Goal: Task Accomplishment & Management: Use online tool/utility

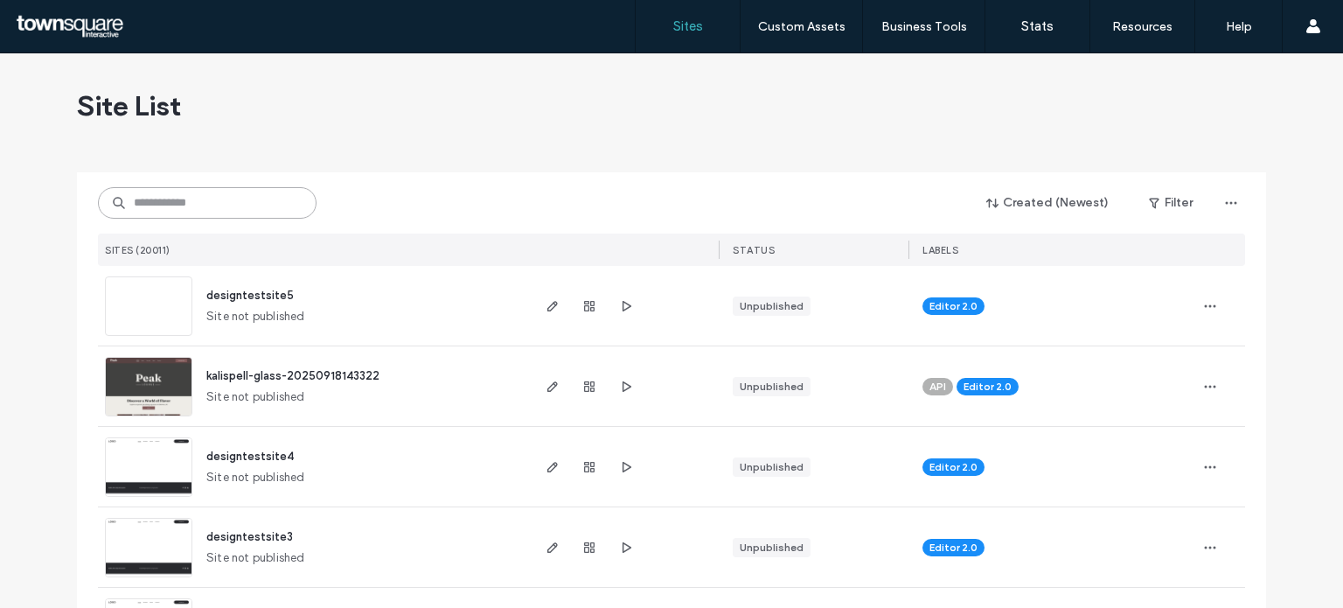
click at [164, 206] on input at bounding box center [207, 202] width 219 height 31
paste input "**********"
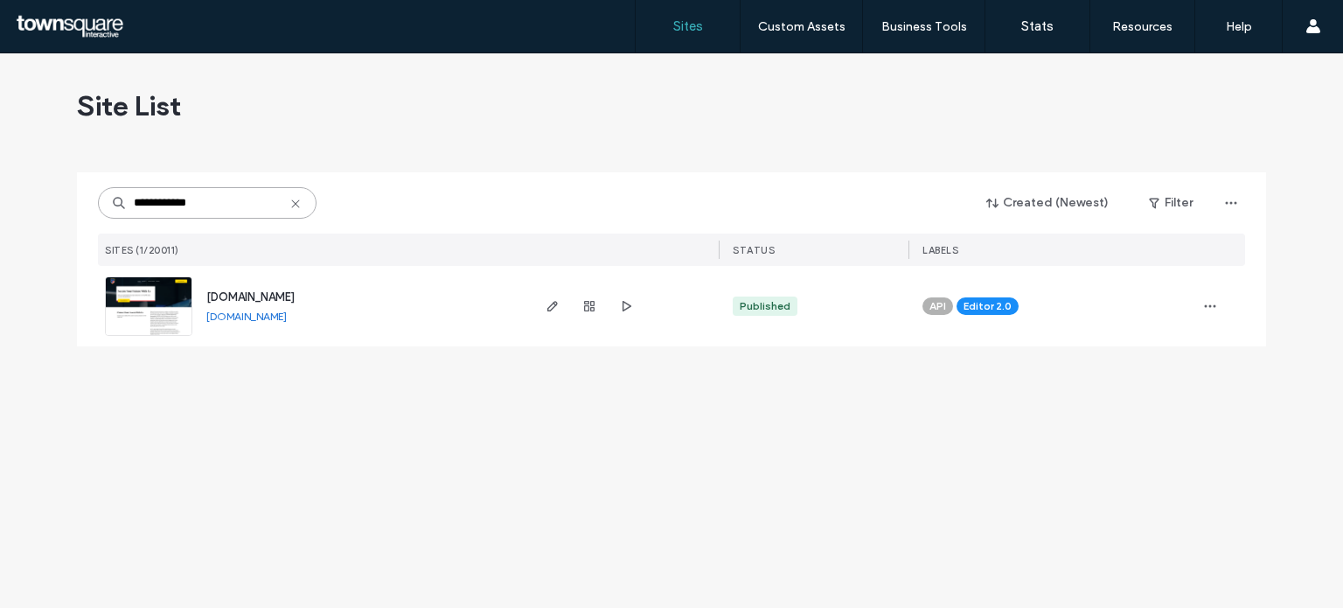
type input "**********"
click at [147, 307] on img at bounding box center [149, 336] width 86 height 119
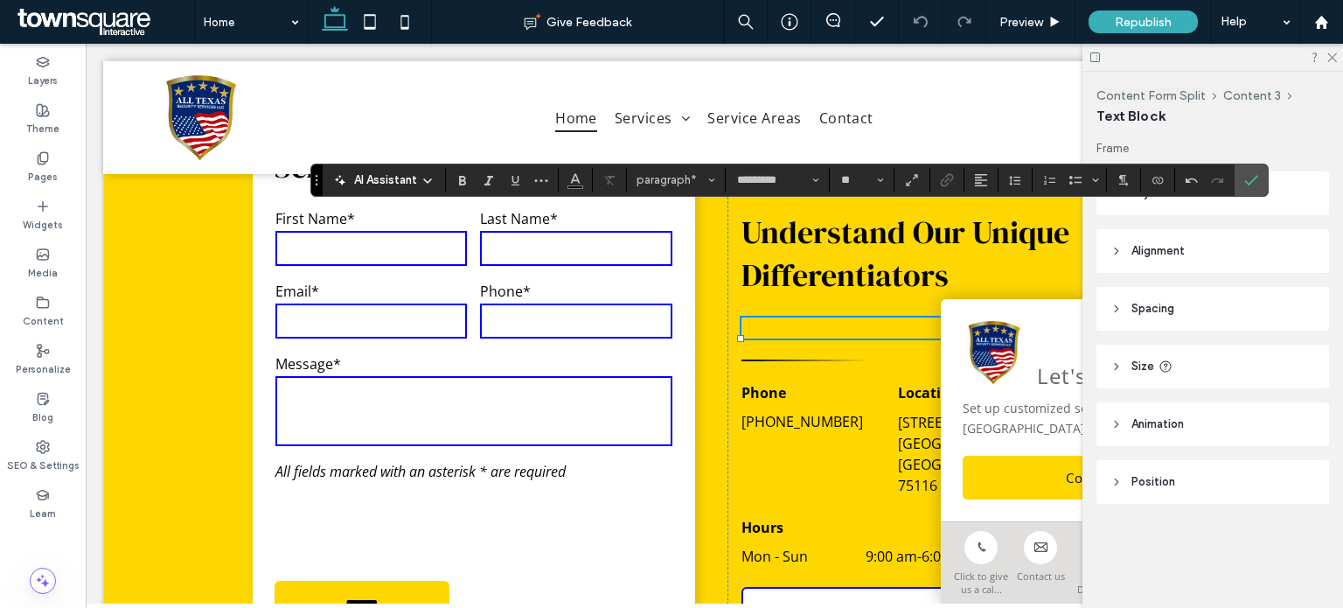
paste div
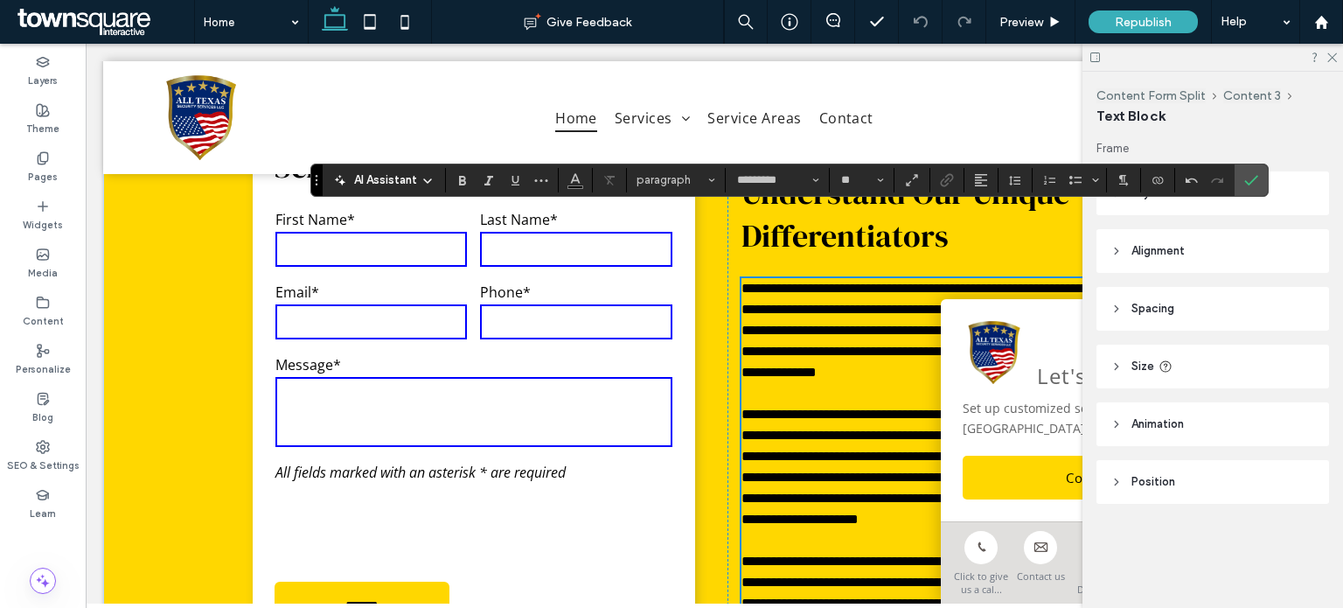
scroll to position [2500, 0]
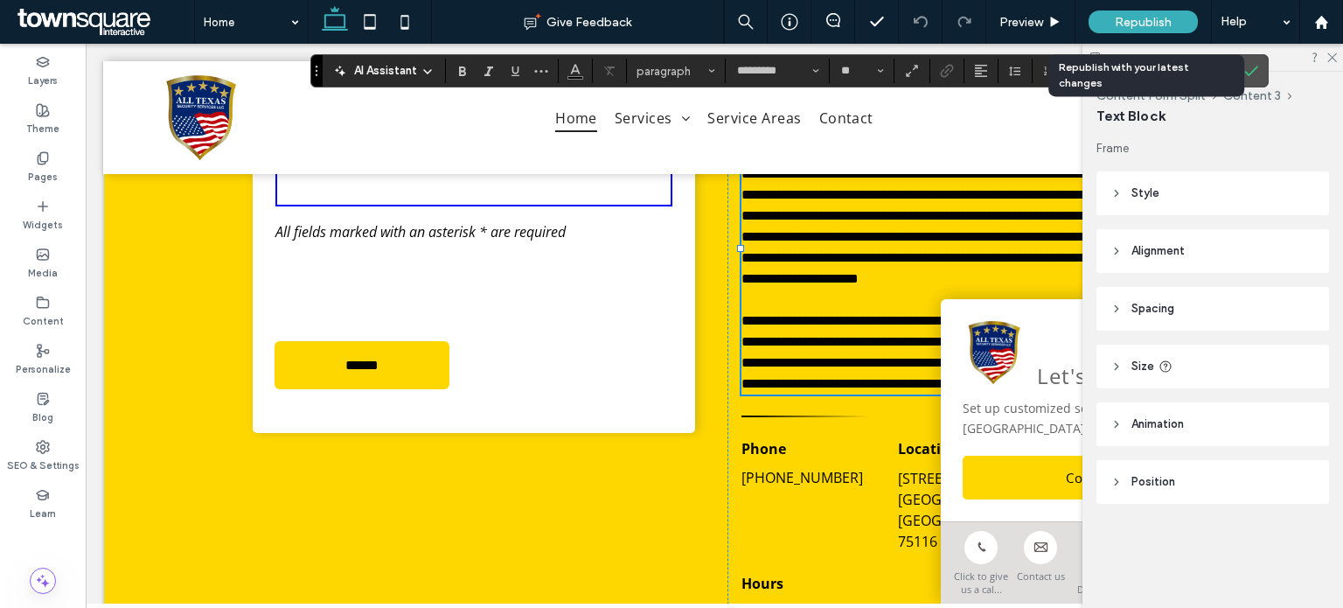
click at [1167, 18] on span "Republish" at bounding box center [1143, 22] width 57 height 15
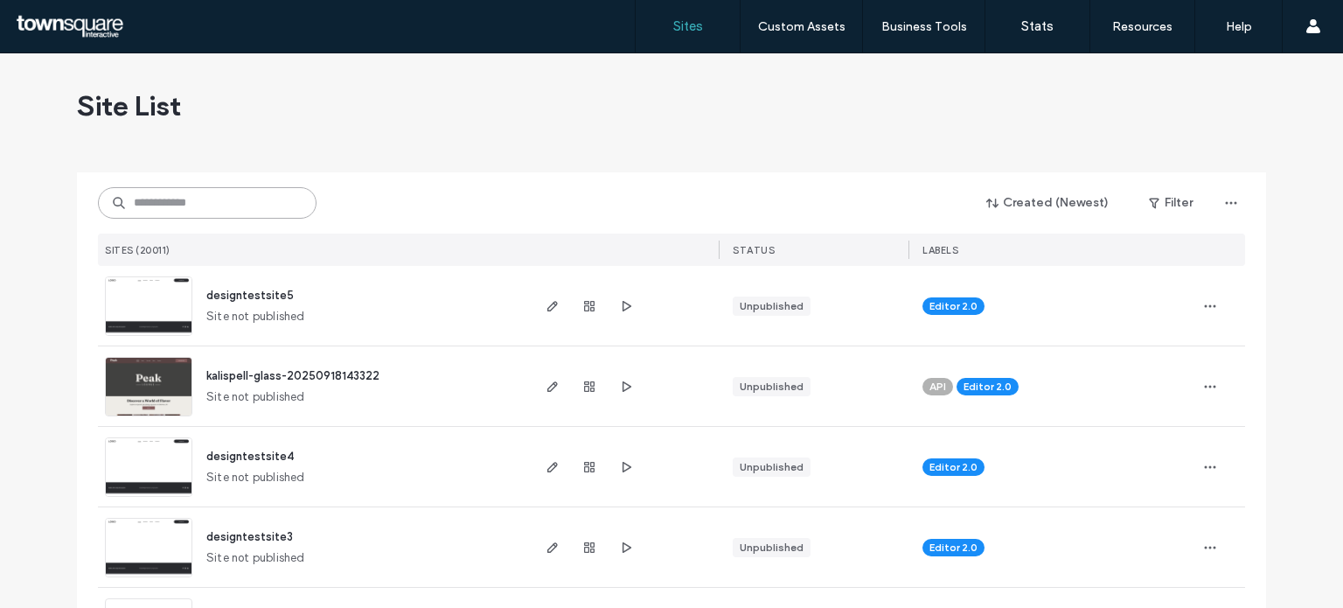
click at [239, 197] on input at bounding box center [207, 202] width 219 height 31
paste input "**********"
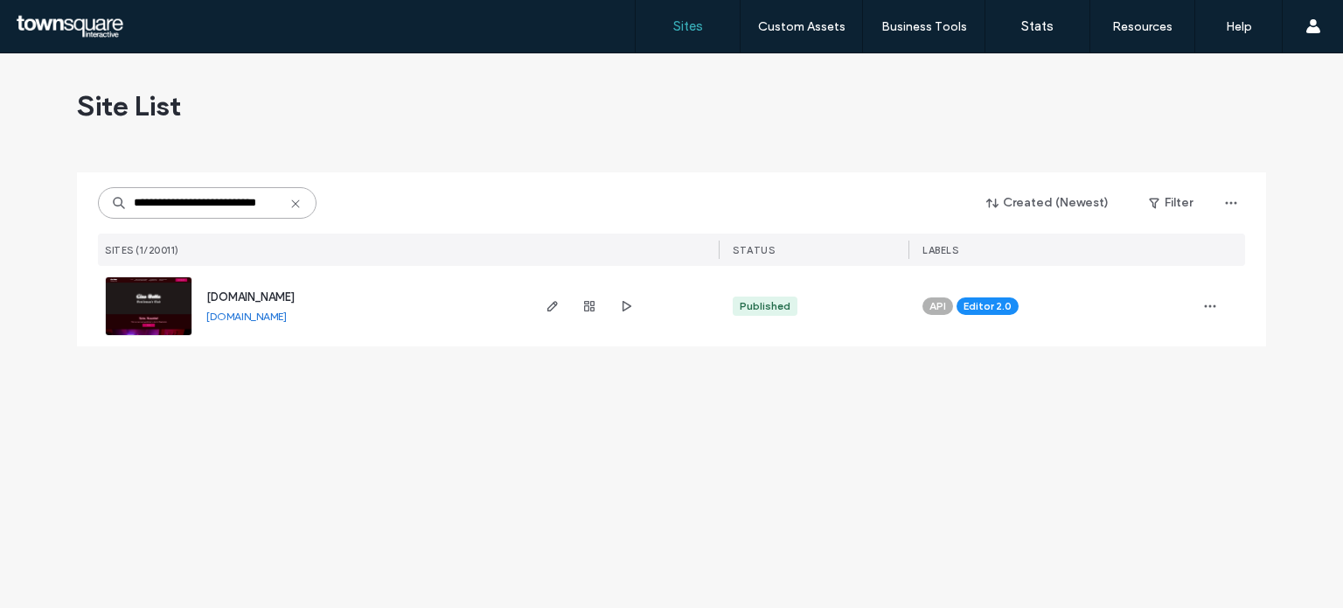
type input "**********"
click at [157, 299] on img at bounding box center [149, 336] width 86 height 119
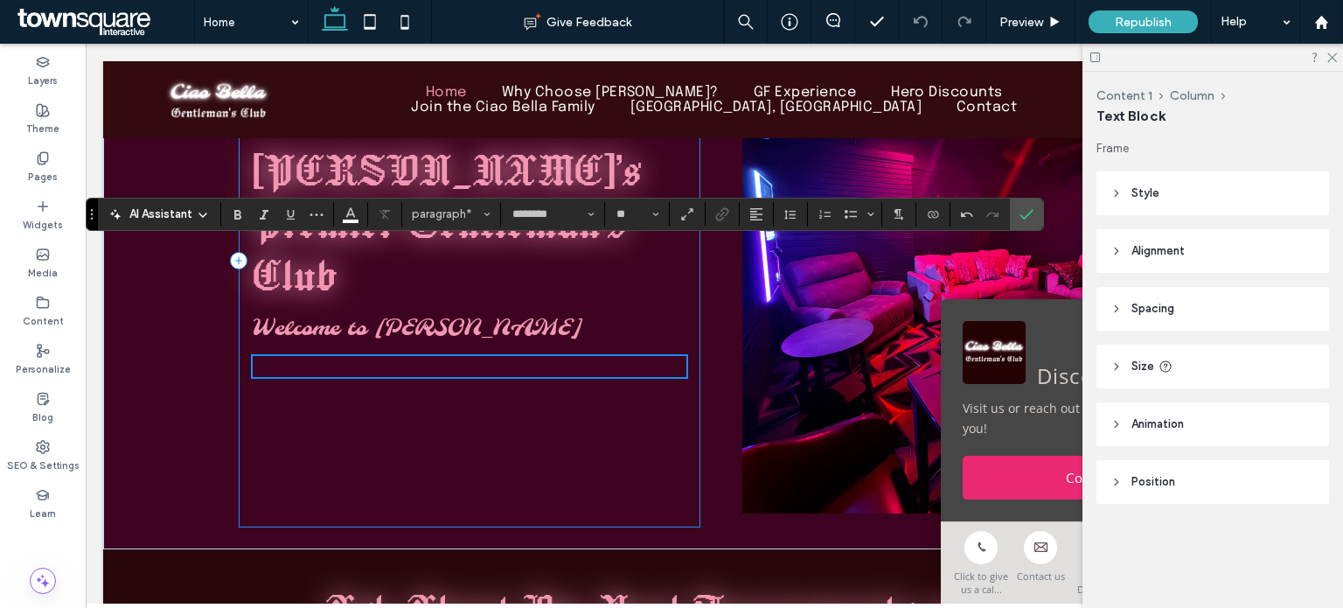
scroll to position [1579, 0]
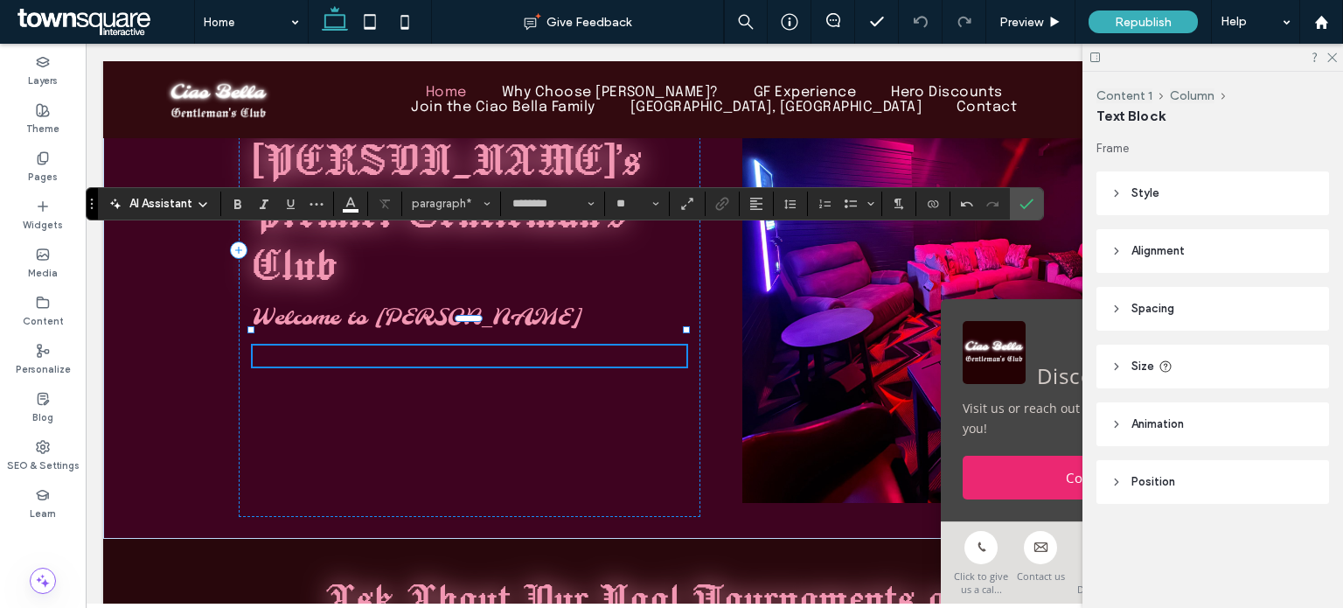
paste div
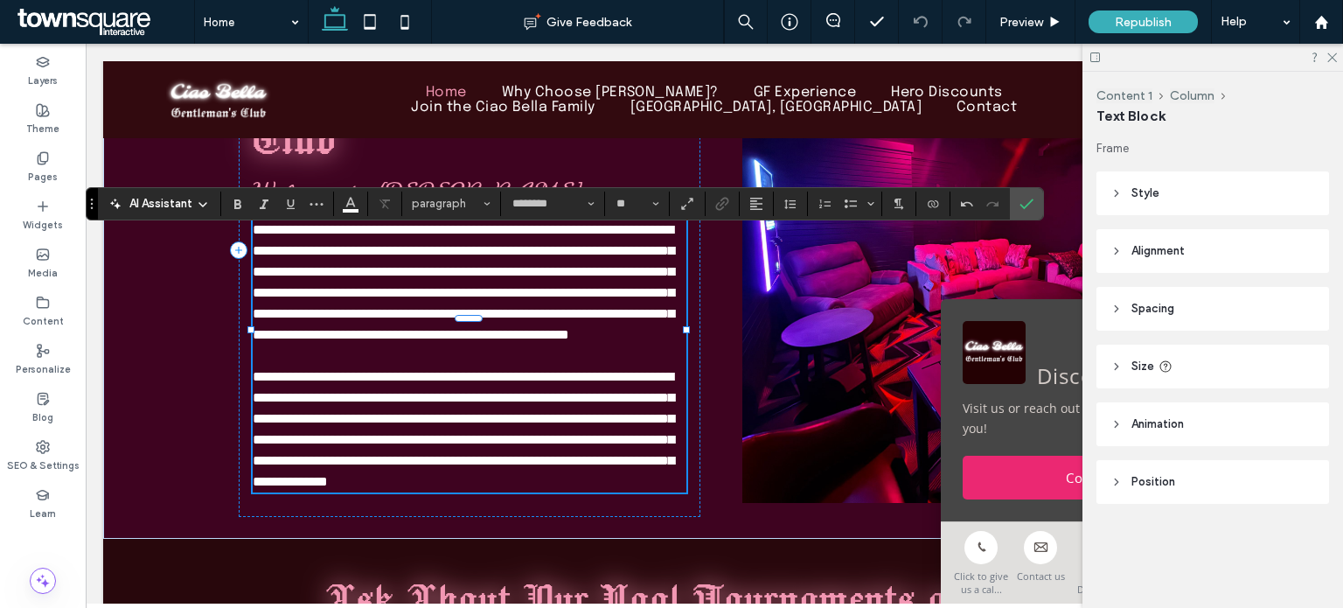
scroll to position [24, 0]
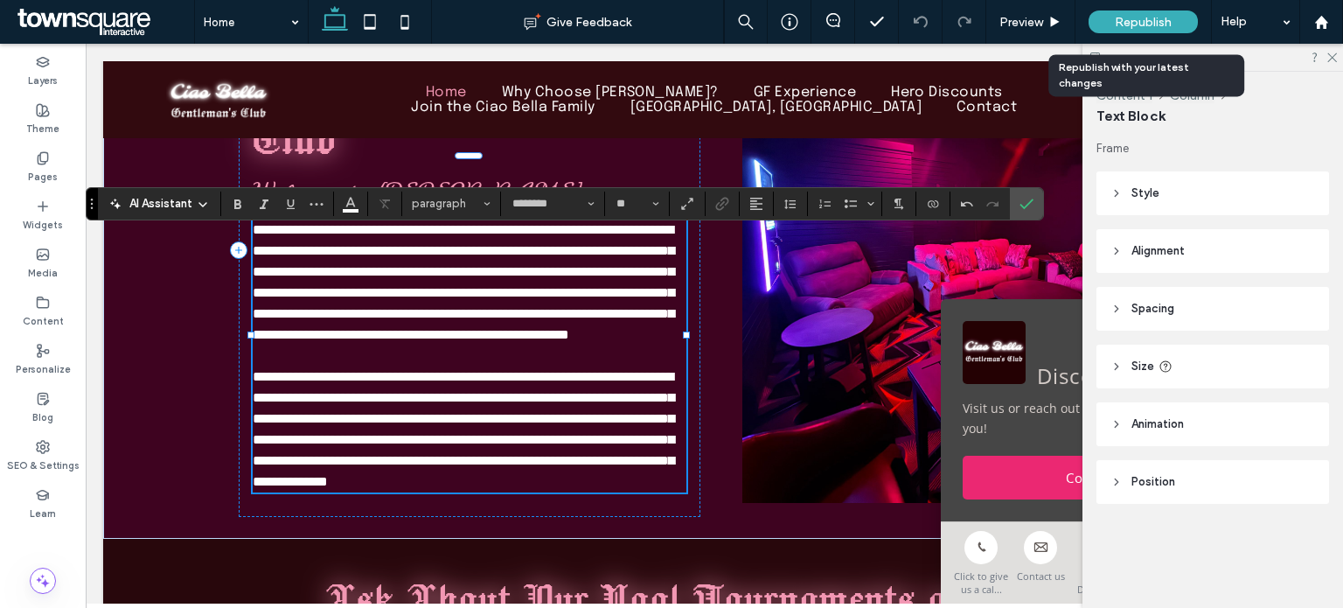
click at [1122, 24] on span "Republish" at bounding box center [1143, 22] width 57 height 15
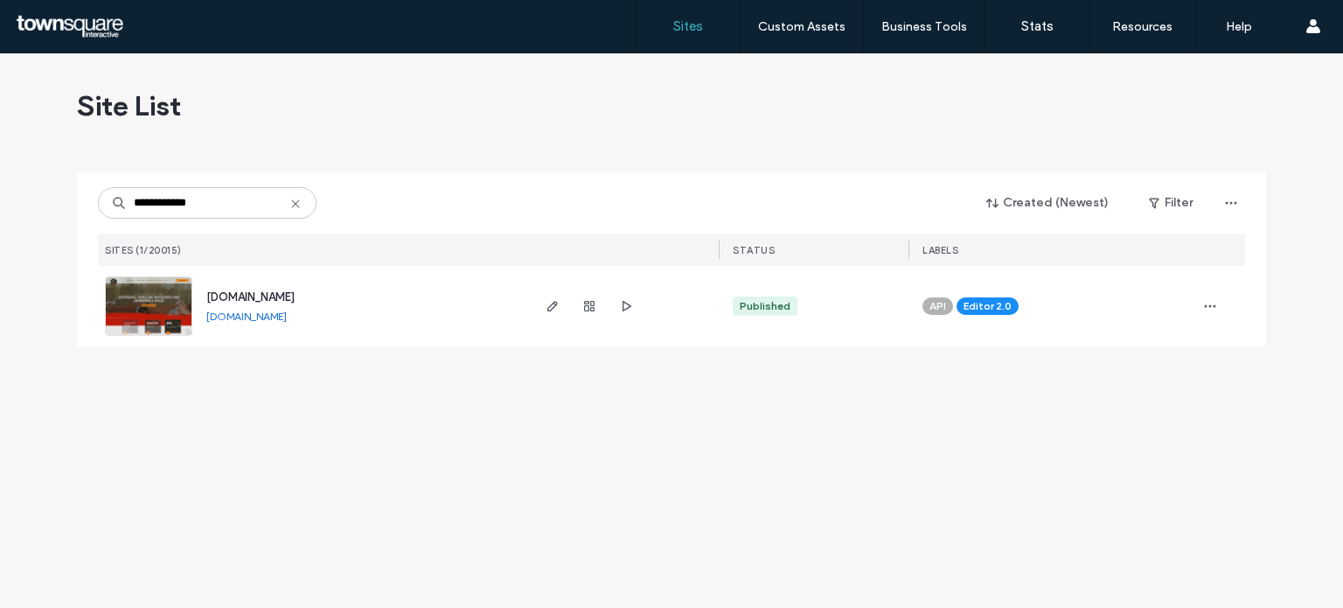
type input "**********"
click at [143, 317] on img at bounding box center [149, 336] width 86 height 119
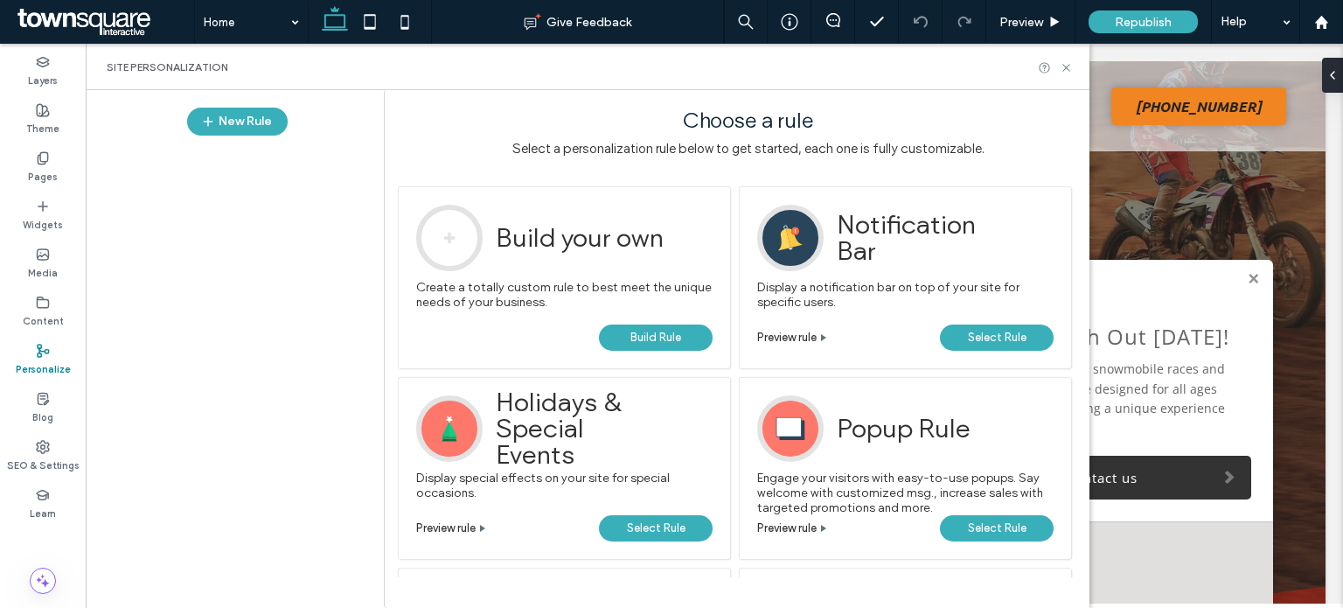
click at [976, 525] on span "Select Rule" at bounding box center [997, 528] width 59 height 26
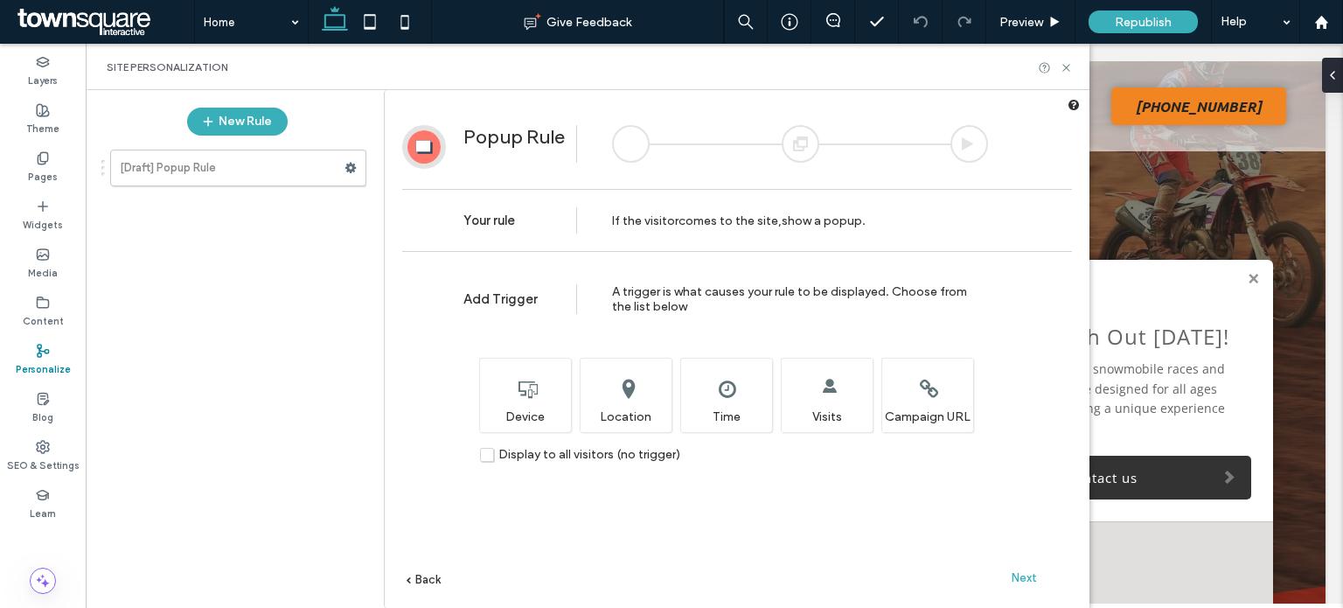
click at [1028, 574] on span "Next" at bounding box center [1024, 577] width 25 height 13
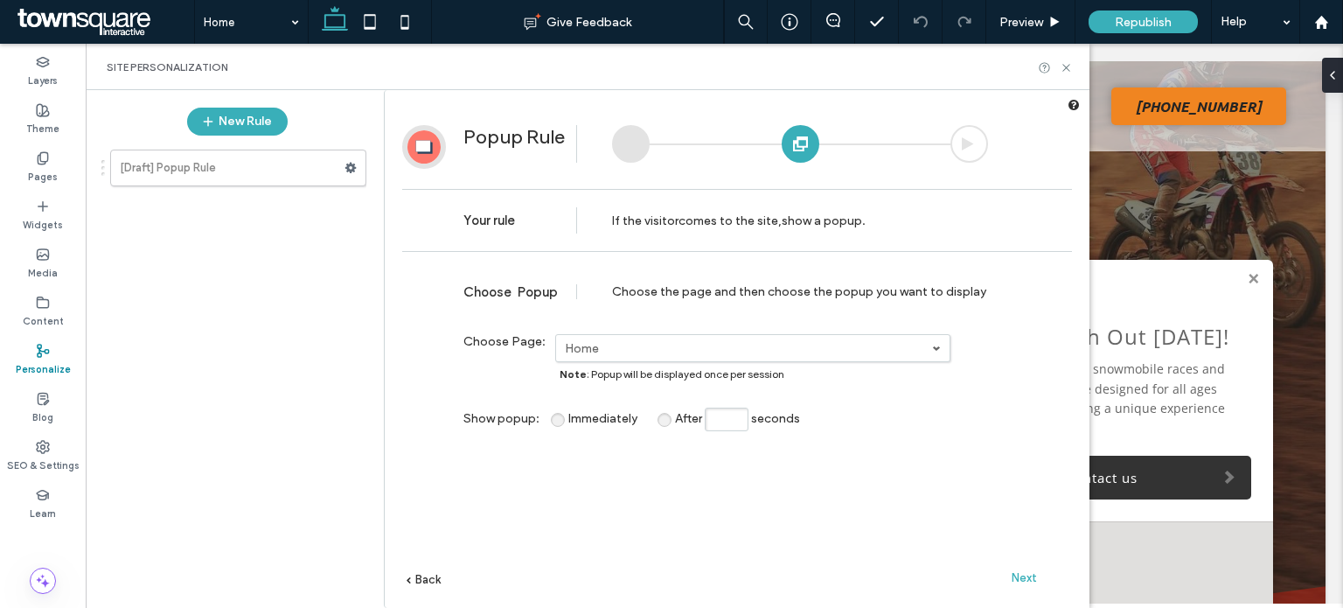
click at [1026, 581] on span "Next" at bounding box center [1024, 577] width 25 height 13
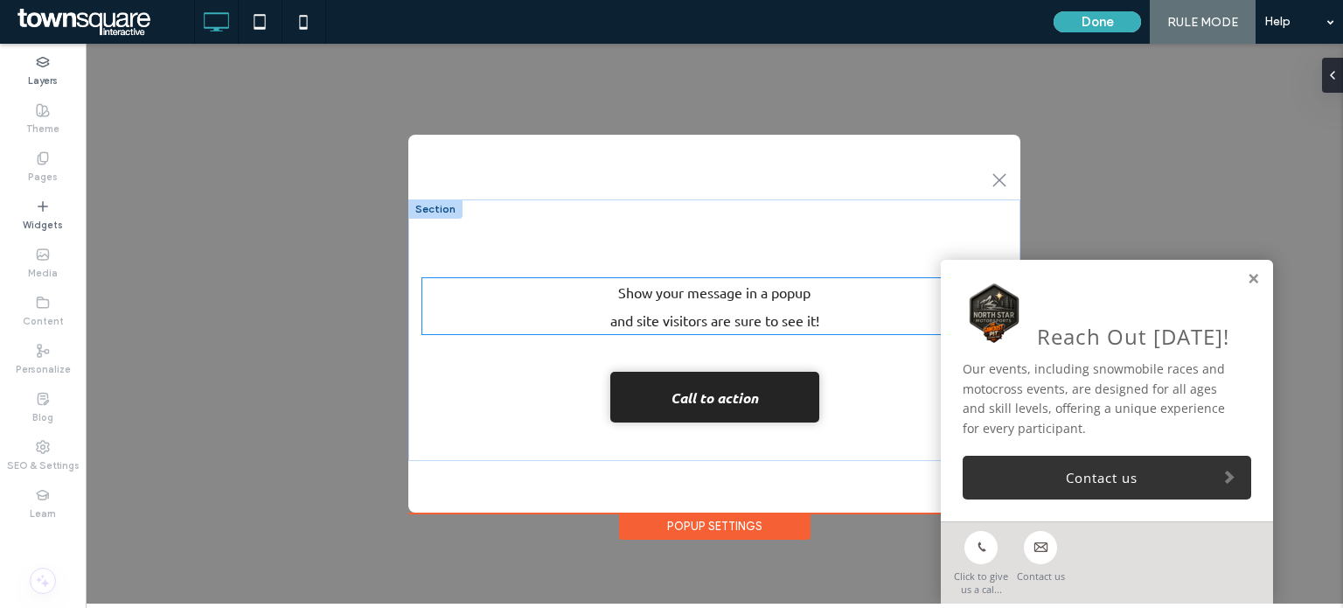
click at [776, 286] on span "Show your message in a popup" at bounding box center [714, 291] width 192 height 17
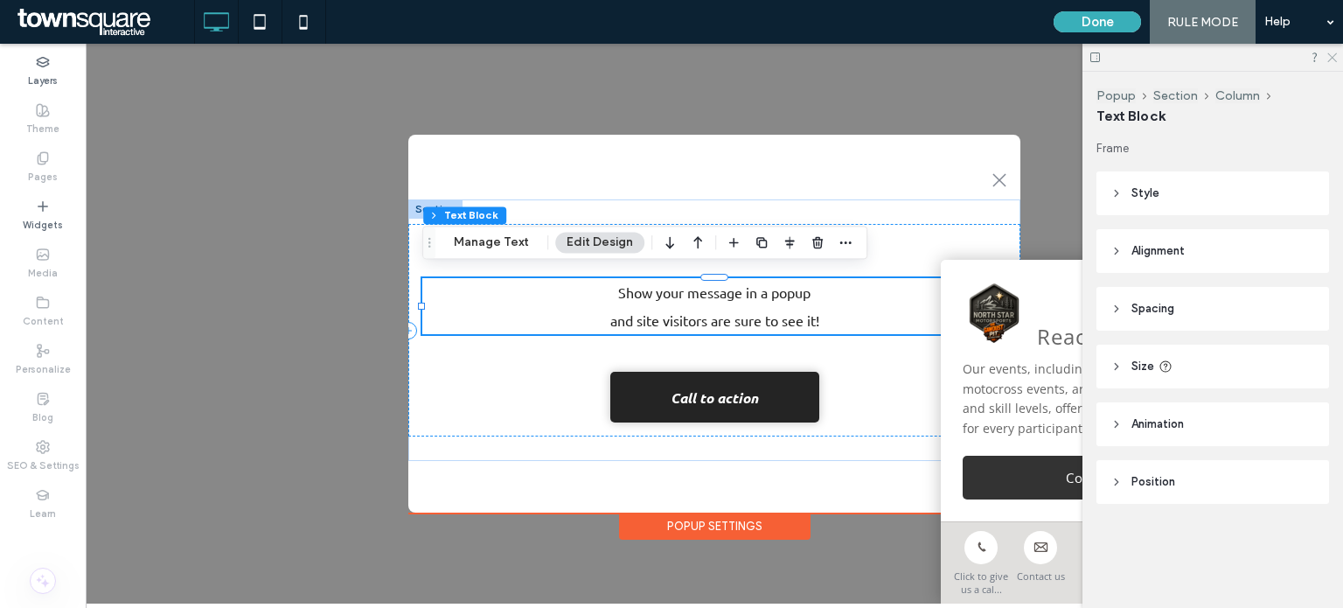
click at [1333, 54] on icon at bounding box center [1330, 56] width 11 height 11
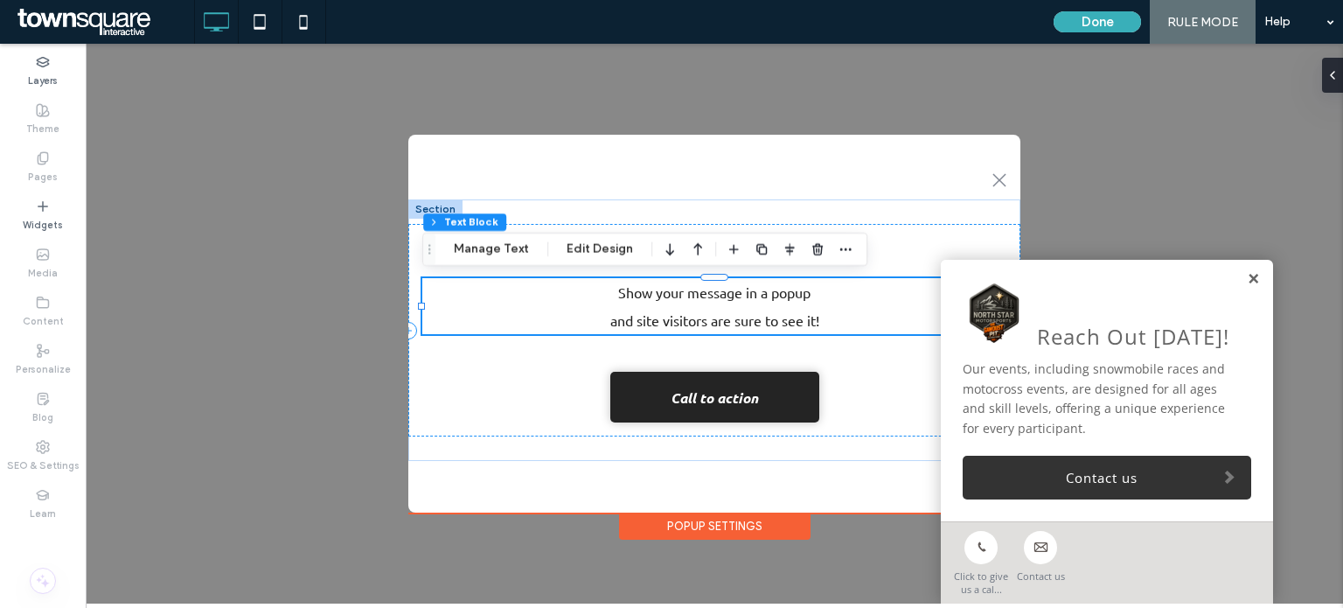
click at [1257, 281] on link at bounding box center [1253, 279] width 13 height 15
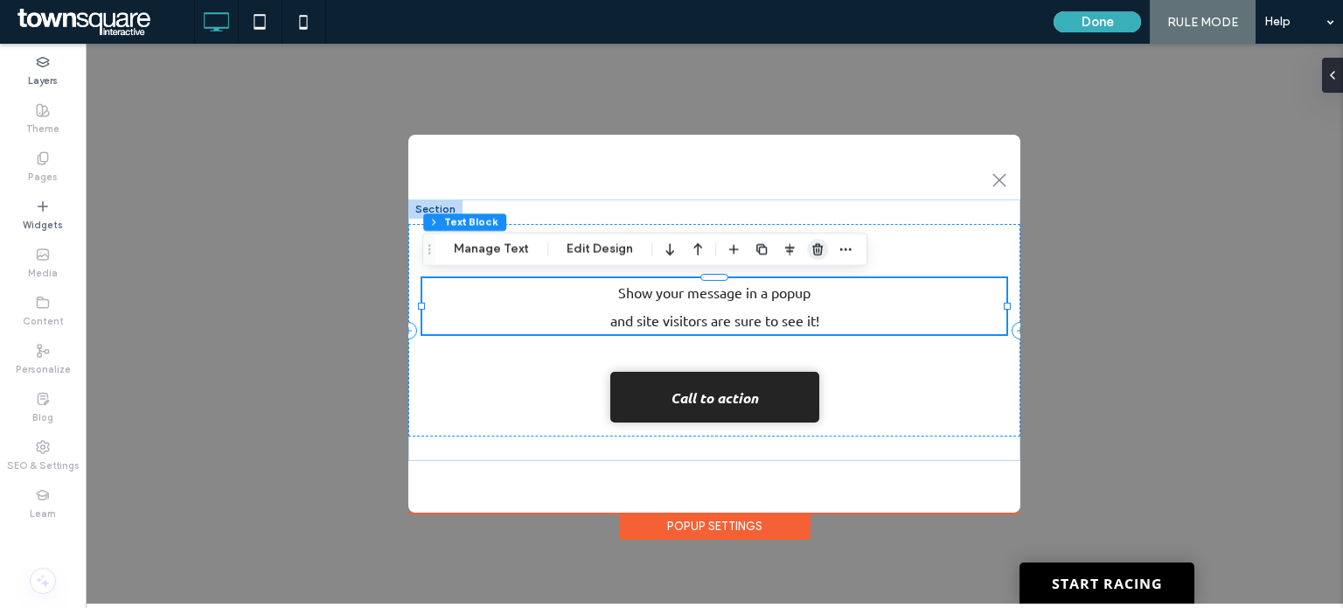
click at [818, 247] on icon "button" at bounding box center [817, 249] width 14 height 14
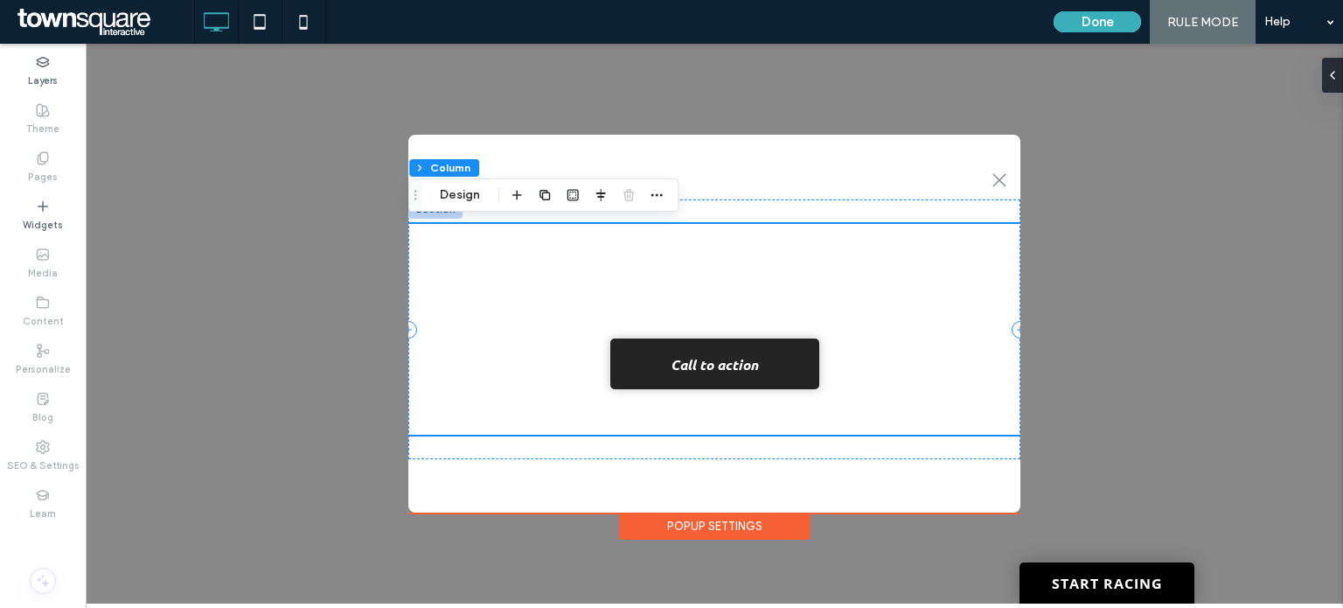
click at [790, 242] on div "Hey There! Call to action" at bounding box center [714, 329] width 612 height 211
click at [825, 213] on div "Hey There! Call to action" at bounding box center [714, 329] width 612 height 260
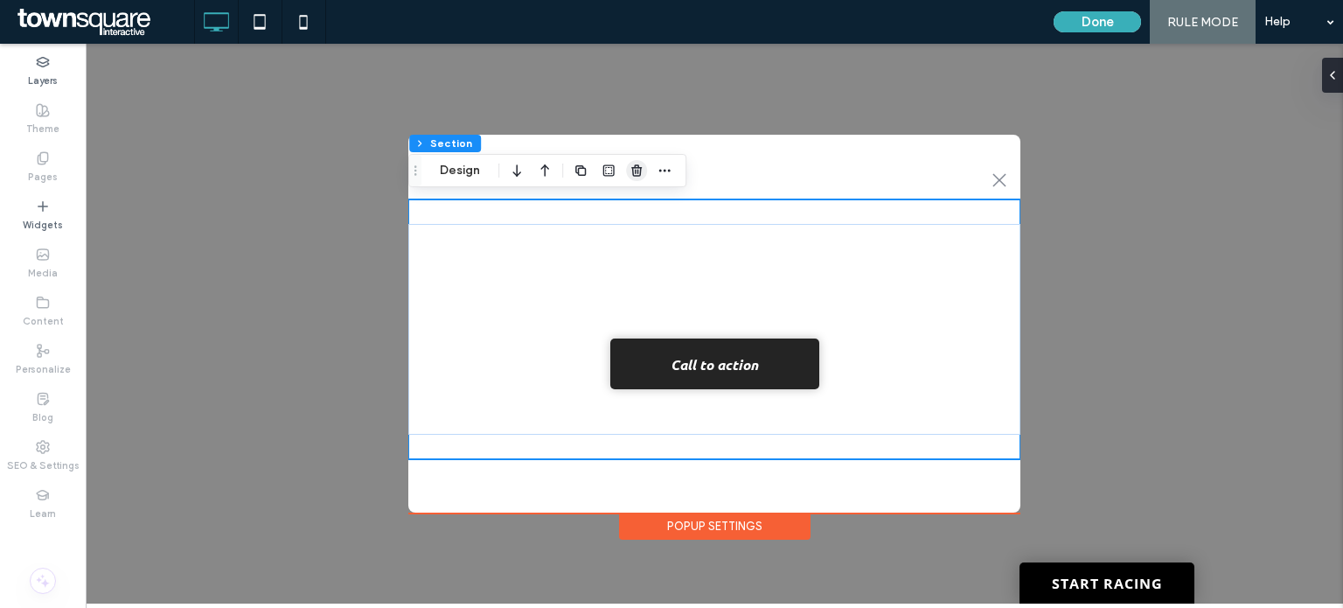
click at [642, 170] on icon "button" at bounding box center [636, 170] width 14 height 14
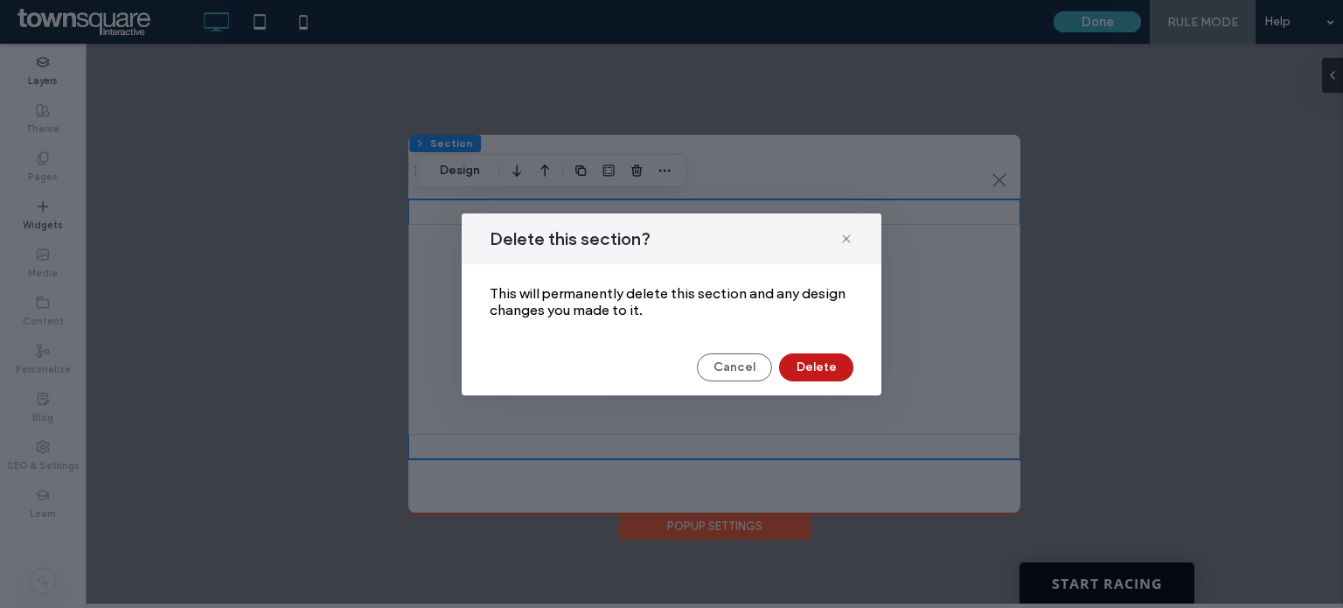
click at [799, 358] on button "Delete" at bounding box center [816, 367] width 74 height 28
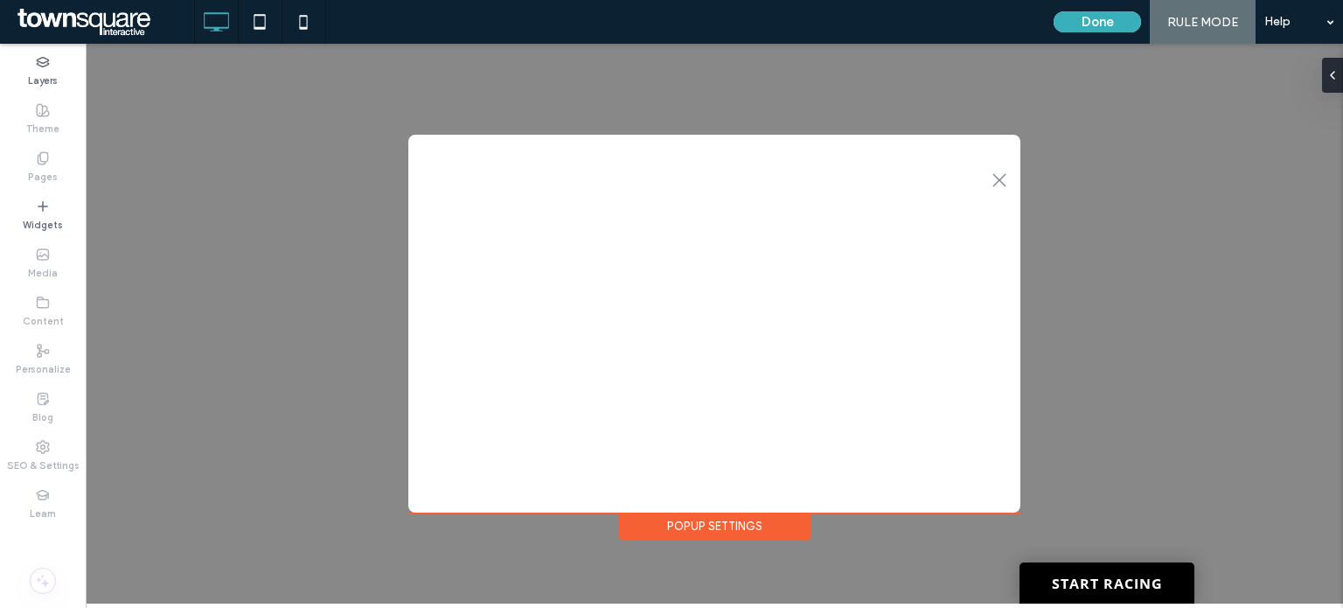
click at [252, 277] on div ".st0-1091118977{fill-rule:evenodd;clip-rule:evenodd;} + Add Section Popup Setti…" at bounding box center [714, 324] width 1257 height 560
click at [38, 213] on label "Widgets" at bounding box center [43, 222] width 40 height 19
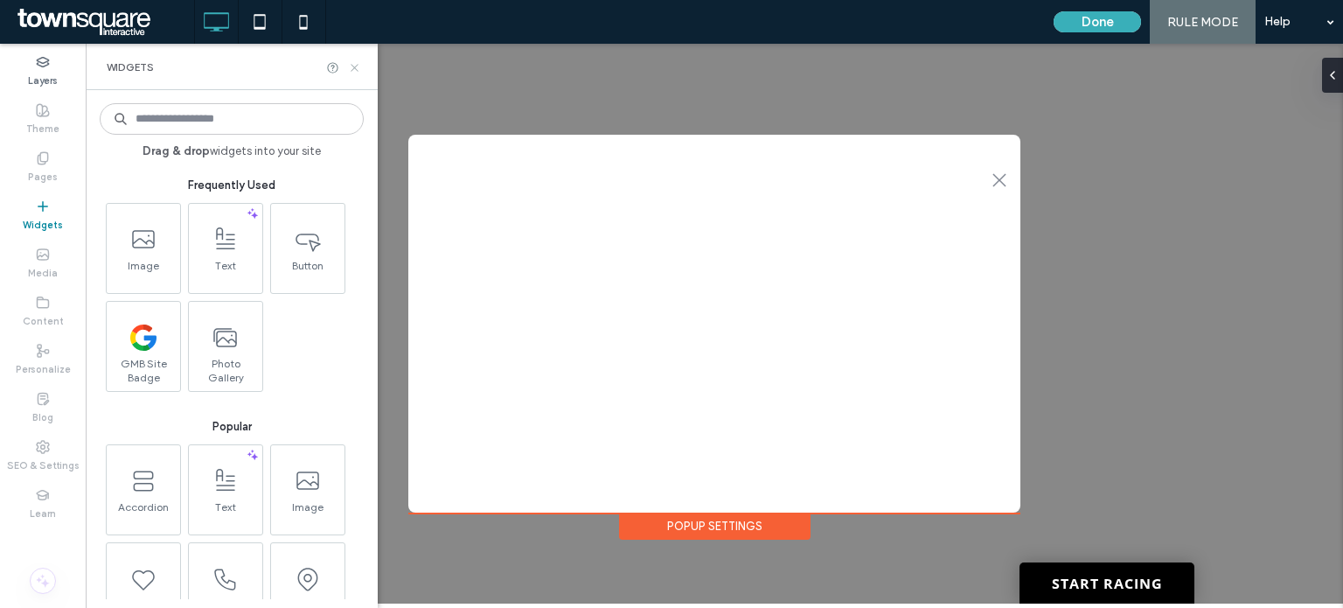
drag, startPoint x: 356, startPoint y: 67, endPoint x: 568, endPoint y: 192, distance: 246.5
click at [356, 67] on icon at bounding box center [354, 67] width 13 height 13
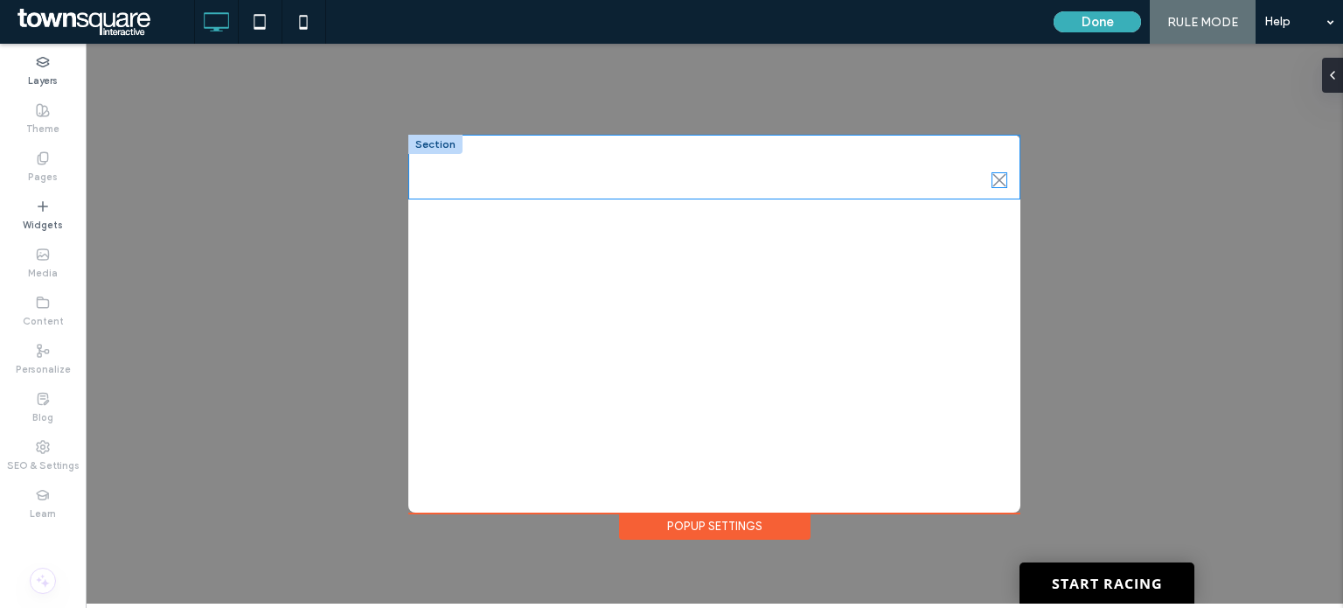
click at [997, 181] on icon at bounding box center [998, 179] width 13 height 13
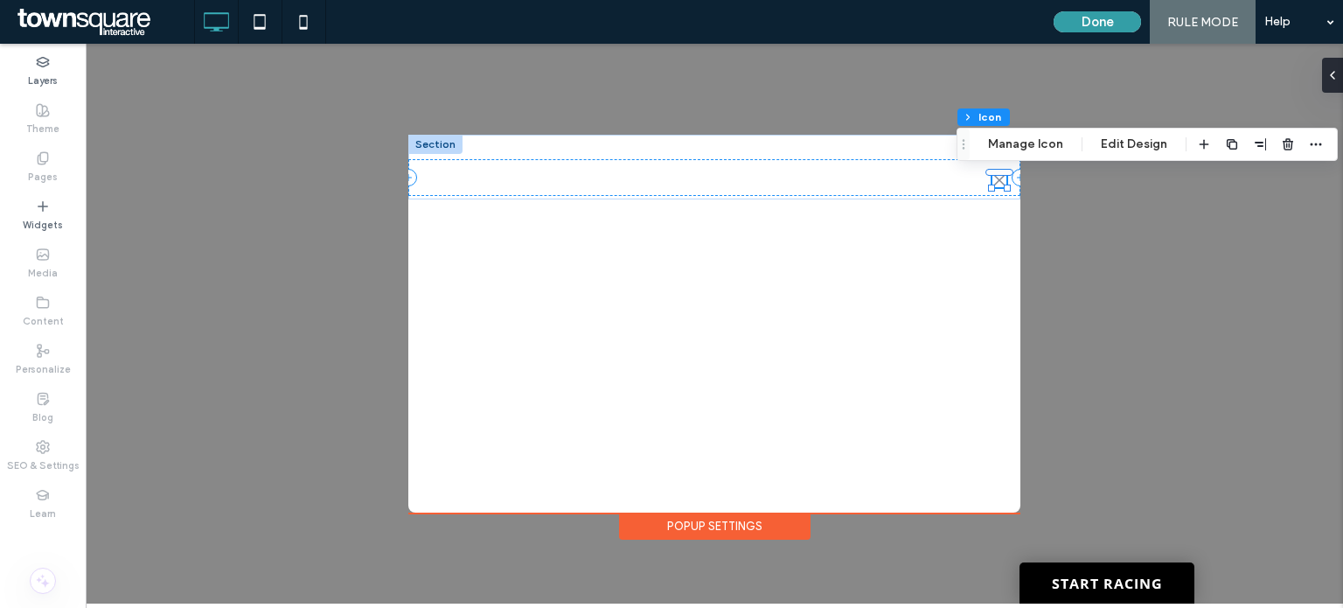
click at [1081, 23] on button "Done" at bounding box center [1097, 21] width 87 height 21
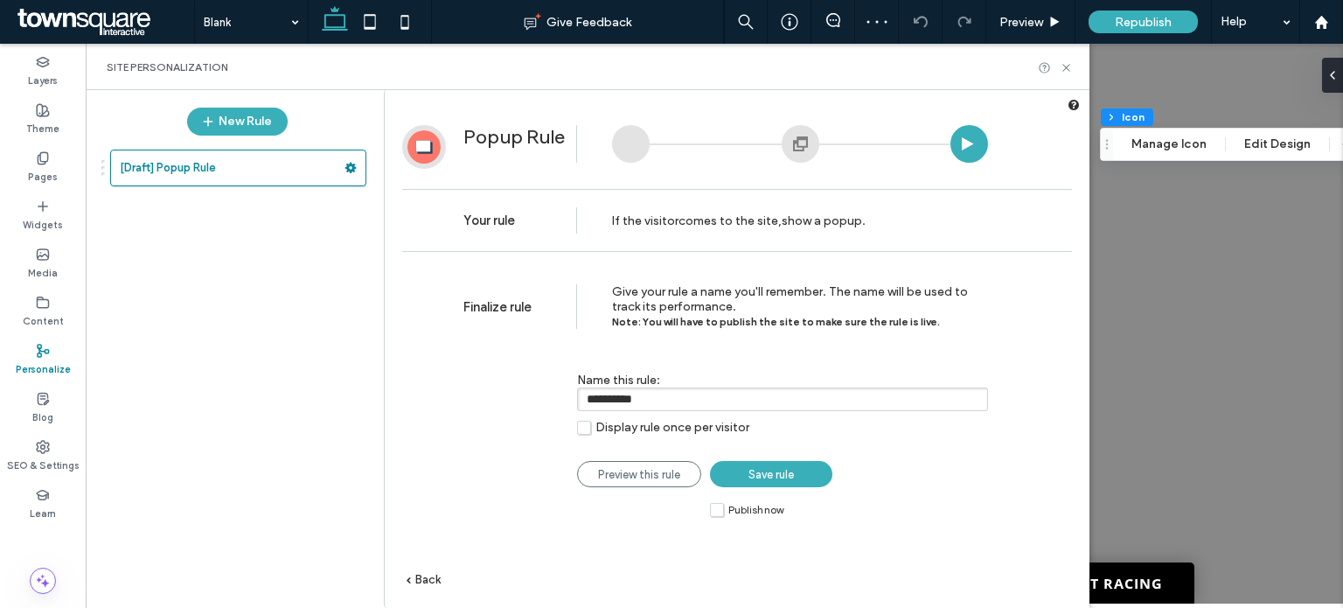
click at [415, 576] on span "Back" at bounding box center [427, 579] width 25 height 13
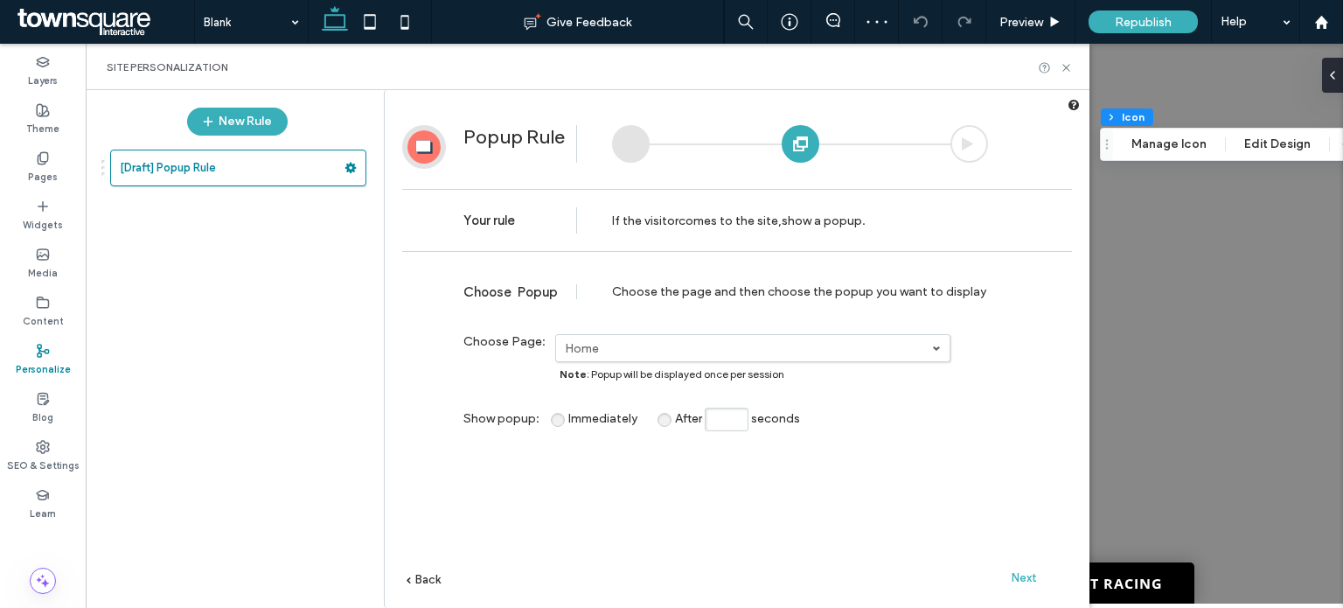
click at [415, 576] on span "Back" at bounding box center [427, 579] width 25 height 13
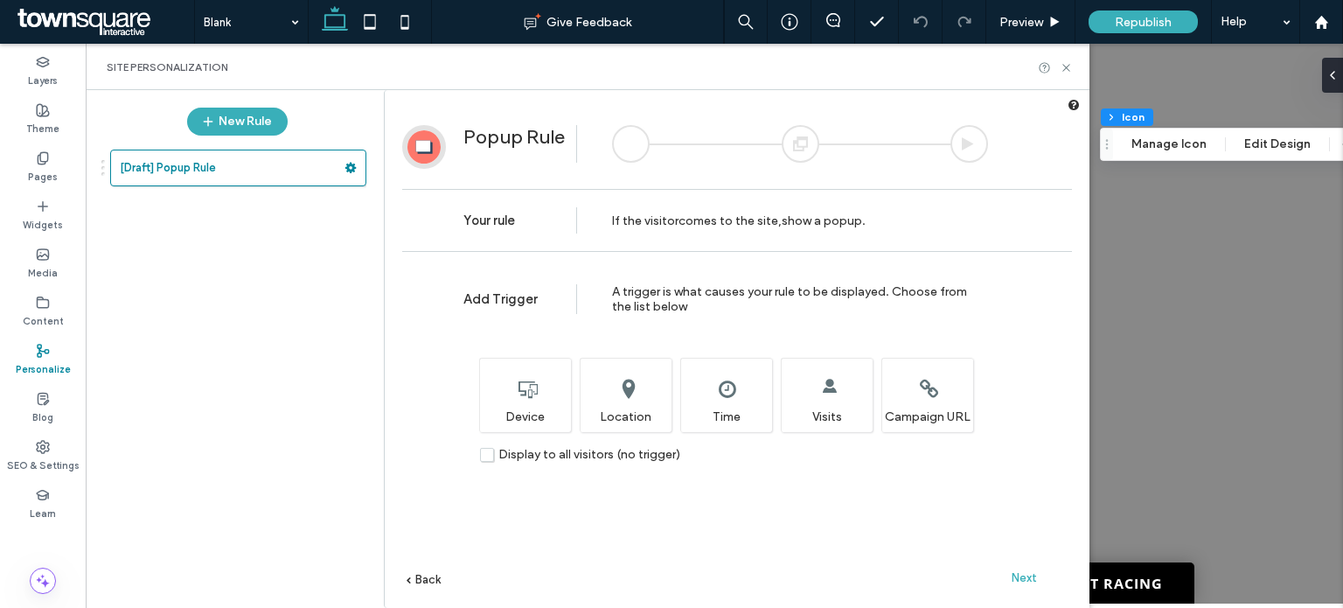
click at [415, 576] on span "Back" at bounding box center [427, 579] width 25 height 13
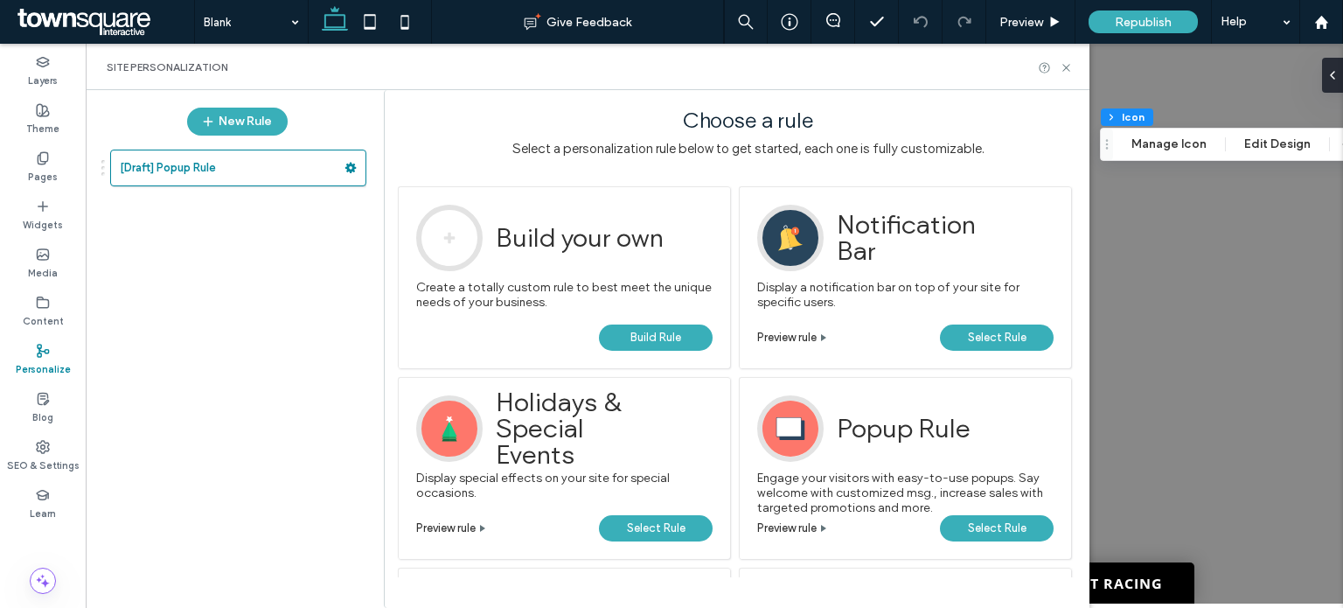
click at [1018, 539] on span "Select Rule" at bounding box center [997, 528] width 59 height 26
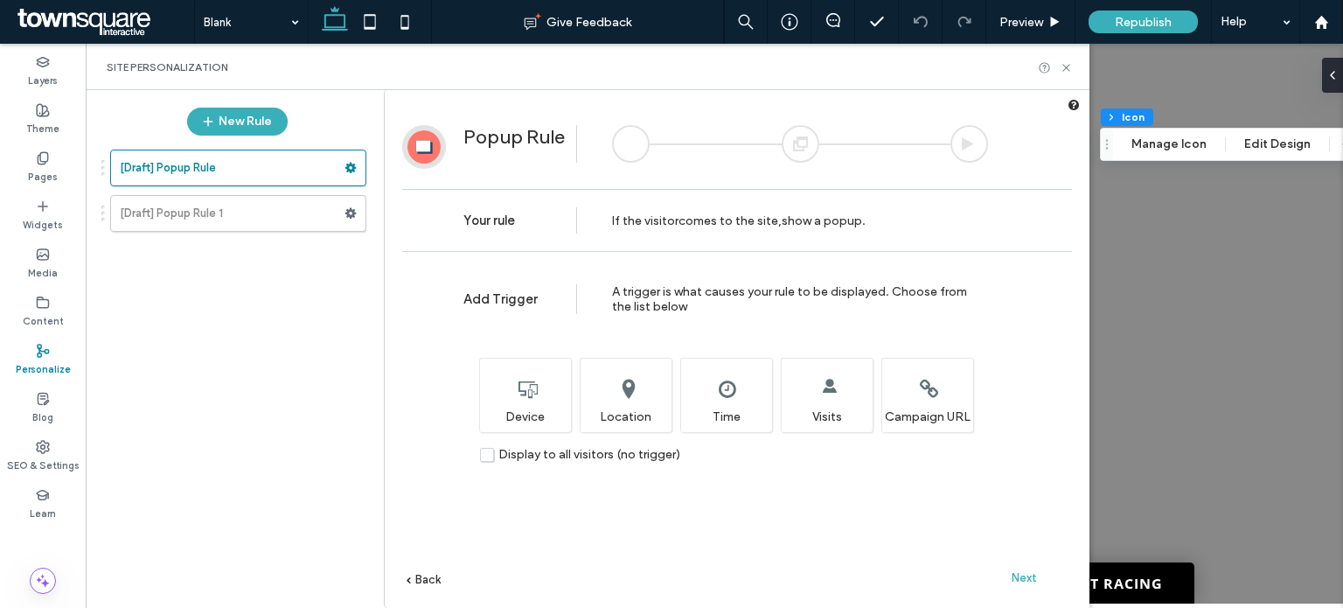
click at [1010, 574] on div "Next" at bounding box center [1024, 577] width 96 height 26
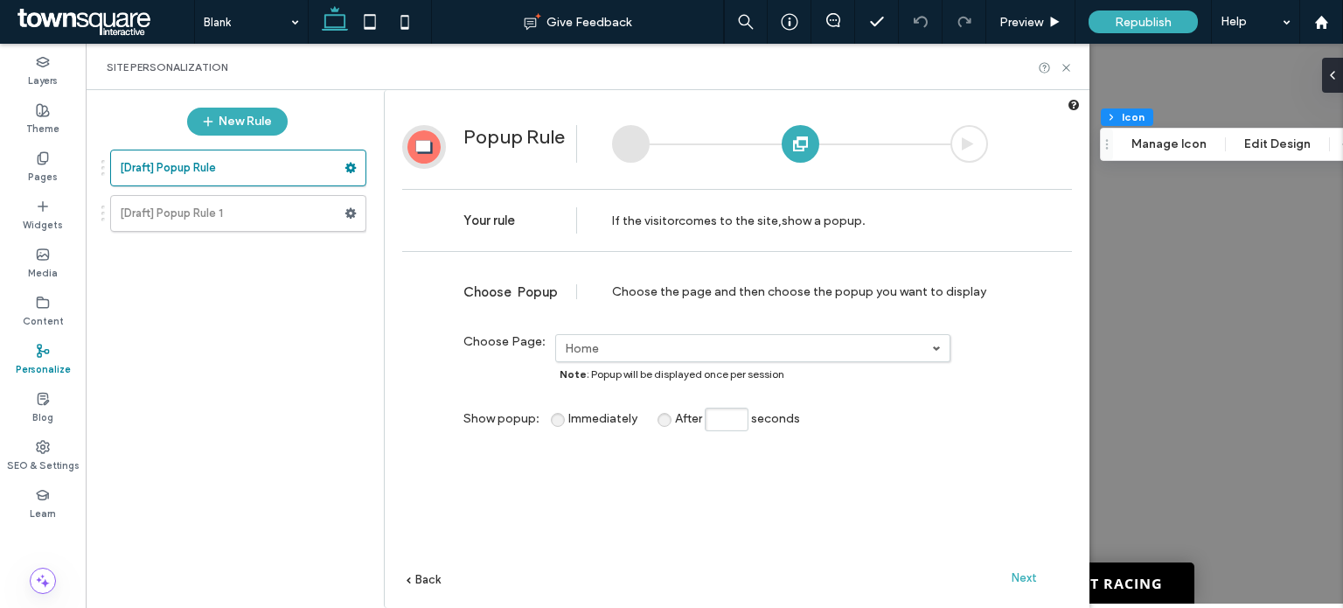
click at [1010, 574] on div "Next" at bounding box center [1024, 577] width 96 height 26
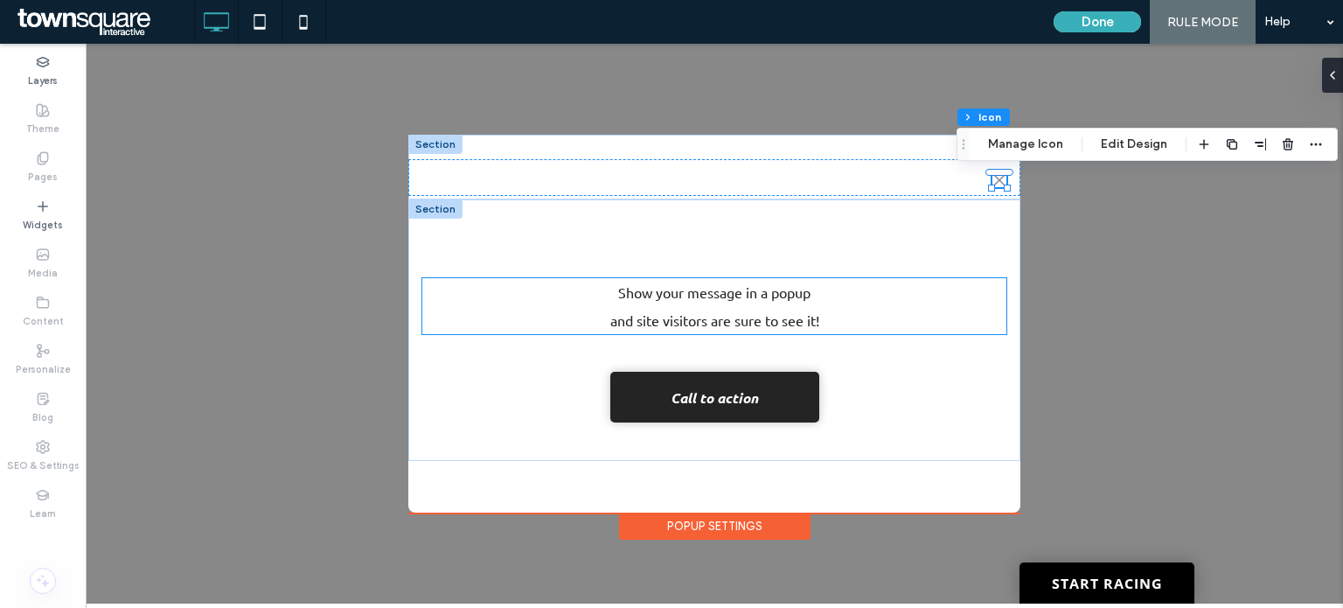
click at [706, 312] on span "and site visitors are sure to see it!" at bounding box center [714, 319] width 209 height 17
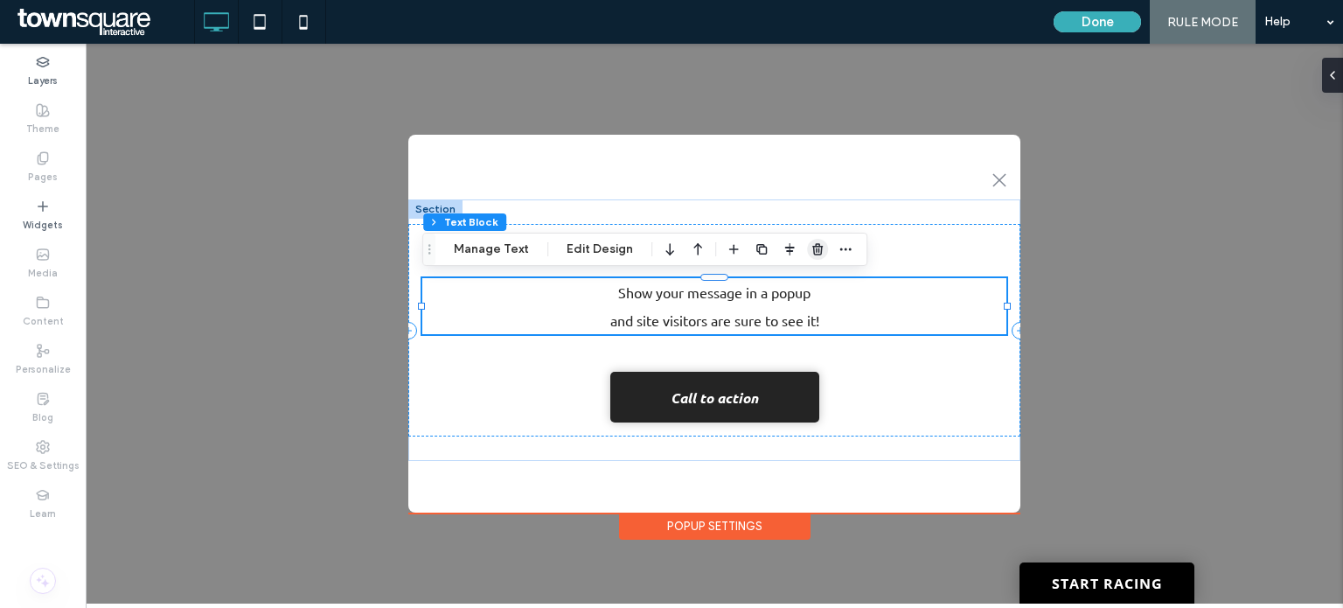
click at [812, 252] on use "button" at bounding box center [817, 248] width 10 height 11
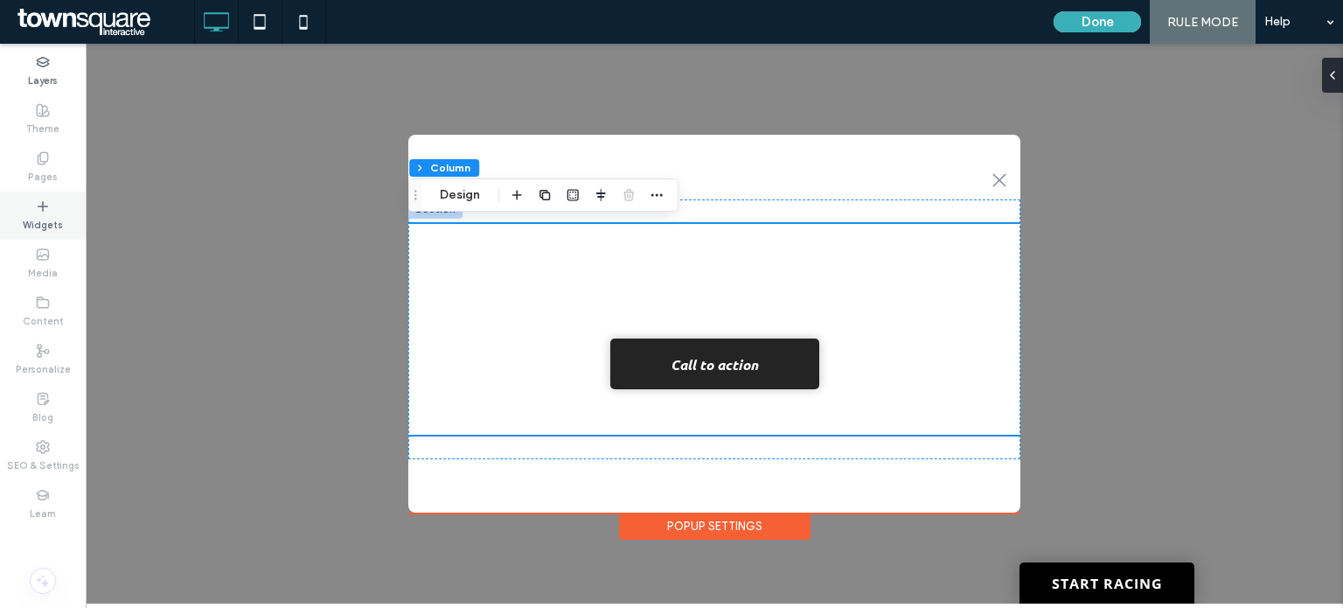
click at [48, 204] on icon at bounding box center [43, 206] width 14 height 14
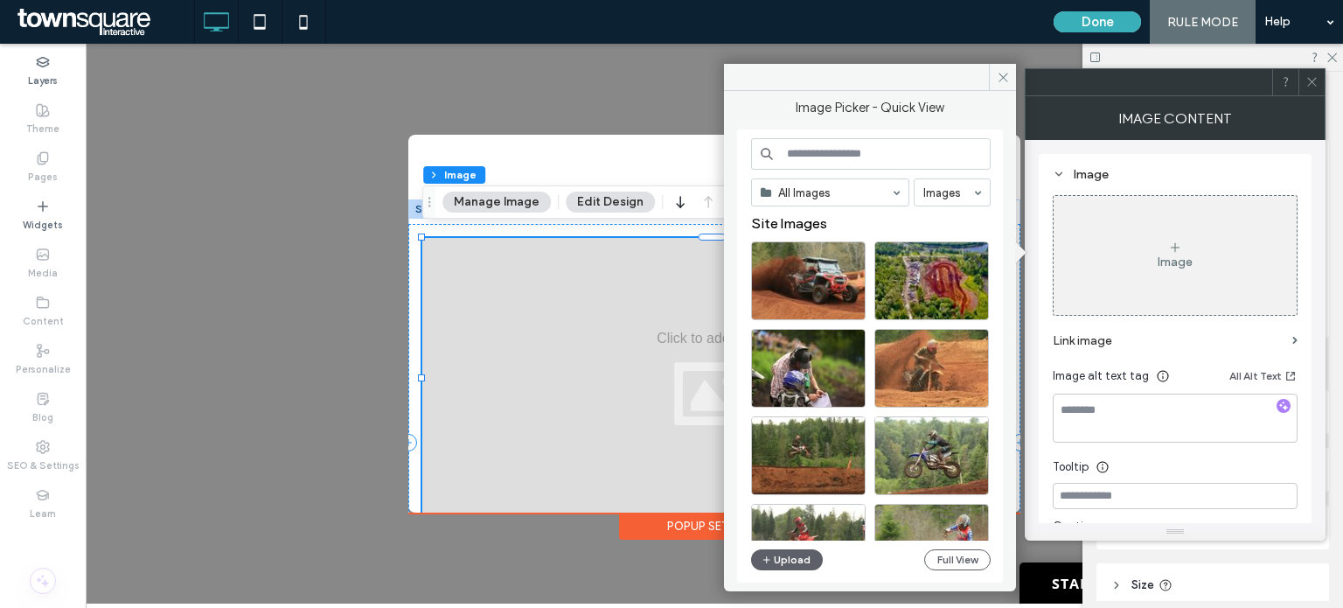
click at [1162, 248] on div "Image" at bounding box center [1175, 255] width 243 height 115
click at [787, 559] on button "Upload" at bounding box center [788, 559] width 72 height 21
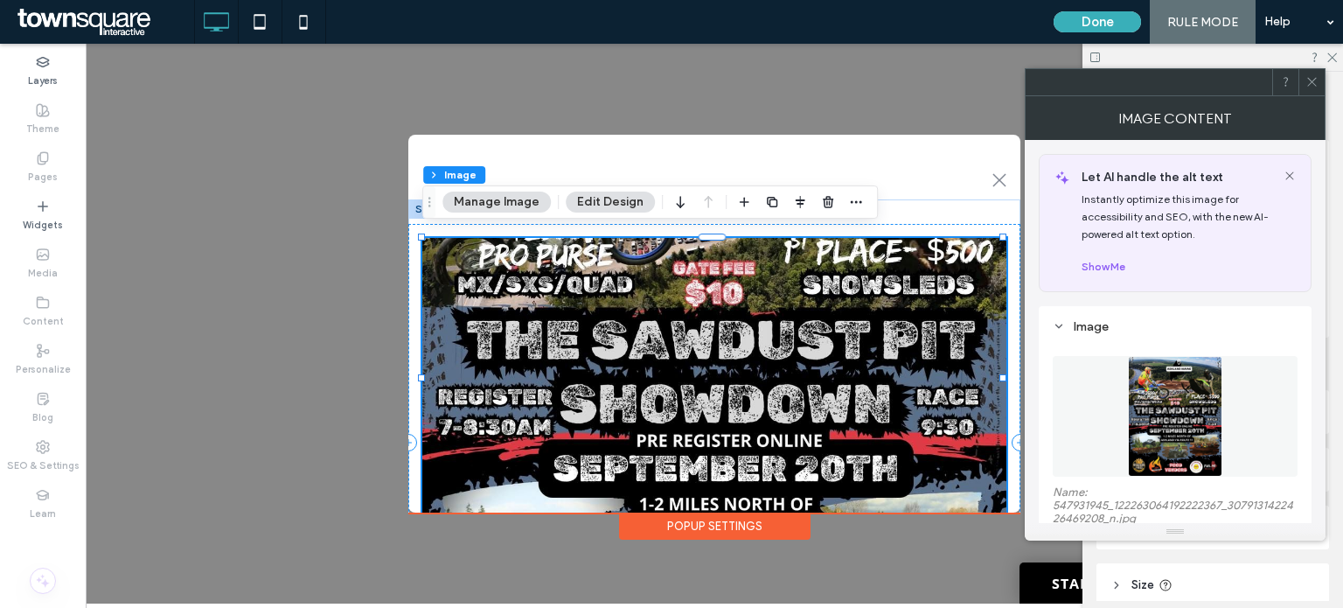
click at [1315, 80] on icon at bounding box center [1311, 81] width 13 height 13
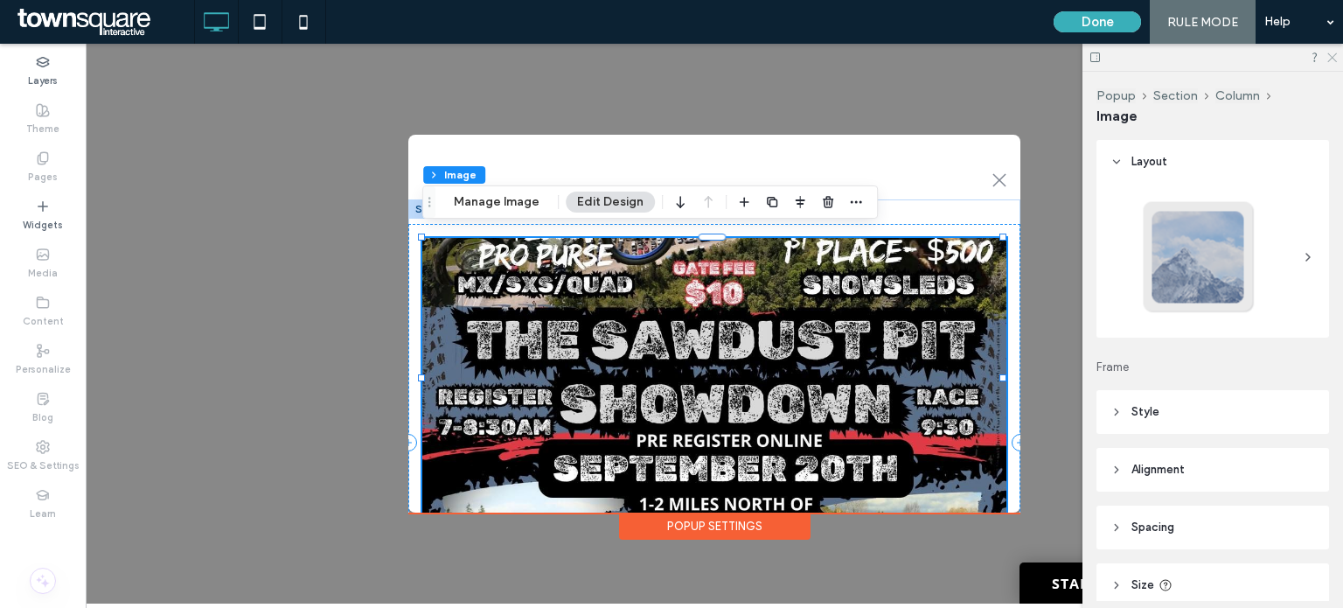
click at [1334, 59] on icon at bounding box center [1330, 56] width 11 height 11
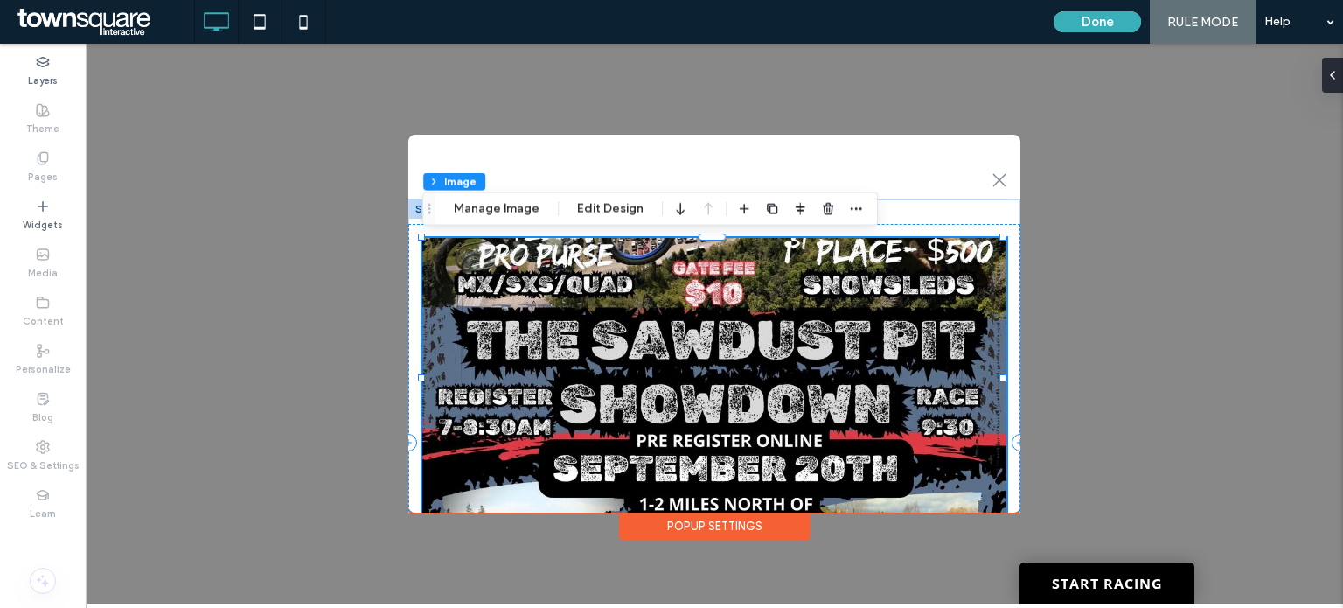
drag, startPoint x: 1016, startPoint y: 512, endPoint x: 1018, endPoint y: 527, distance: 15.0
click at [1018, 527] on div ".st0-1091118977{fill-rule:evenodd;clip-rule:evenodd;} + Add Section Hey There! …" at bounding box center [714, 324] width 1257 height 560
drag, startPoint x: 1007, startPoint y: 510, endPoint x: 1012, endPoint y: 526, distance: 17.4
click at [1012, 526] on div ".st0-1091118977{fill-rule:evenodd;clip-rule:evenodd;} + Add Section Hey There! …" at bounding box center [714, 324] width 1257 height 560
drag, startPoint x: 1014, startPoint y: 138, endPoint x: 1013, endPoint y: 115, distance: 22.7
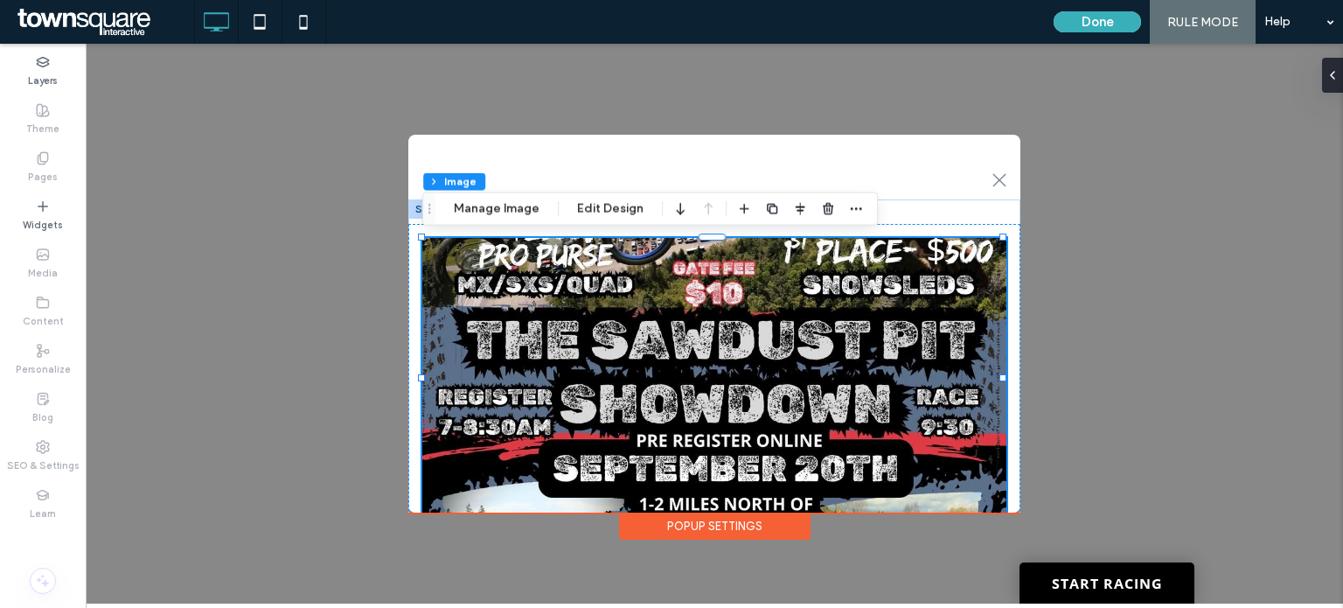
click at [1013, 115] on div ".st0-1091118977{fill-rule:evenodd;clip-rule:evenodd;} + Add Section Hey There! …" at bounding box center [714, 324] width 1257 height 560
click at [625, 213] on button "Edit Design" at bounding box center [610, 208] width 89 height 21
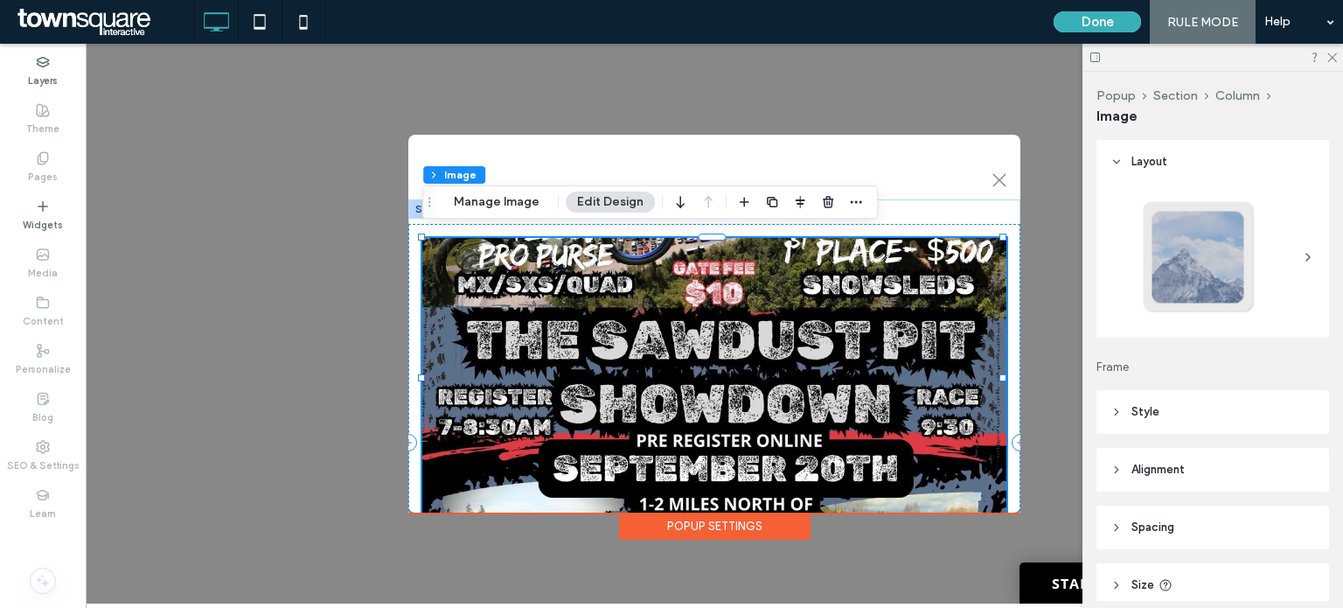
click at [1171, 524] on span "Spacing" at bounding box center [1152, 526] width 43 height 17
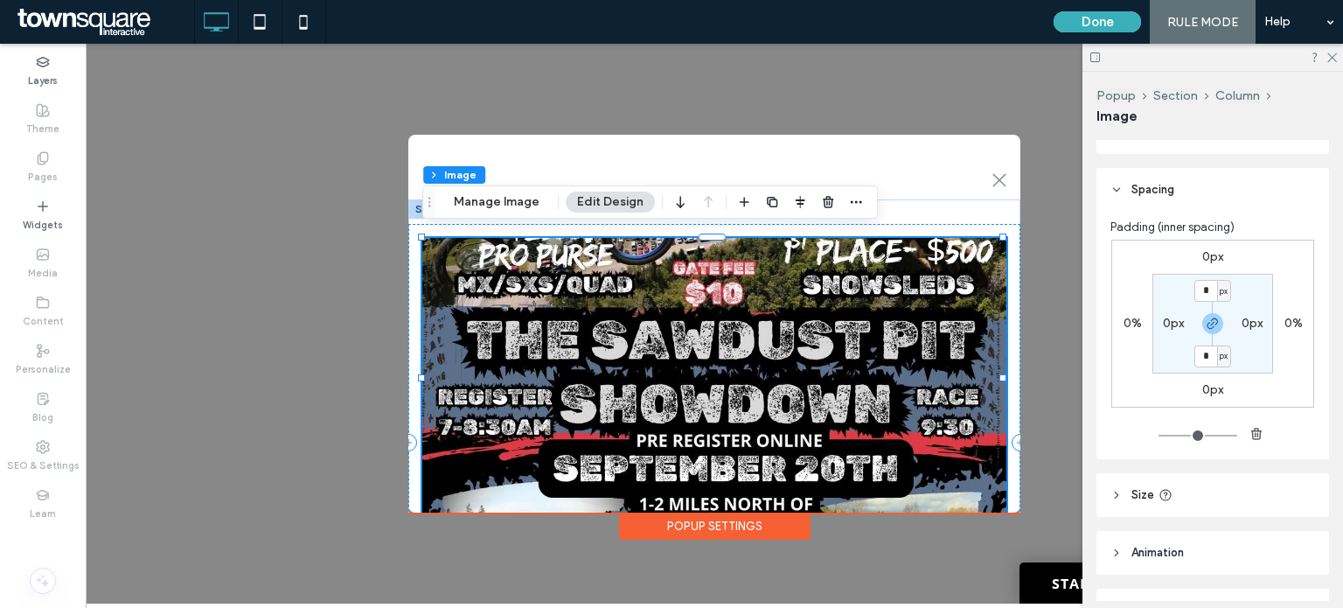
scroll to position [336, 0]
click at [1197, 498] on header "Size" at bounding box center [1212, 497] width 233 height 44
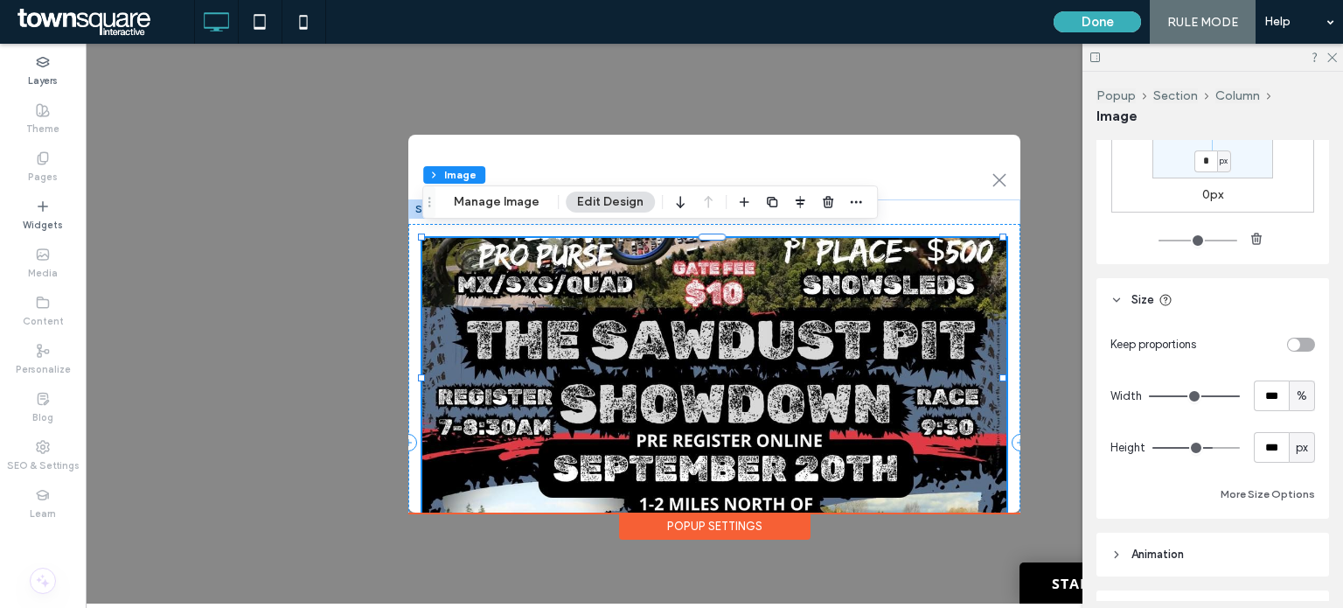
scroll to position [536, 0]
click at [1021, 519] on div ".st0-1091118977{fill-rule:evenodd;clip-rule:evenodd;} + Add Section Hey There! …" at bounding box center [714, 324] width 1257 height 560
click at [742, 524] on div "Popup Settings" at bounding box center [714, 525] width 191 height 27
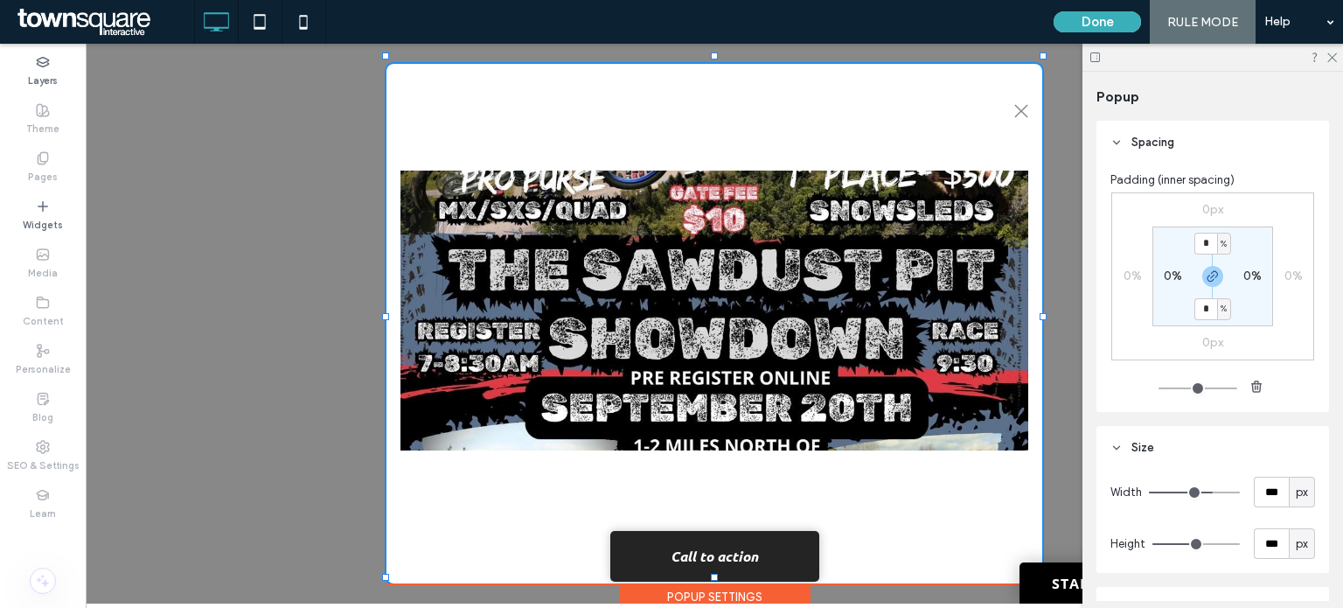
drag, startPoint x: 407, startPoint y: 126, endPoint x: 381, endPoint y: 46, distance: 83.8
click at [382, 52] on div at bounding box center [385, 55] width 7 height 7
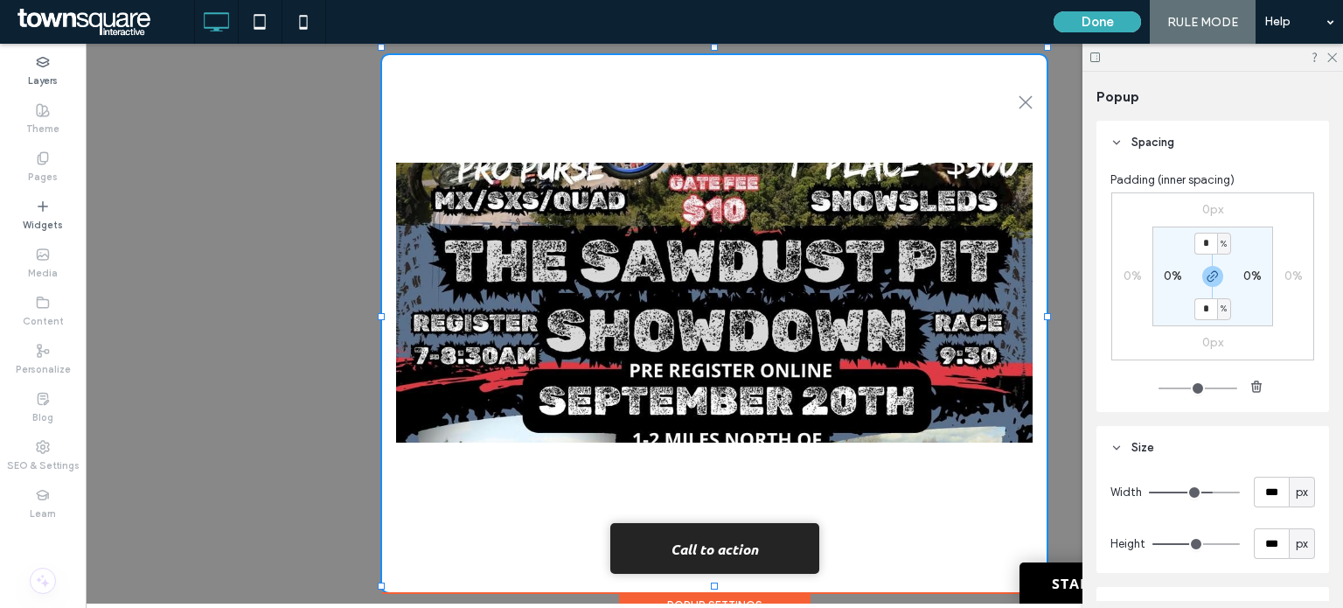
type input "***"
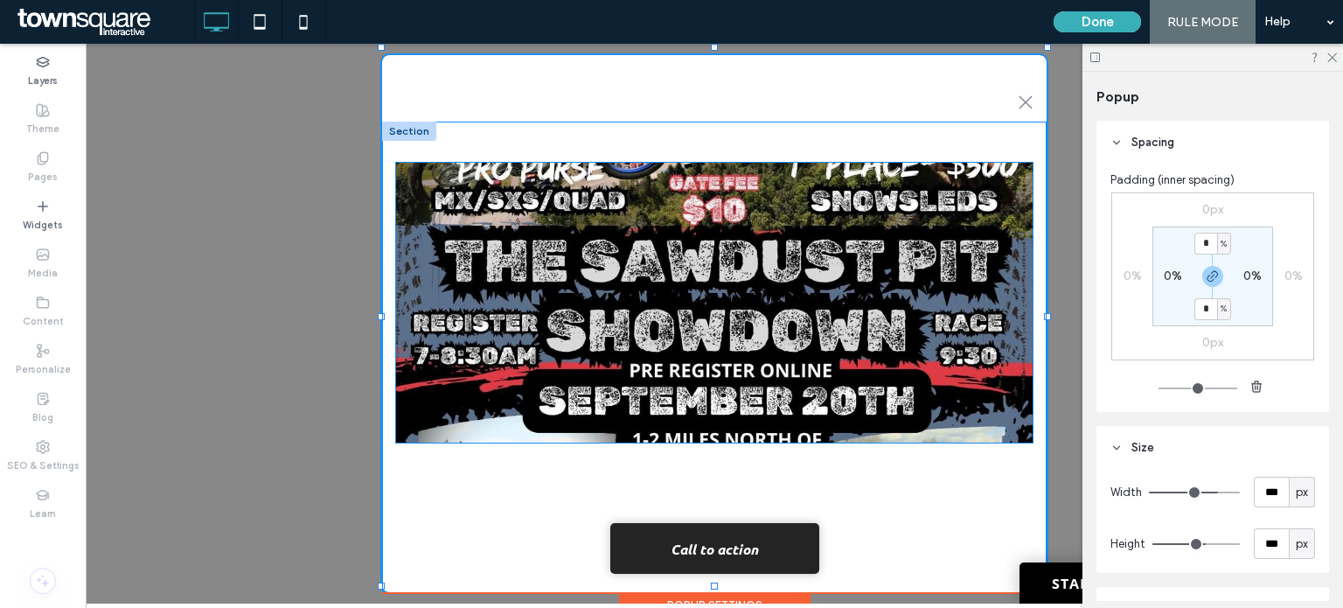
click at [971, 382] on img at bounding box center [714, 303] width 636 height 280
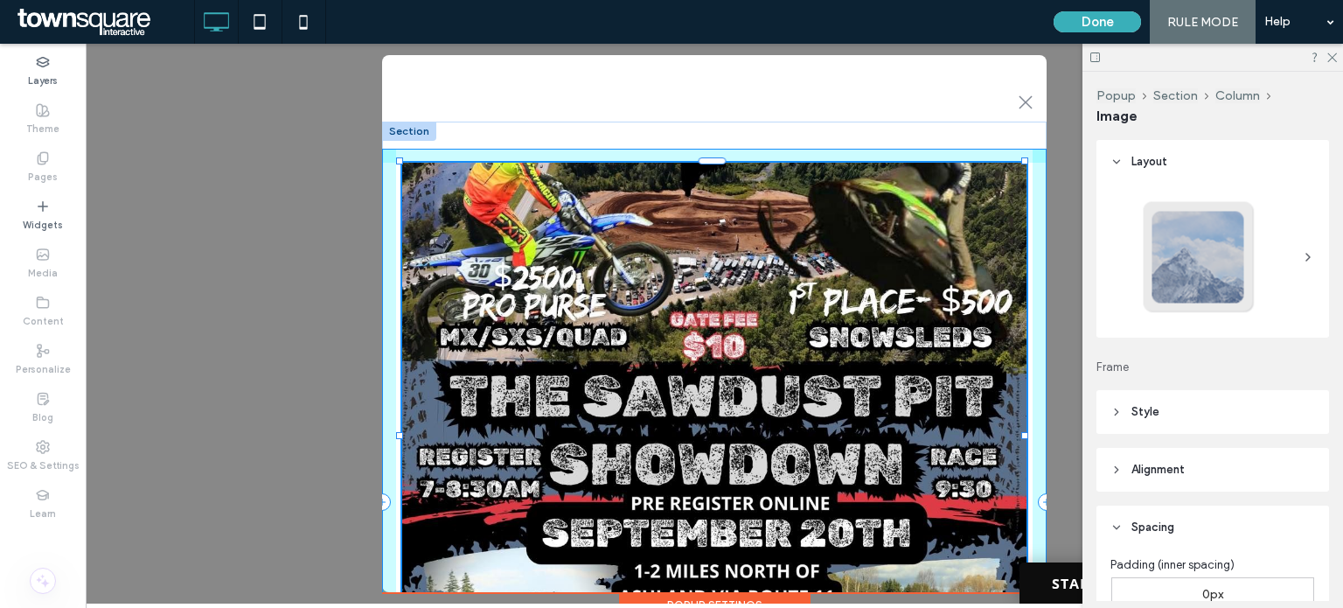
drag, startPoint x: 1029, startPoint y: 434, endPoint x: 1025, endPoint y: 567, distance: 133.8
click at [1025, 567] on body "**********" at bounding box center [714, 324] width 1257 height 560
type input "**"
type input "****"
type input "***"
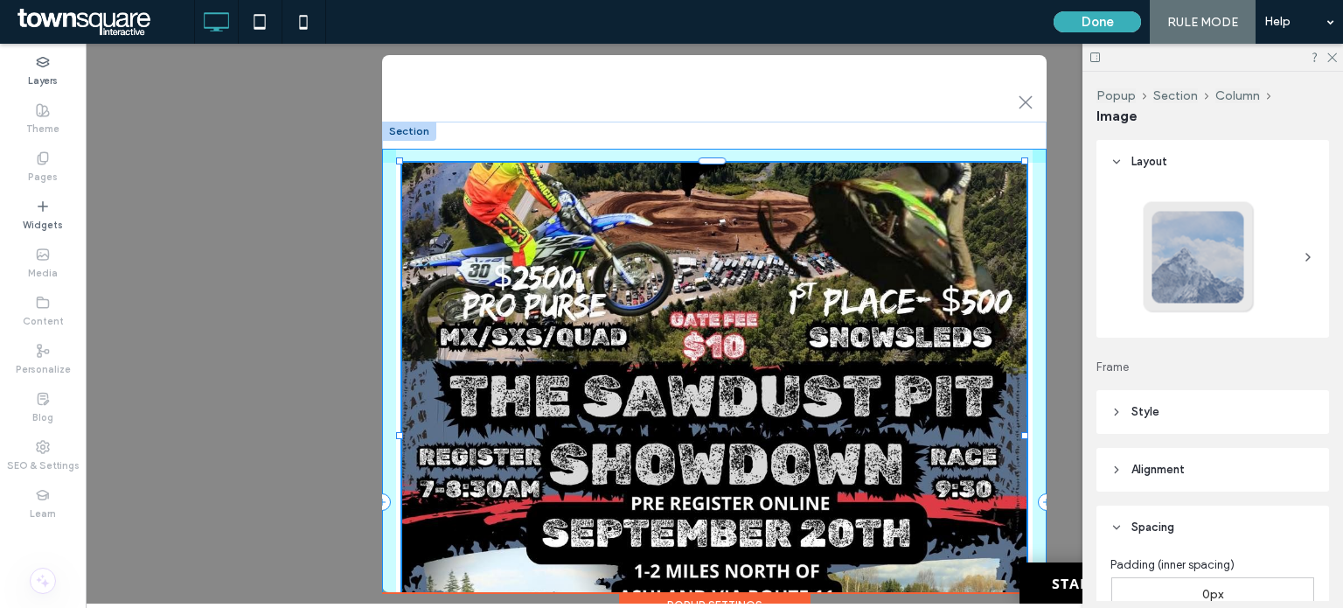
type input "***"
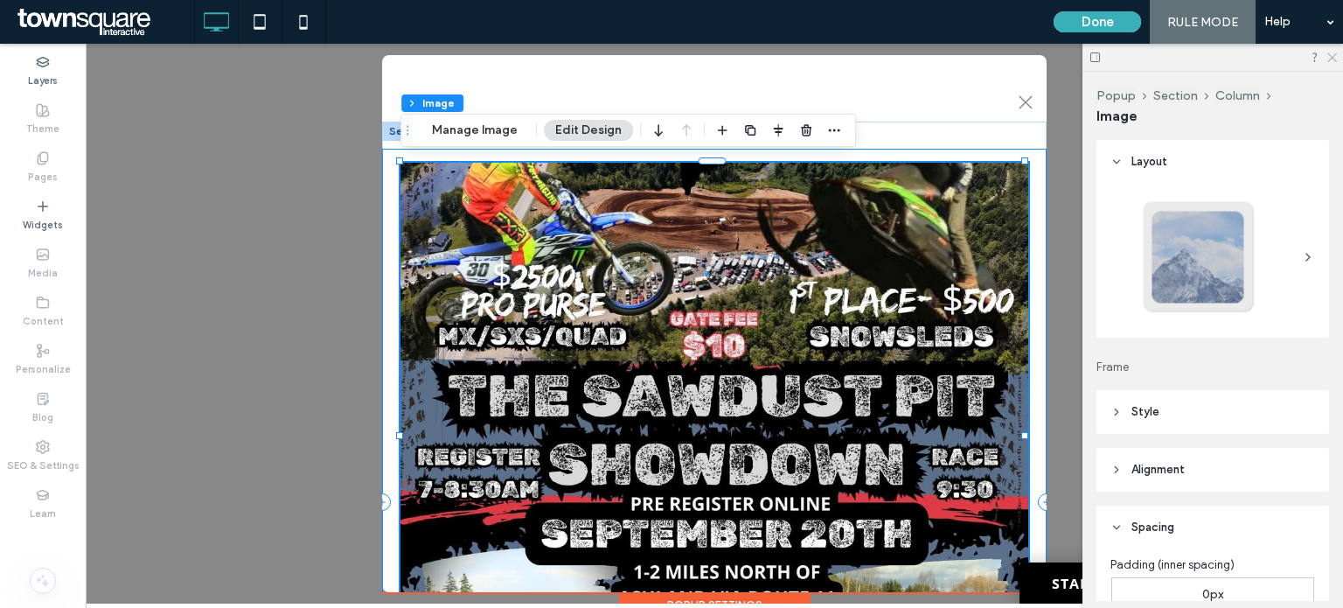
click at [1333, 54] on icon at bounding box center [1330, 56] width 11 height 11
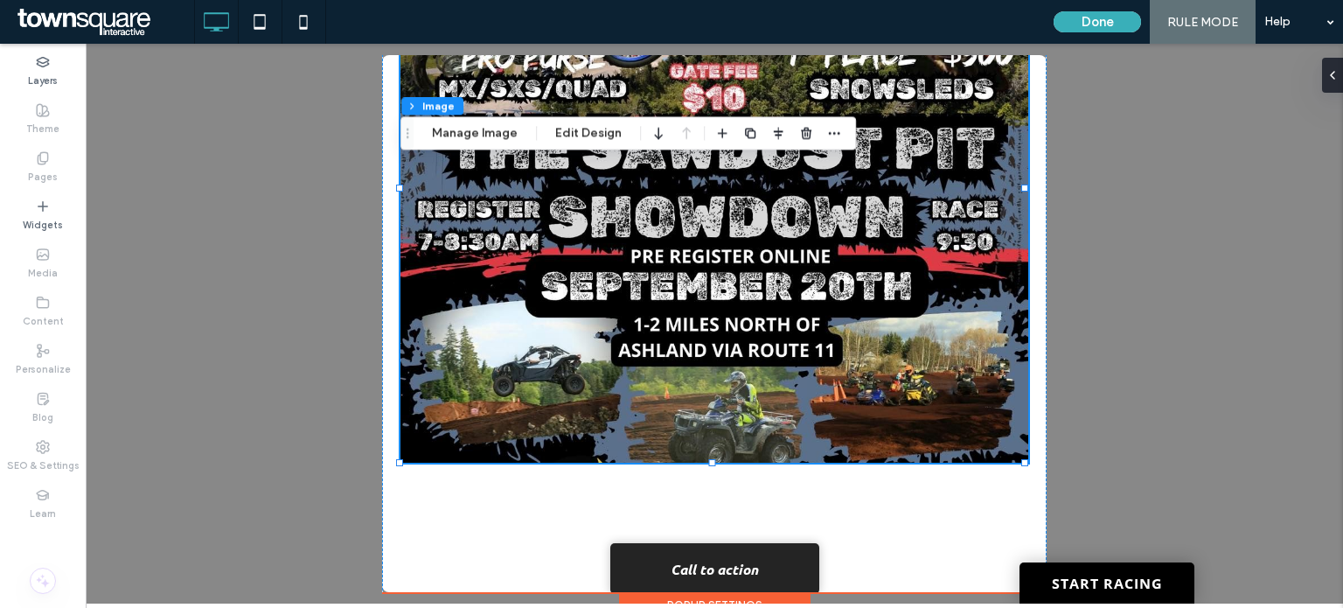
scroll to position [289, 0]
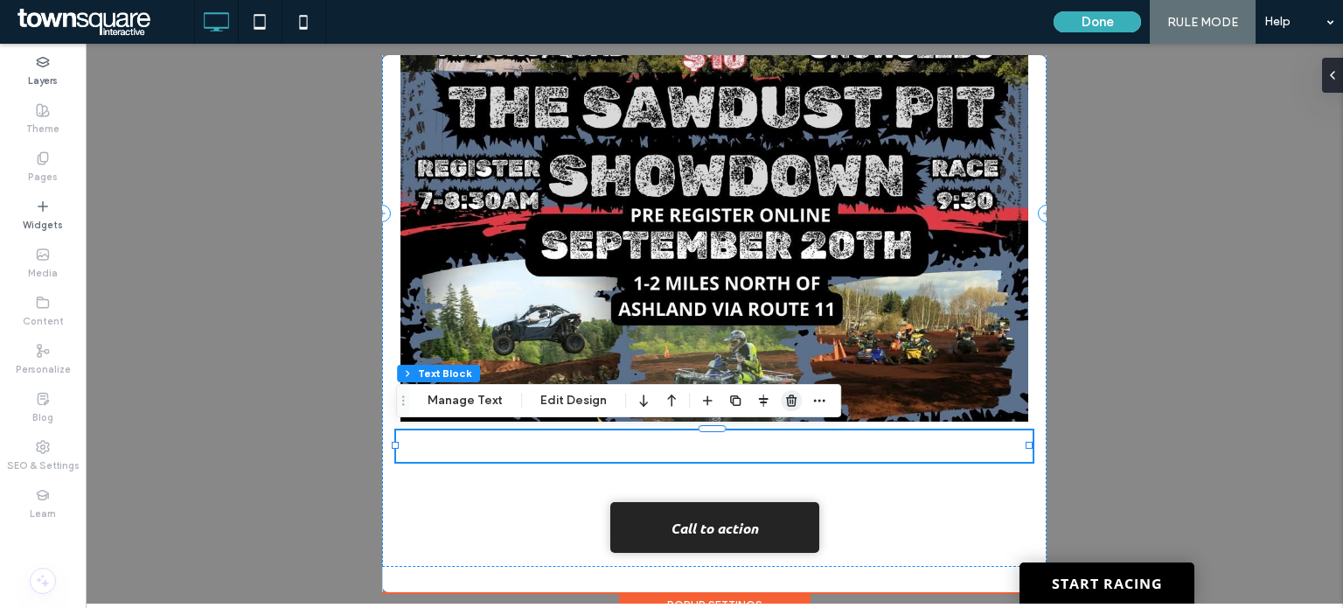
click at [789, 397] on icon "button" at bounding box center [791, 400] width 14 height 14
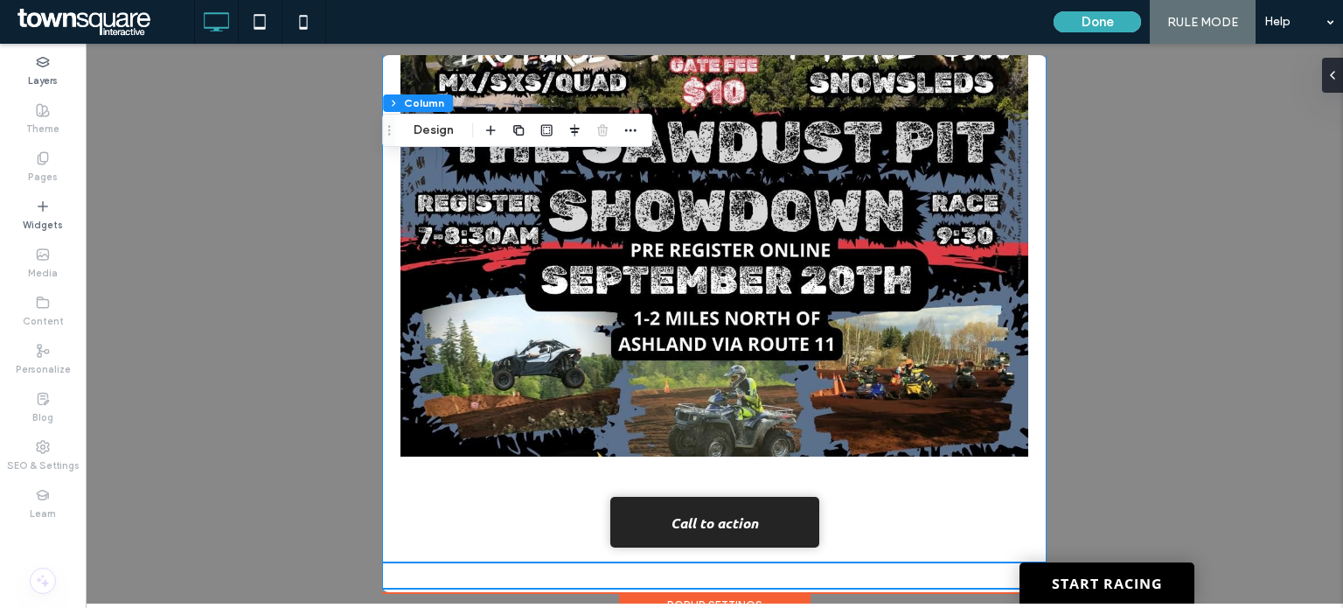
scroll to position [253, 0]
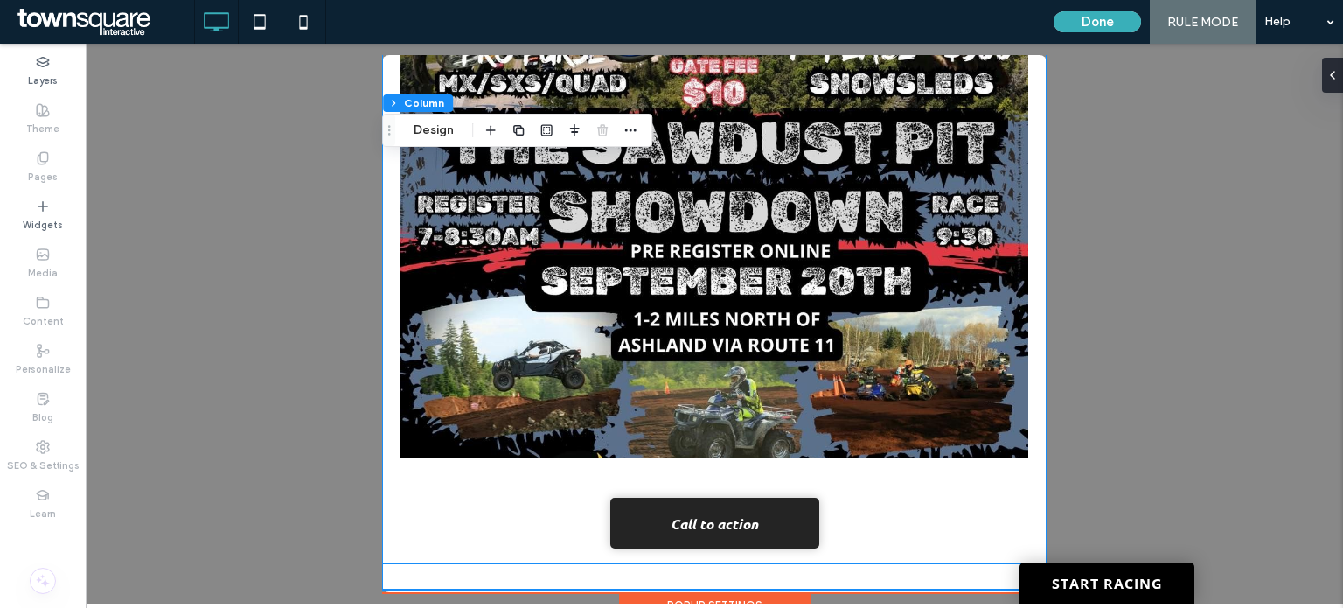
click at [819, 567] on div "Call to action" at bounding box center [714, 229] width 664 height 720
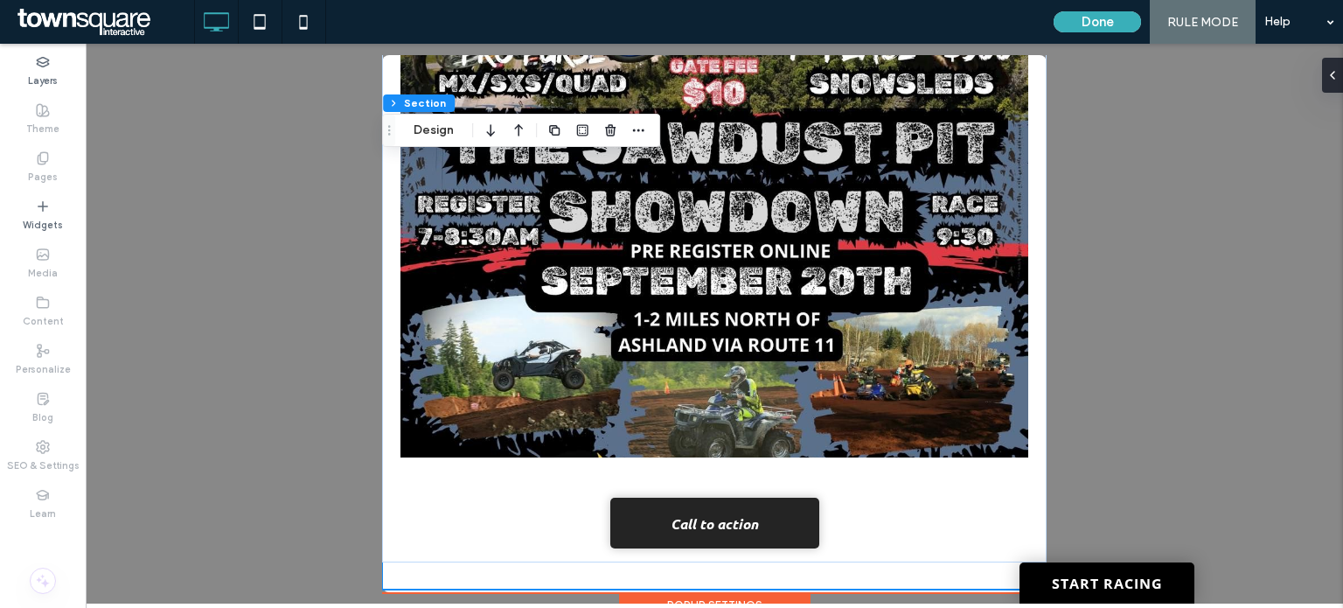
click at [837, 569] on div "Call to action" at bounding box center [714, 229] width 664 height 720
click at [946, 507] on div "Call to action" at bounding box center [714, 229] width 664 height 666
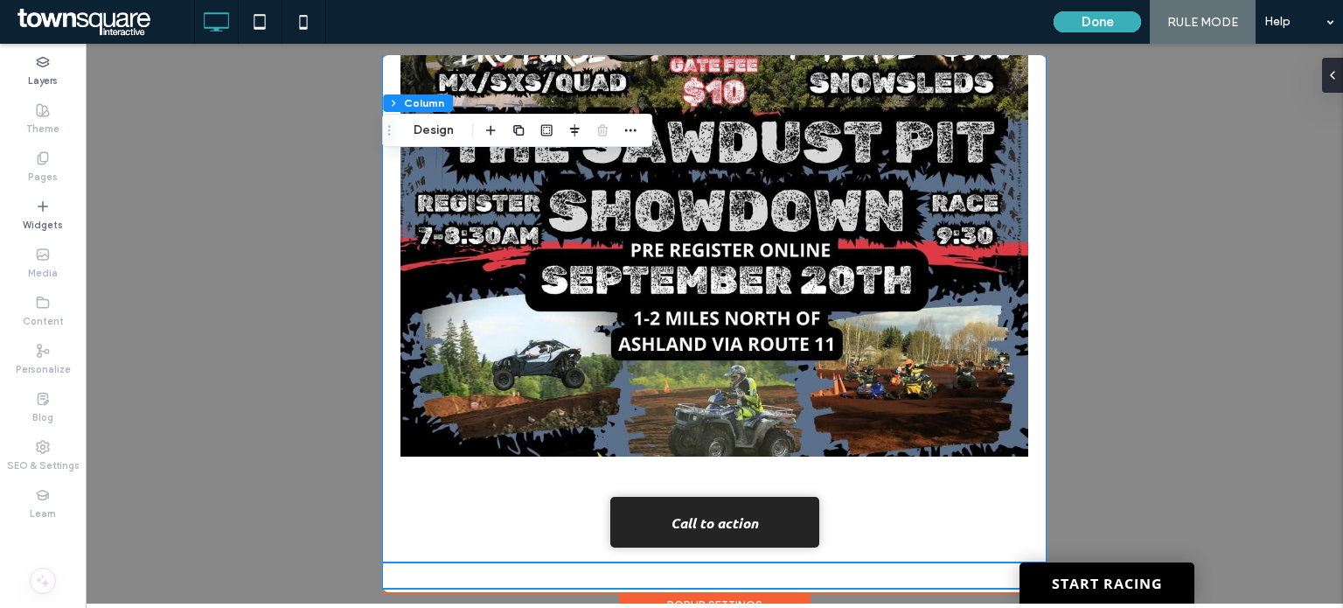
click at [915, 583] on div at bounding box center [712, 587] width 660 height 9
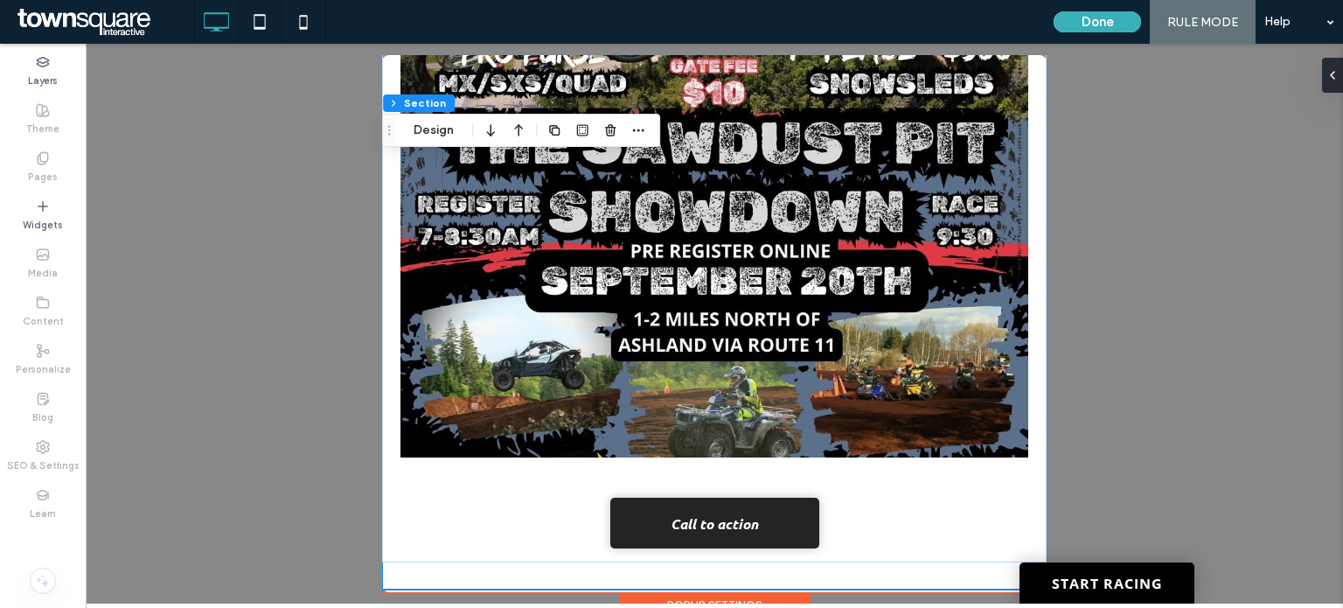
click at [902, 569] on div "Call to action" at bounding box center [714, 229] width 664 height 720
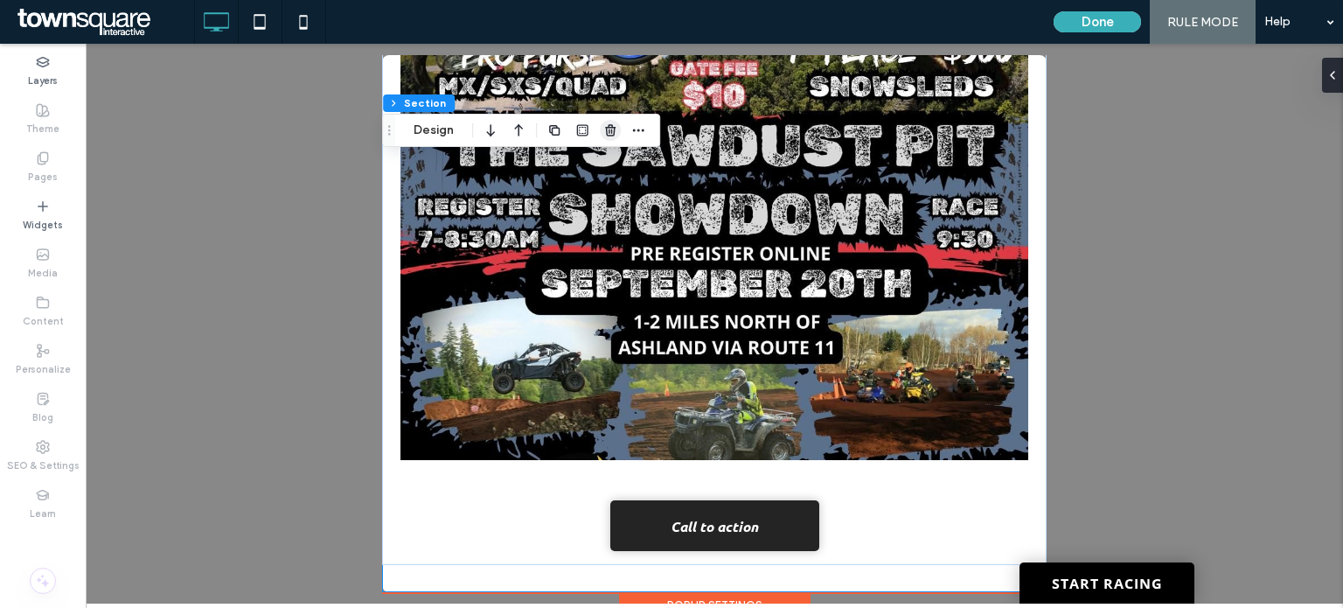
scroll to position [248, 0]
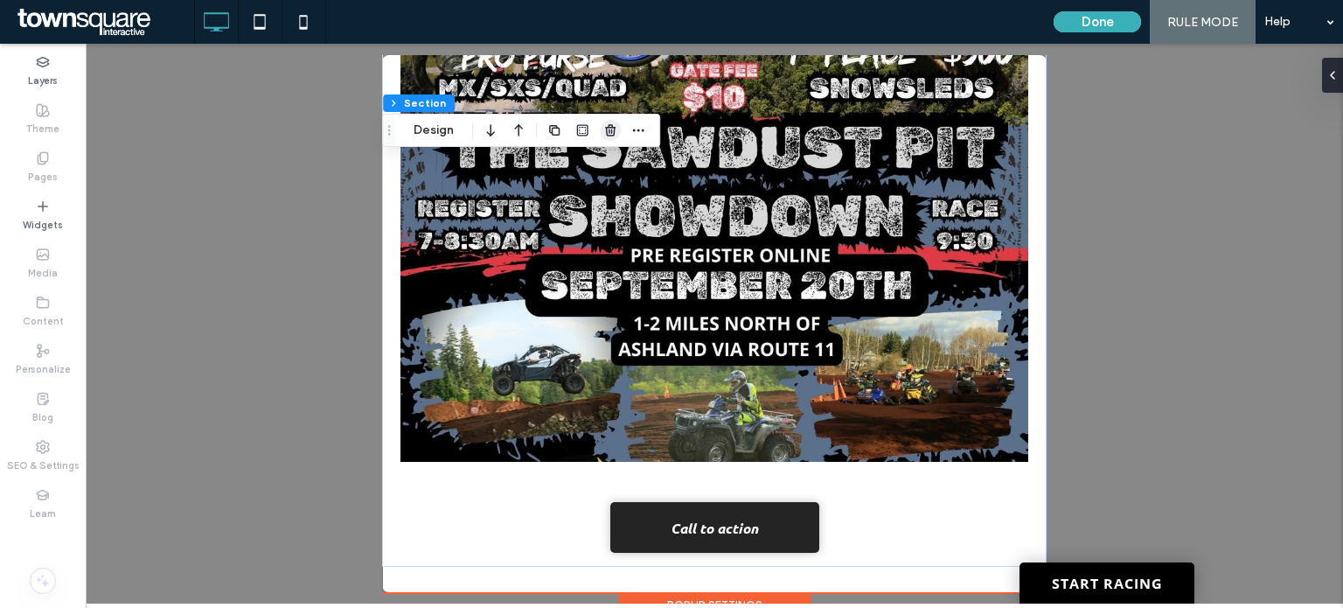
click at [610, 129] on icon "button" at bounding box center [610, 130] width 14 height 14
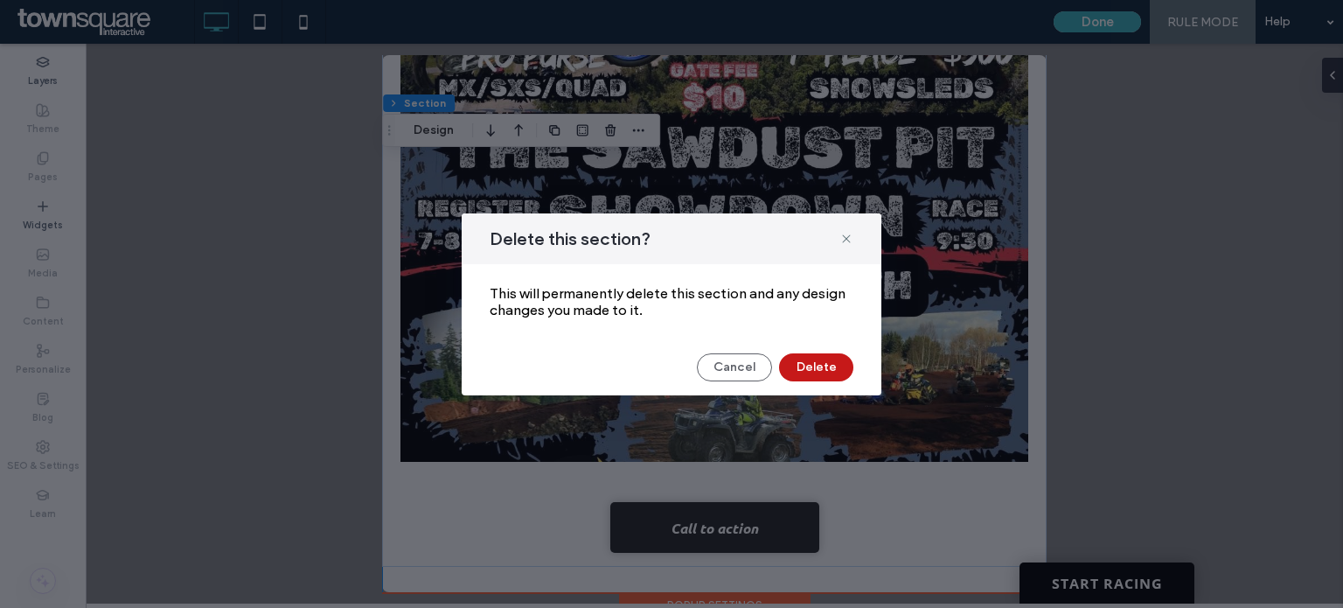
click at [831, 355] on button "Delete" at bounding box center [816, 367] width 74 height 28
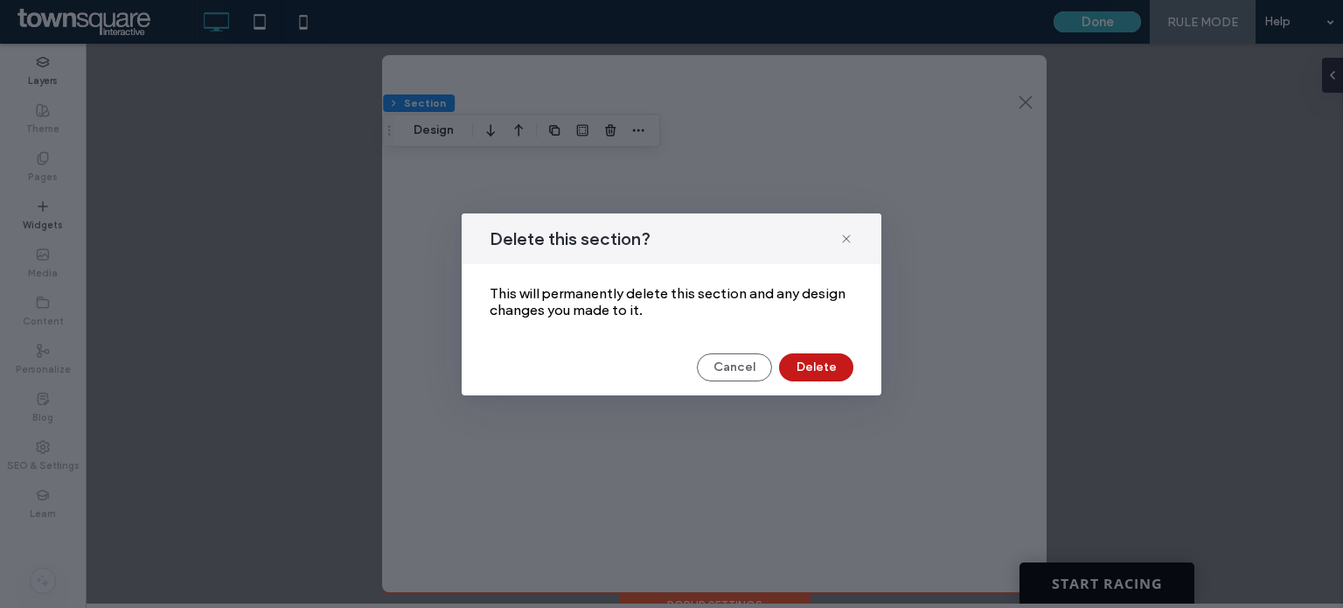
scroll to position [0, 0]
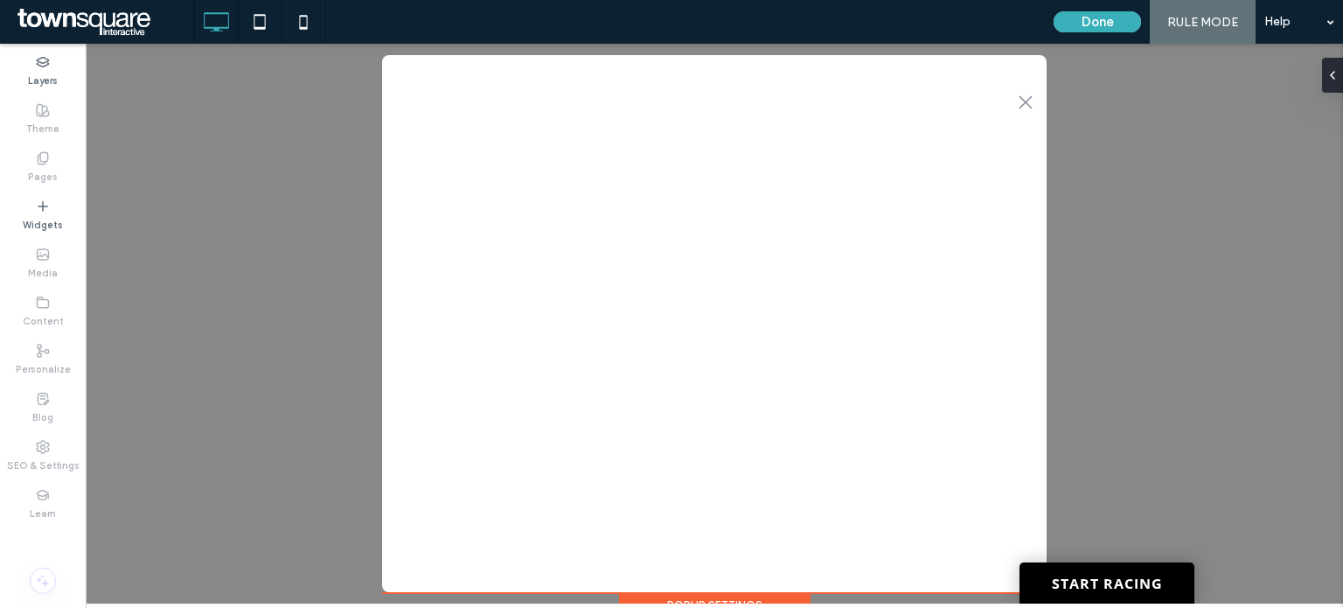
click at [1238, 29] on div "RULE MODE" at bounding box center [1203, 22] width 106 height 44
click at [1337, 20] on div "Help" at bounding box center [1298, 22] width 87 height 44
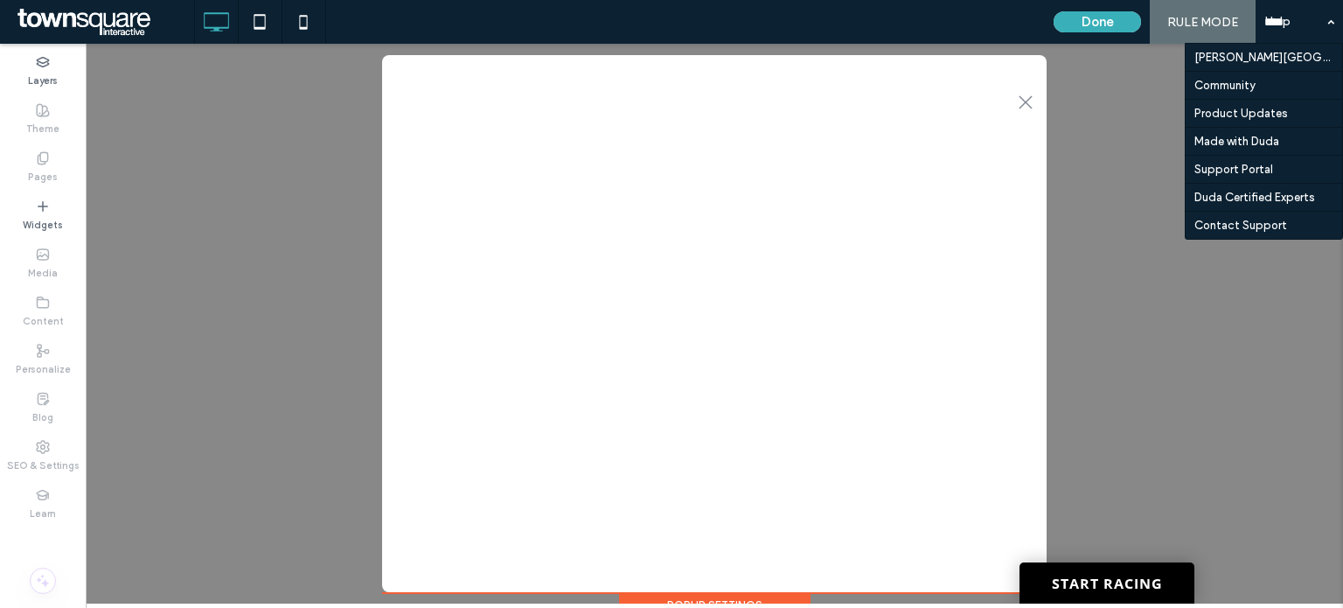
click at [1111, 330] on div ".st0-1091118977{fill-rule:evenodd;clip-rule:evenodd;} + Add Section Popup Setti…" at bounding box center [714, 324] width 1257 height 560
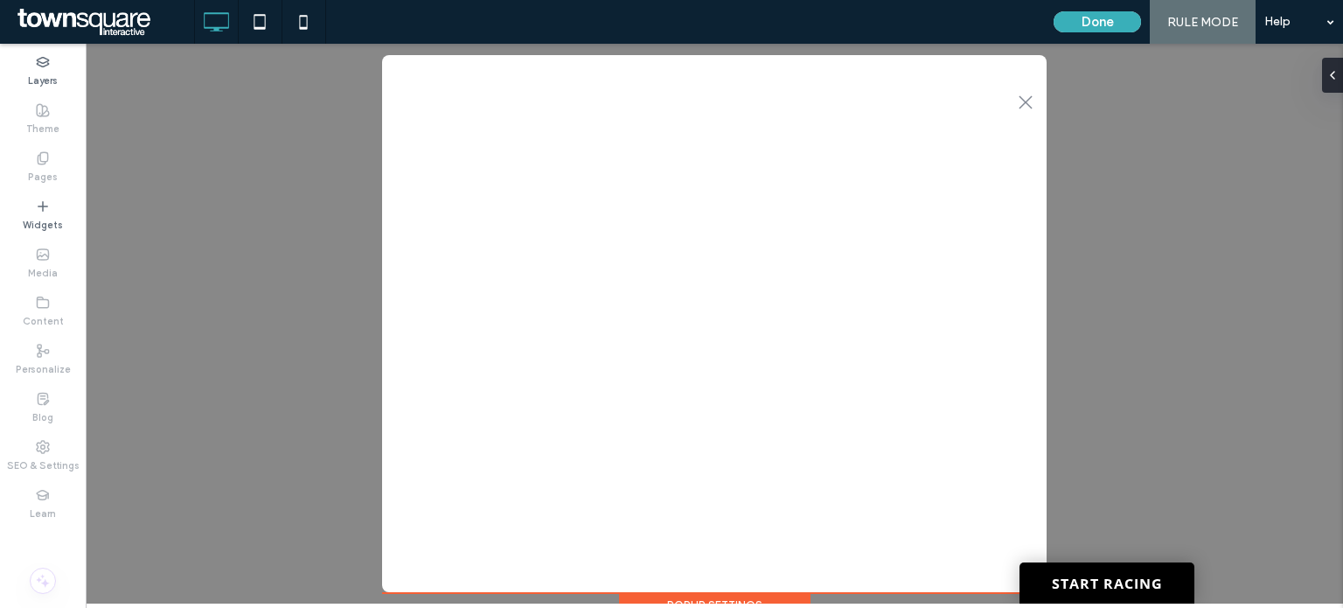
click at [949, 218] on div ".st0-1091118977{fill-rule:evenodd;clip-rule:evenodd;} + Add Section" at bounding box center [714, 323] width 664 height 537
click at [1326, 79] on icon at bounding box center [1325, 75] width 14 height 14
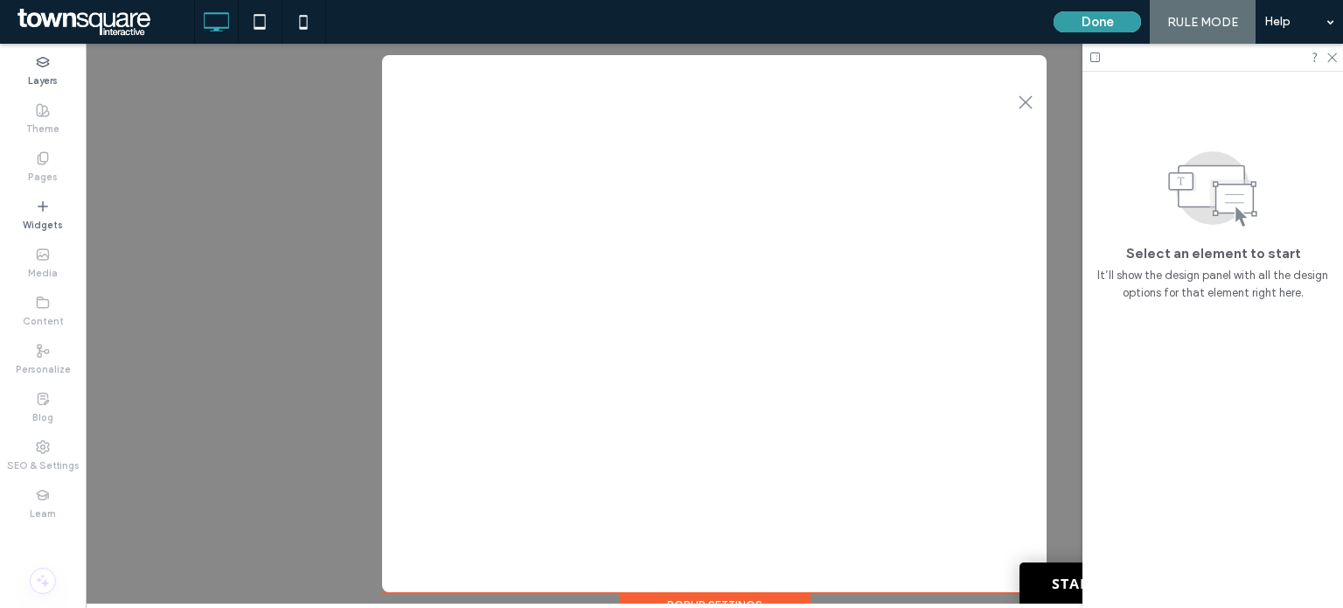
click at [1095, 24] on button "Done" at bounding box center [1097, 21] width 87 height 21
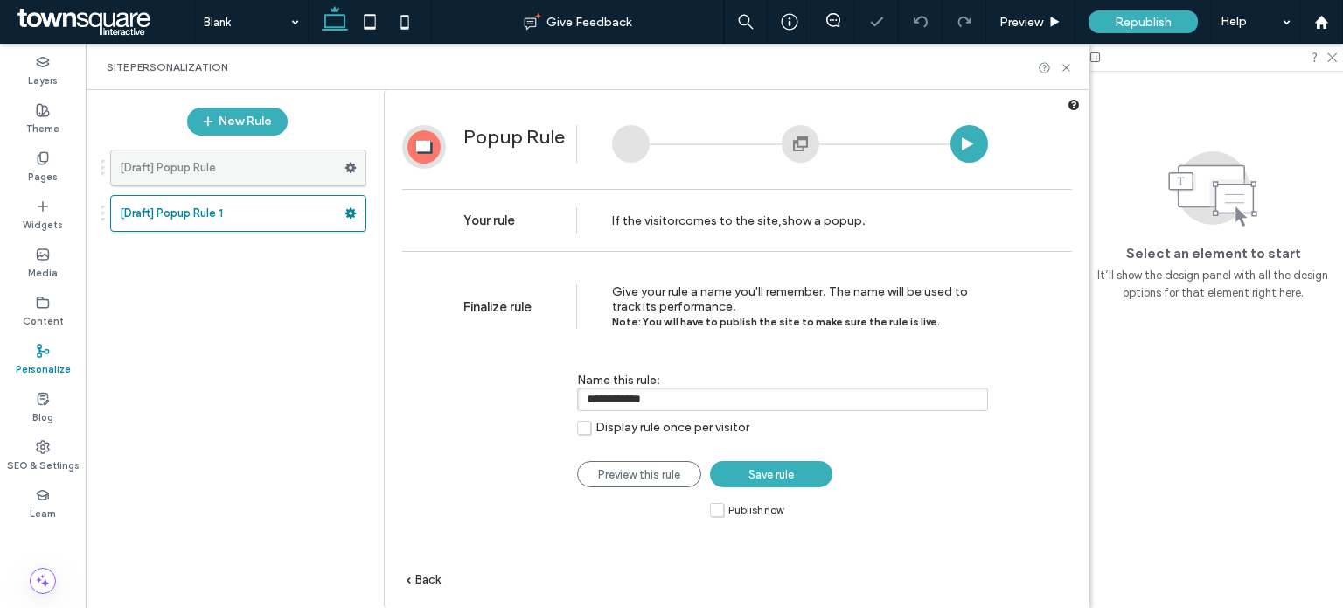
click at [344, 164] on icon at bounding box center [350, 168] width 12 height 12
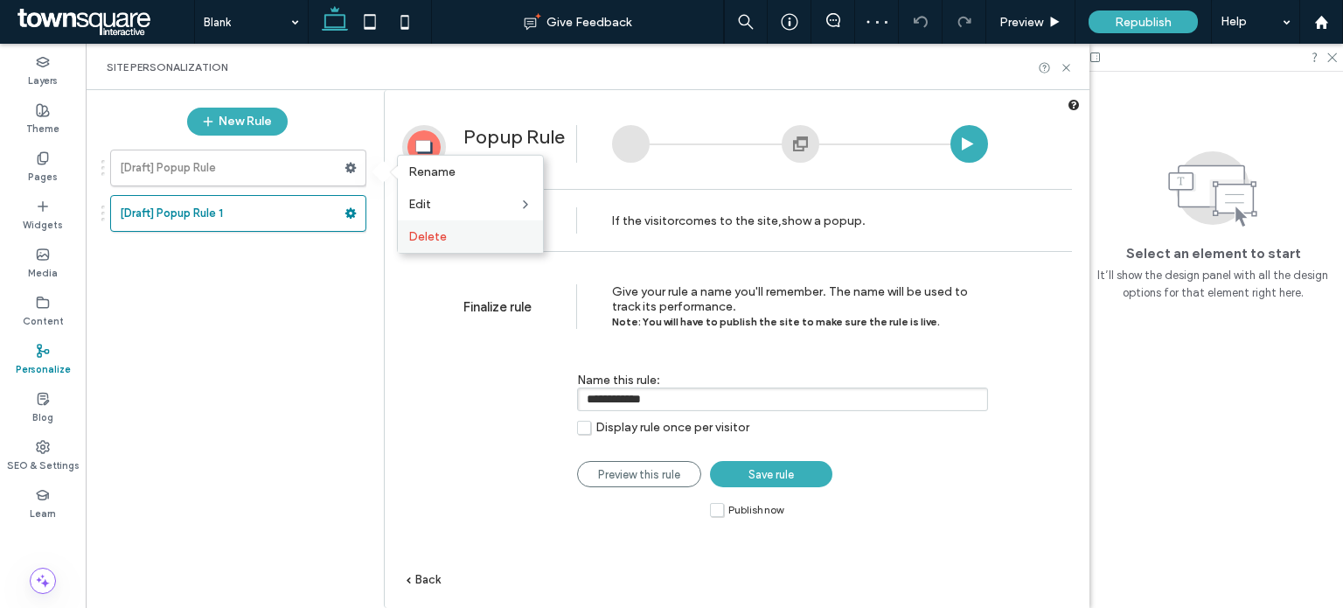
click at [415, 226] on div "Delete" at bounding box center [470, 236] width 145 height 32
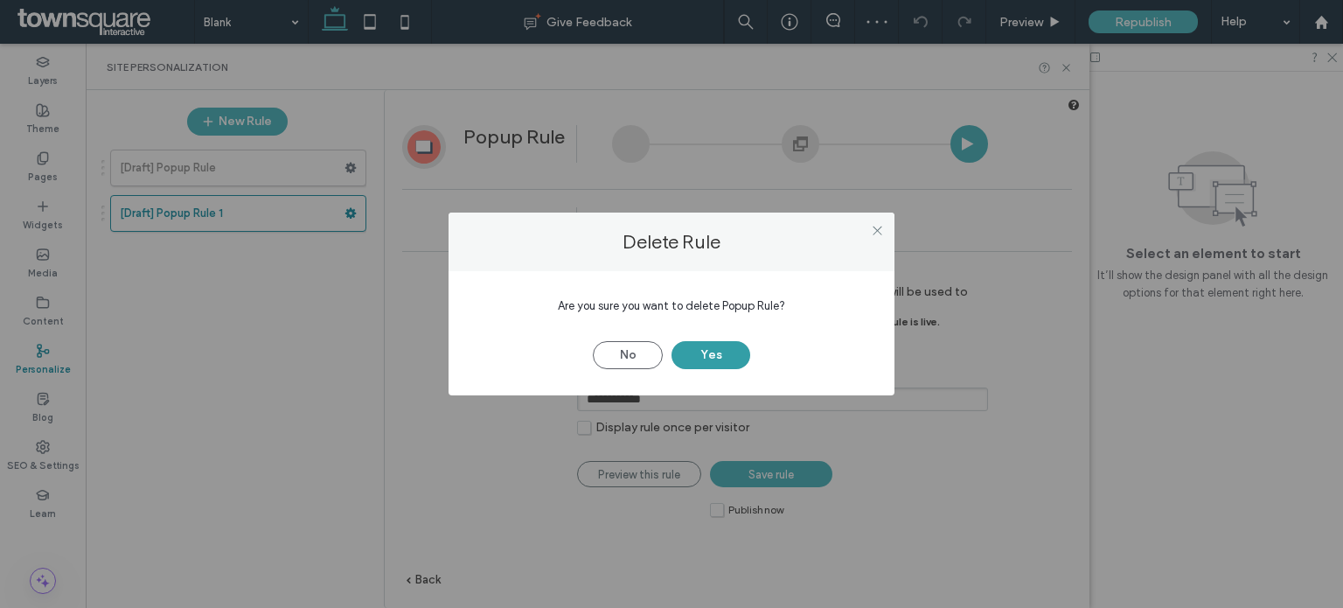
click at [695, 358] on button "Yes" at bounding box center [710, 355] width 79 height 28
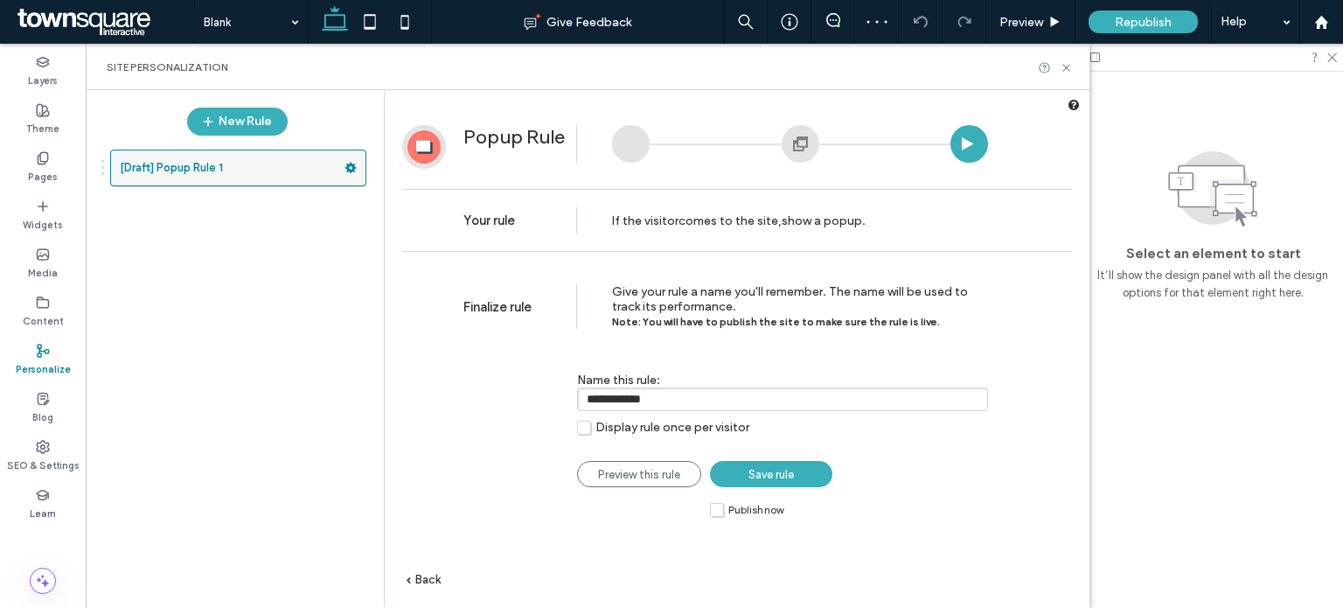
click at [353, 170] on use at bounding box center [350, 168] width 11 height 10
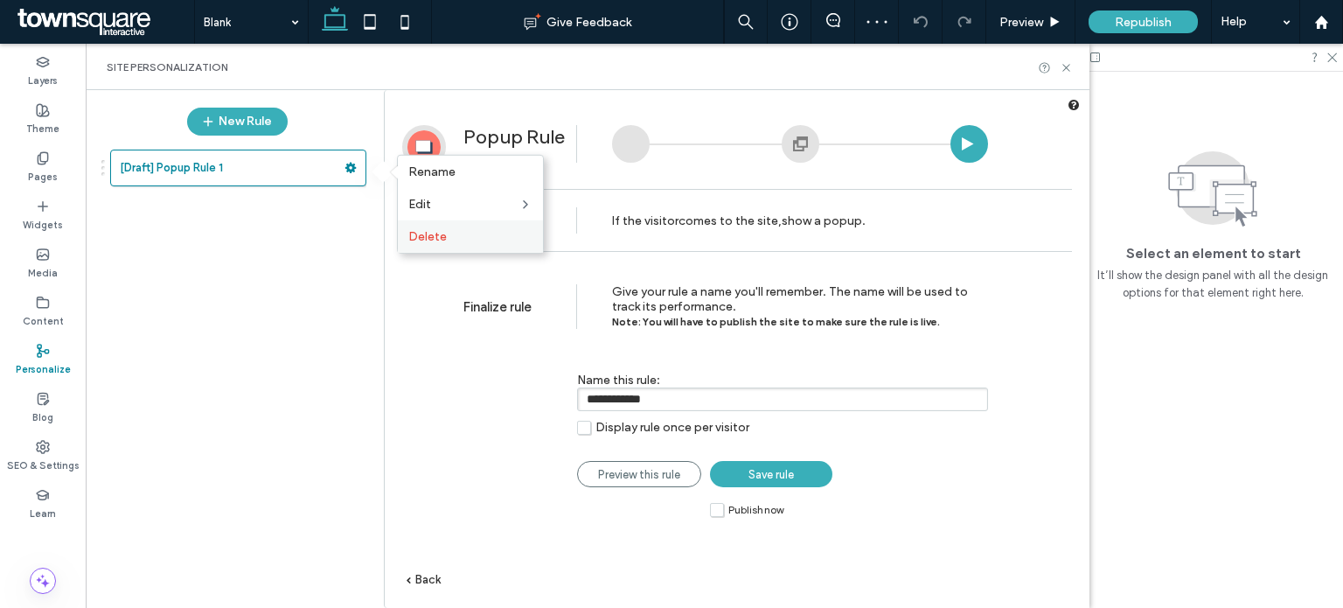
click at [458, 236] on label "Delete" at bounding box center [470, 236] width 124 height 15
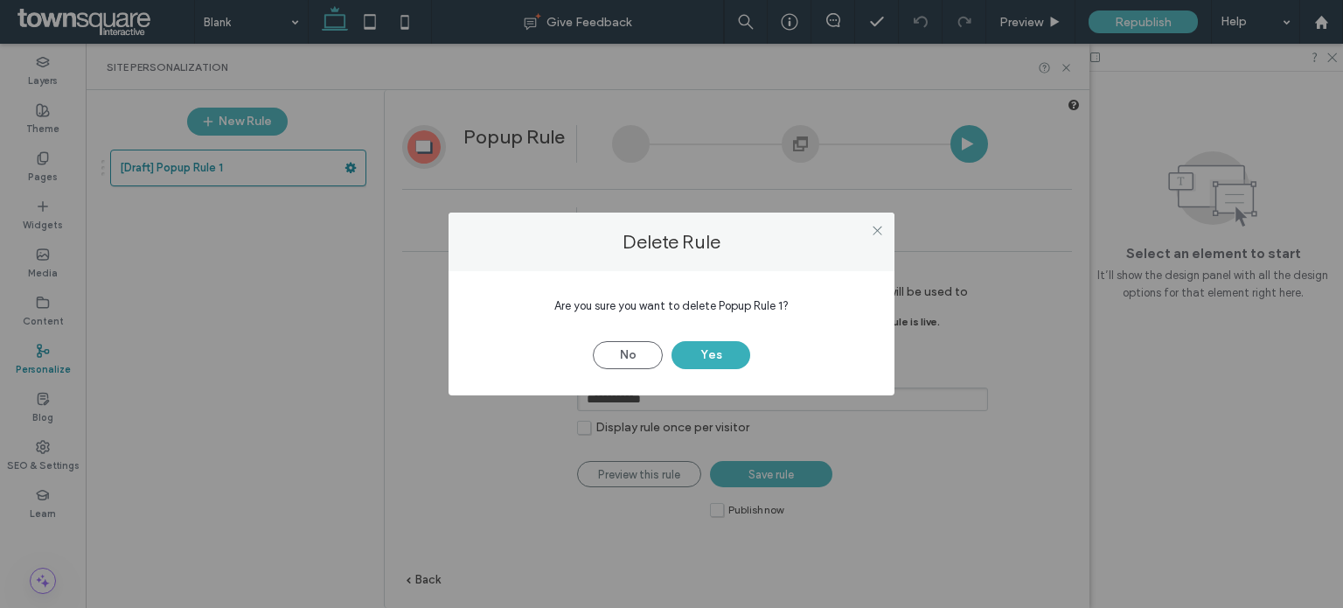
drag, startPoint x: 720, startPoint y: 350, endPoint x: 663, endPoint y: 416, distance: 88.0
click at [720, 351] on button "Yes" at bounding box center [710, 355] width 79 height 28
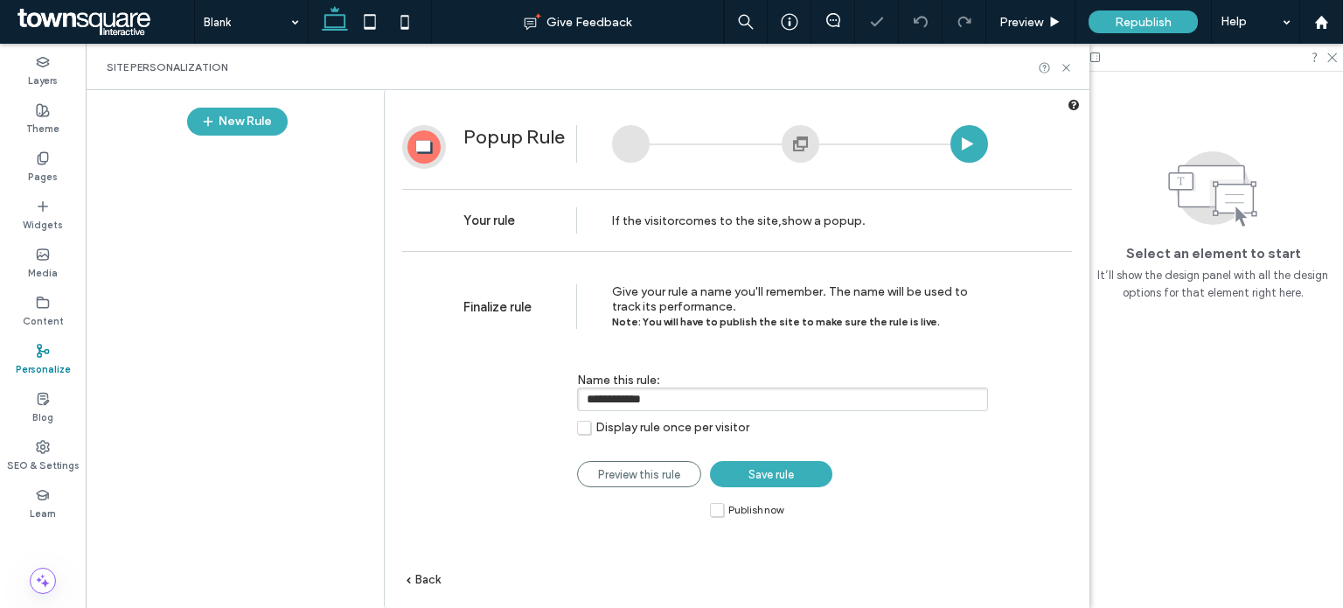
click at [428, 578] on span "Back" at bounding box center [427, 579] width 25 height 13
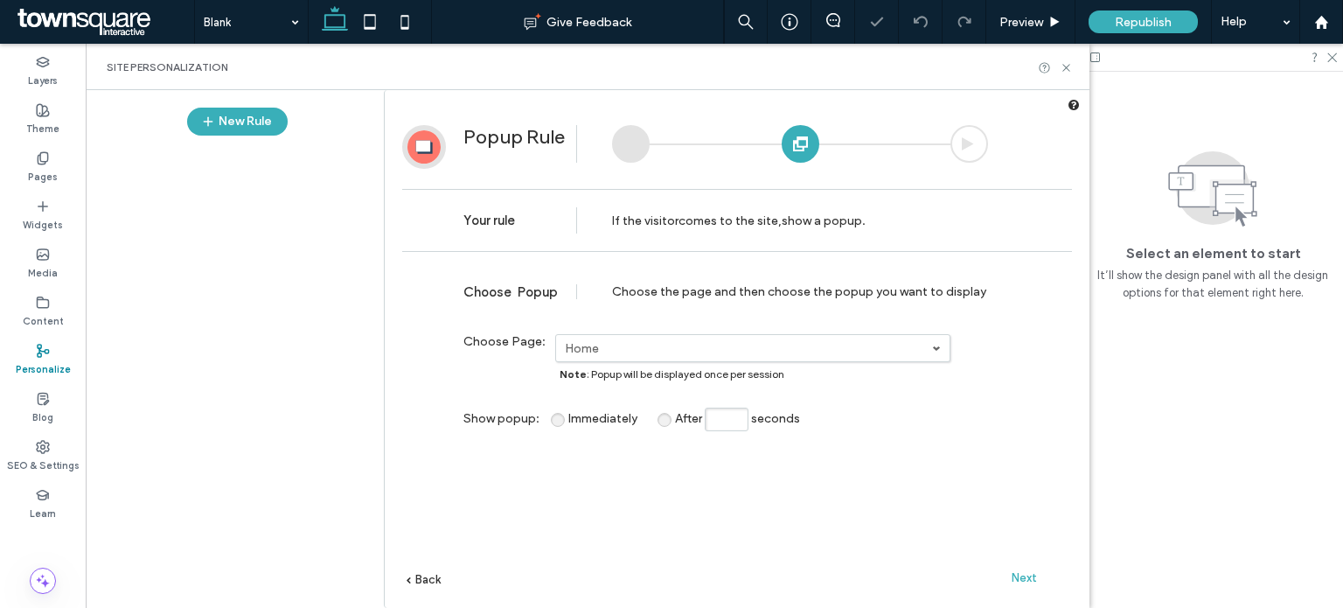
click at [428, 578] on span "Back" at bounding box center [427, 579] width 25 height 13
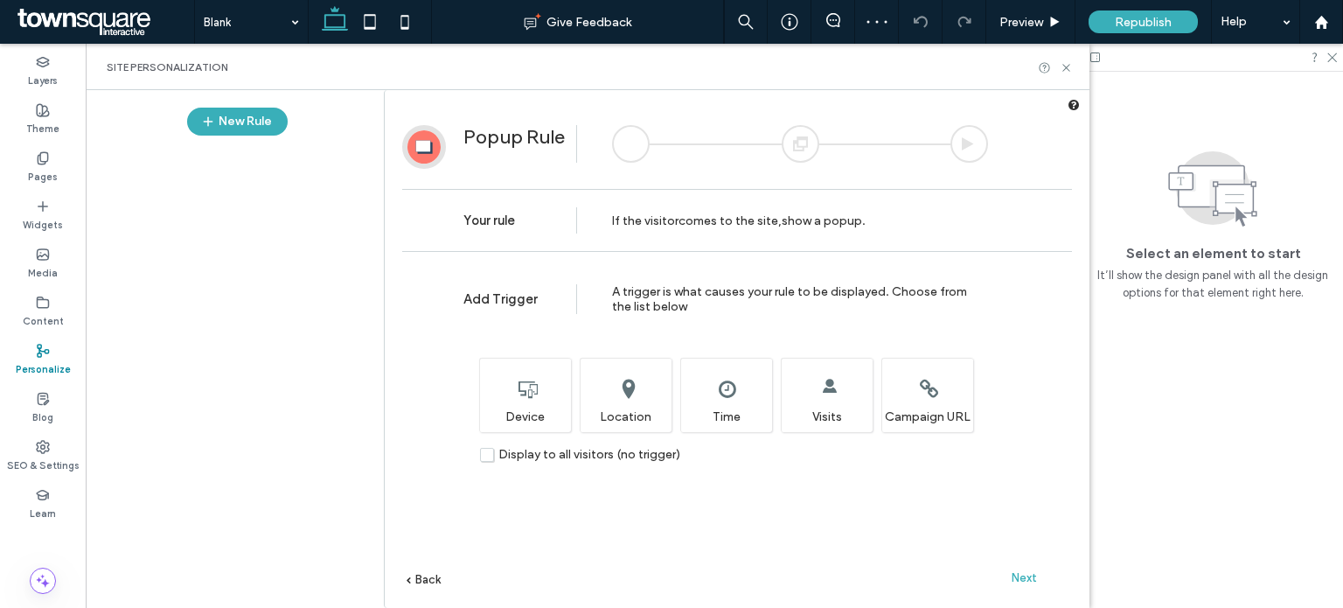
click at [428, 578] on span "Back" at bounding box center [427, 579] width 25 height 13
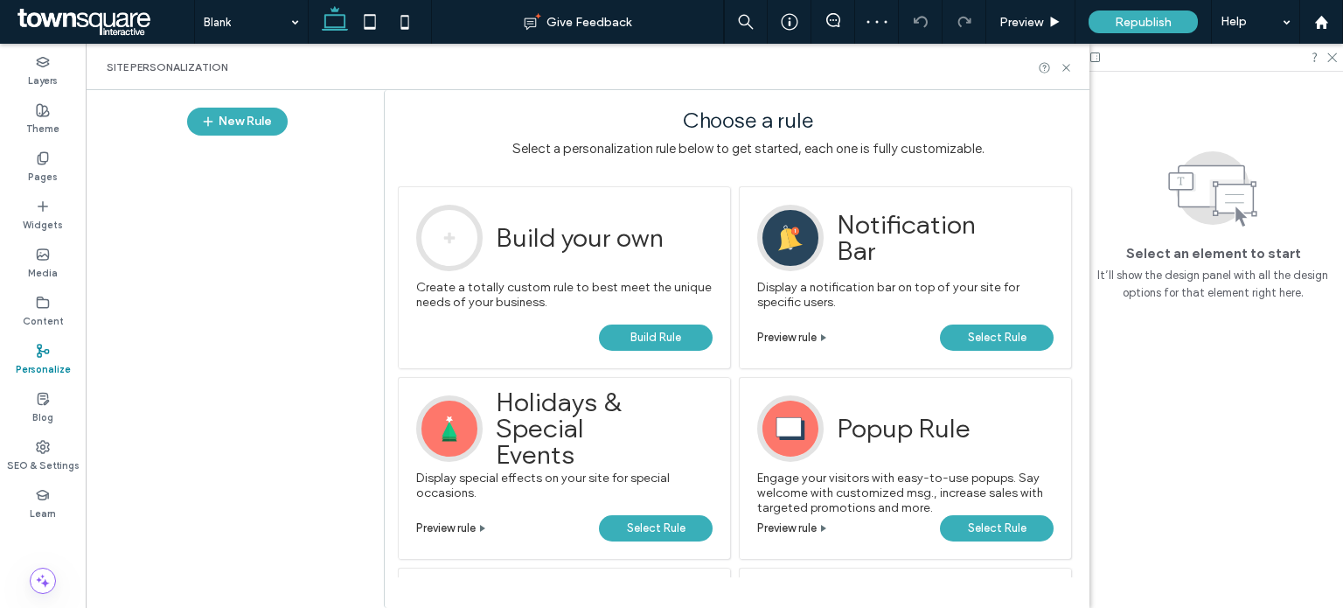
click at [1004, 528] on span "Select Rule" at bounding box center [997, 528] width 59 height 26
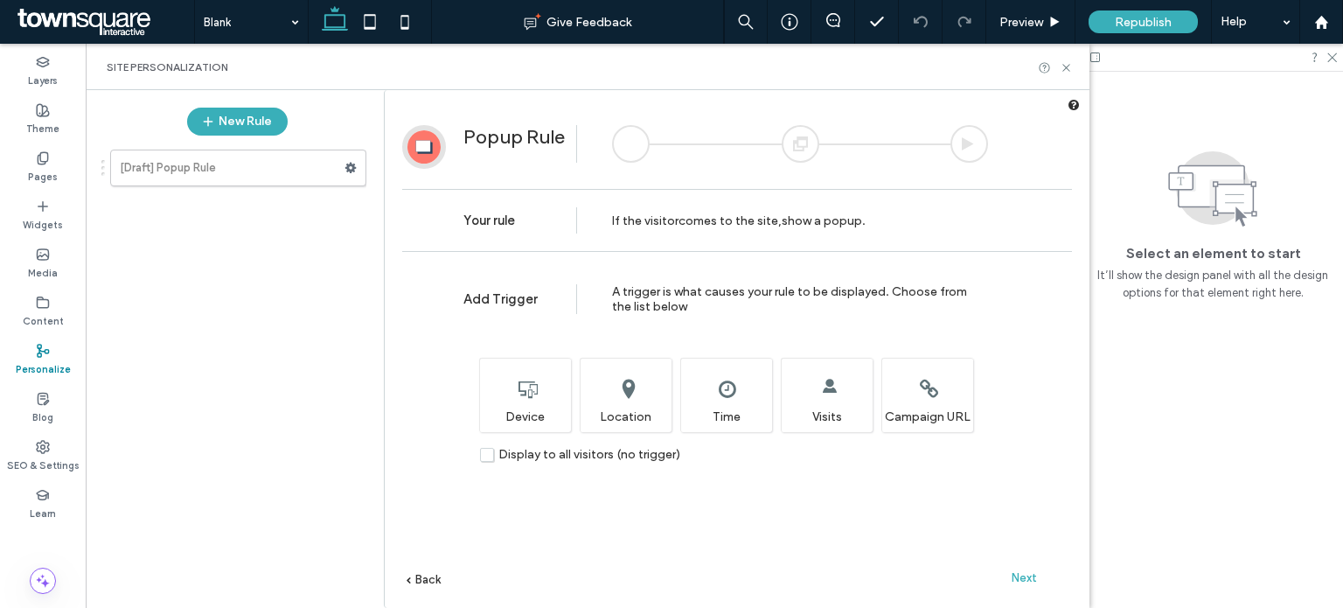
click at [1019, 575] on span "Next" at bounding box center [1024, 577] width 25 height 13
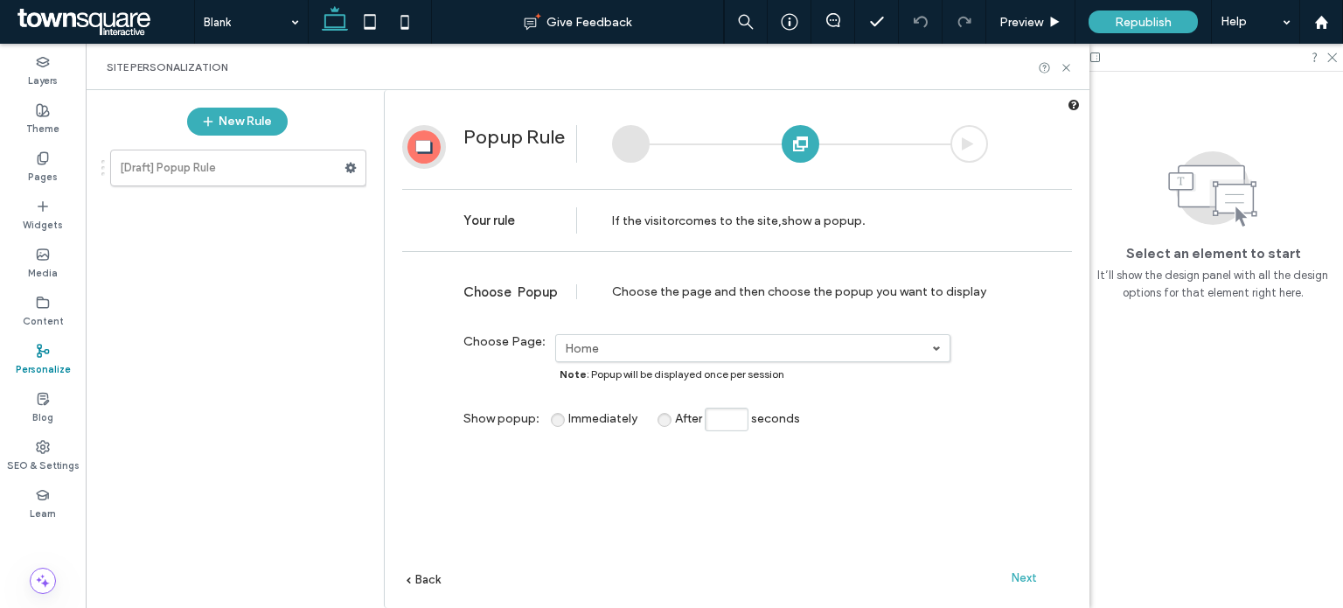
click at [1019, 575] on span "Next" at bounding box center [1024, 577] width 25 height 13
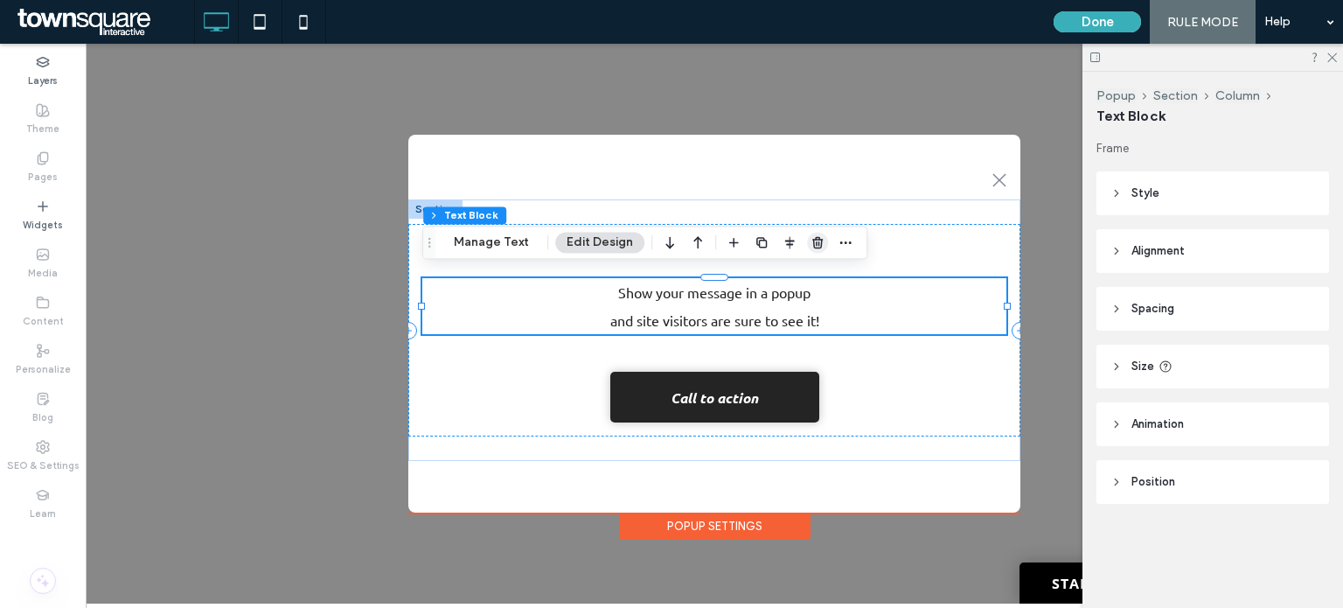
click at [807, 237] on span "button" at bounding box center [817, 242] width 21 height 21
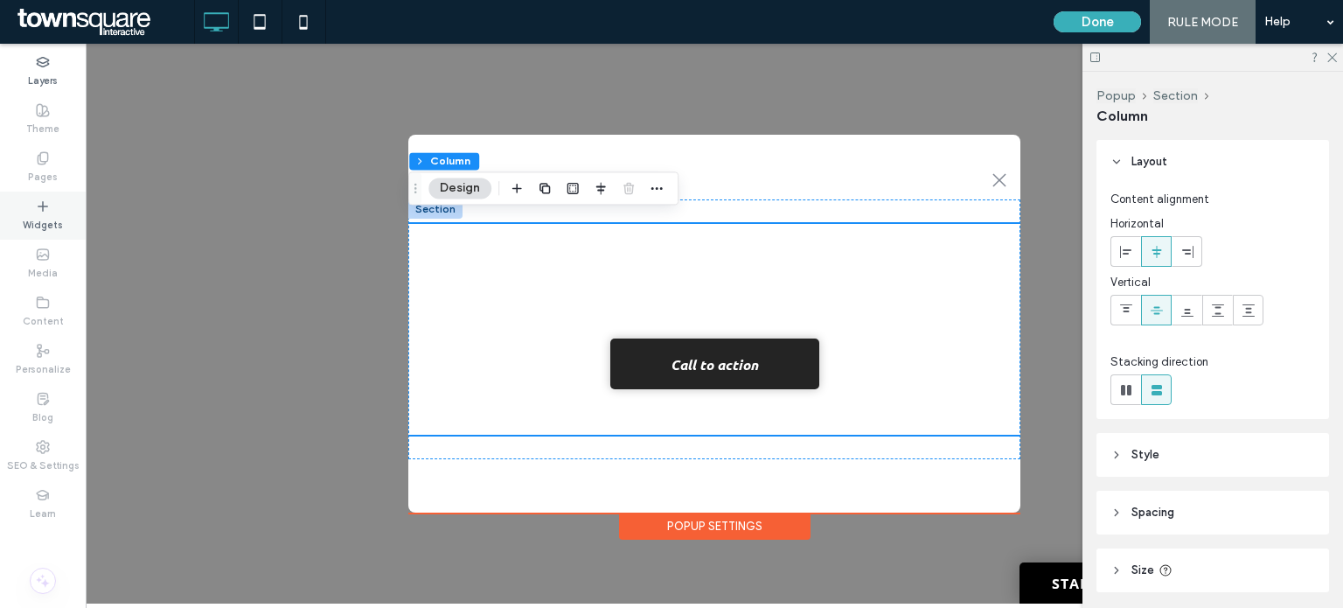
click at [40, 230] on label "Widgets" at bounding box center [43, 222] width 40 height 19
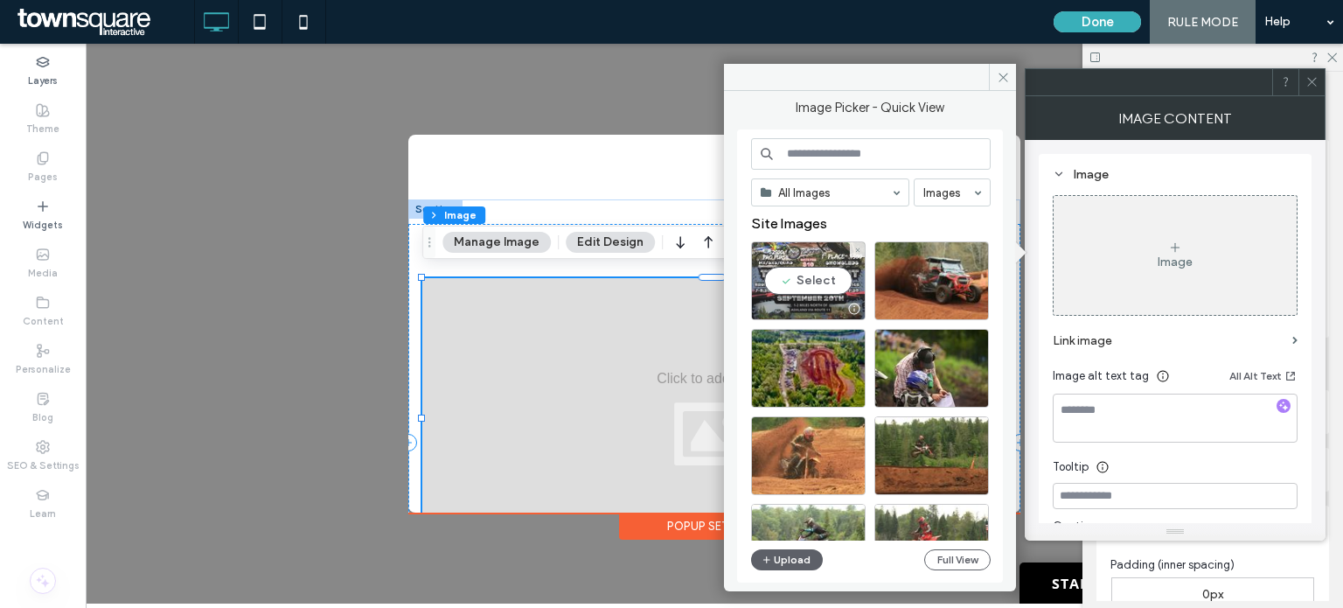
click at [807, 283] on div "Select" at bounding box center [808, 280] width 115 height 79
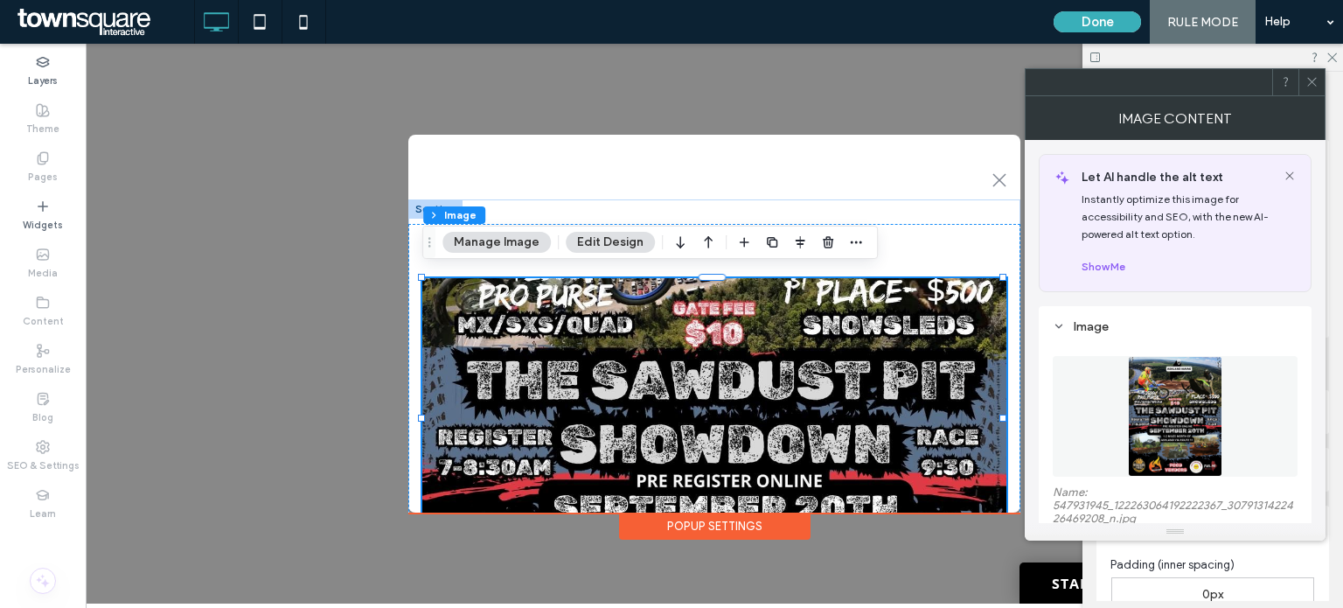
click at [1312, 87] on icon at bounding box center [1311, 81] width 13 height 13
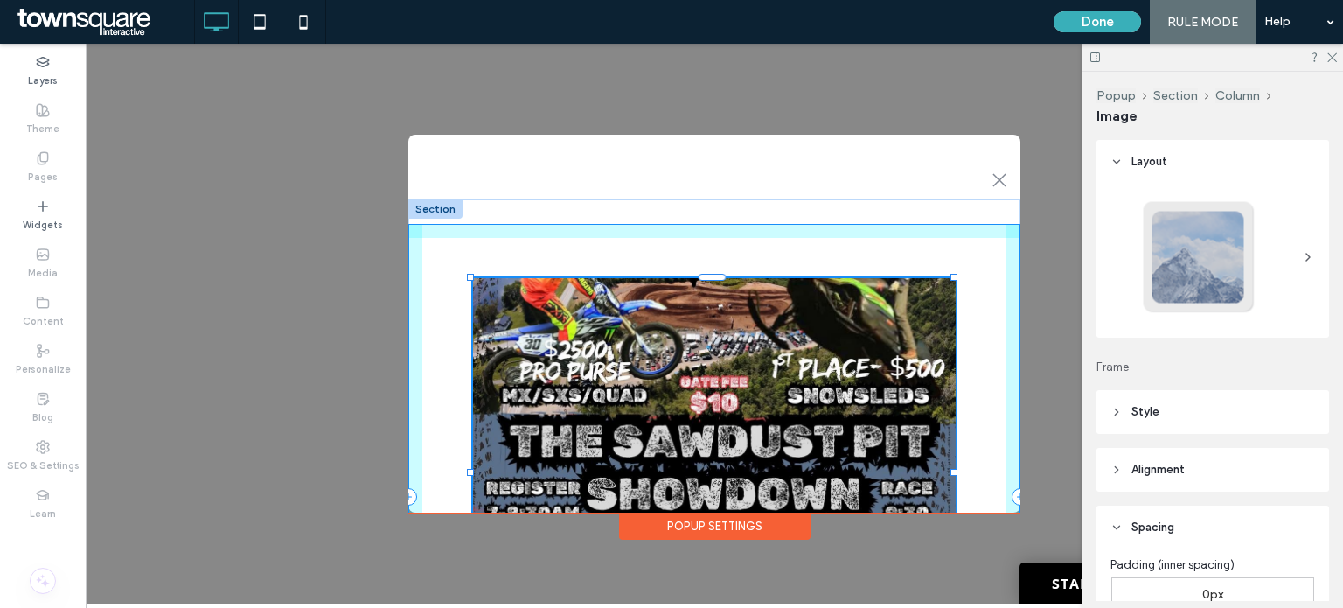
drag, startPoint x: 1003, startPoint y: 271, endPoint x: 954, endPoint y: 217, distance: 73.0
click at [954, 217] on div "Hey There! 83% , 444px Call to action" at bounding box center [714, 496] width 612 height 594
type input "**"
type input "***"
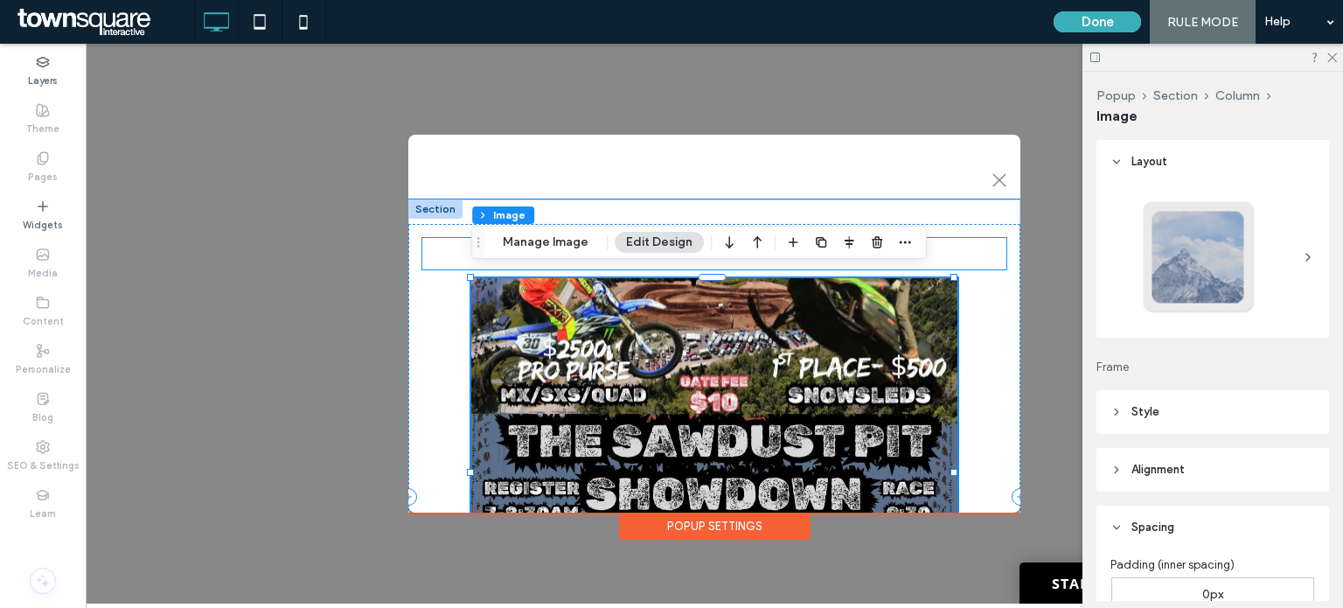
type input "****"
type input "***"
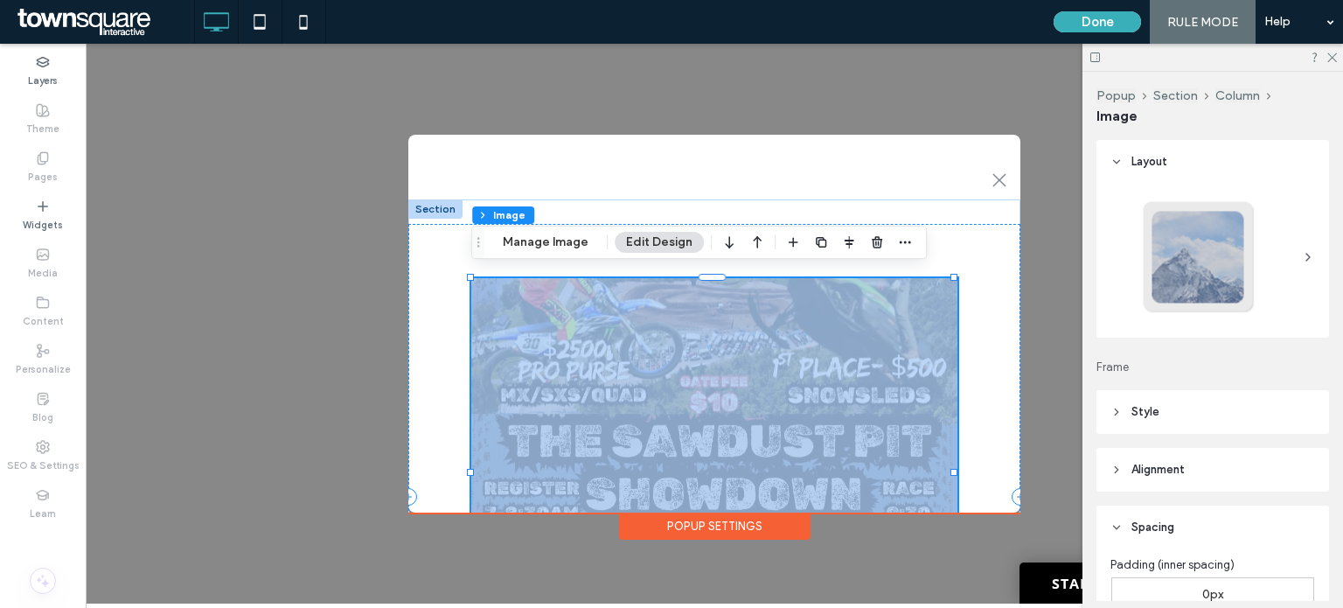
drag, startPoint x: 1020, startPoint y: 272, endPoint x: 1025, endPoint y: 349, distance: 77.1
click at [1033, 360] on div ".st0-1091118977{fill-rule:evenodd;clip-rule:evenodd;} Hey There! 83% , 444px Ca…" at bounding box center [714, 324] width 1257 height 560
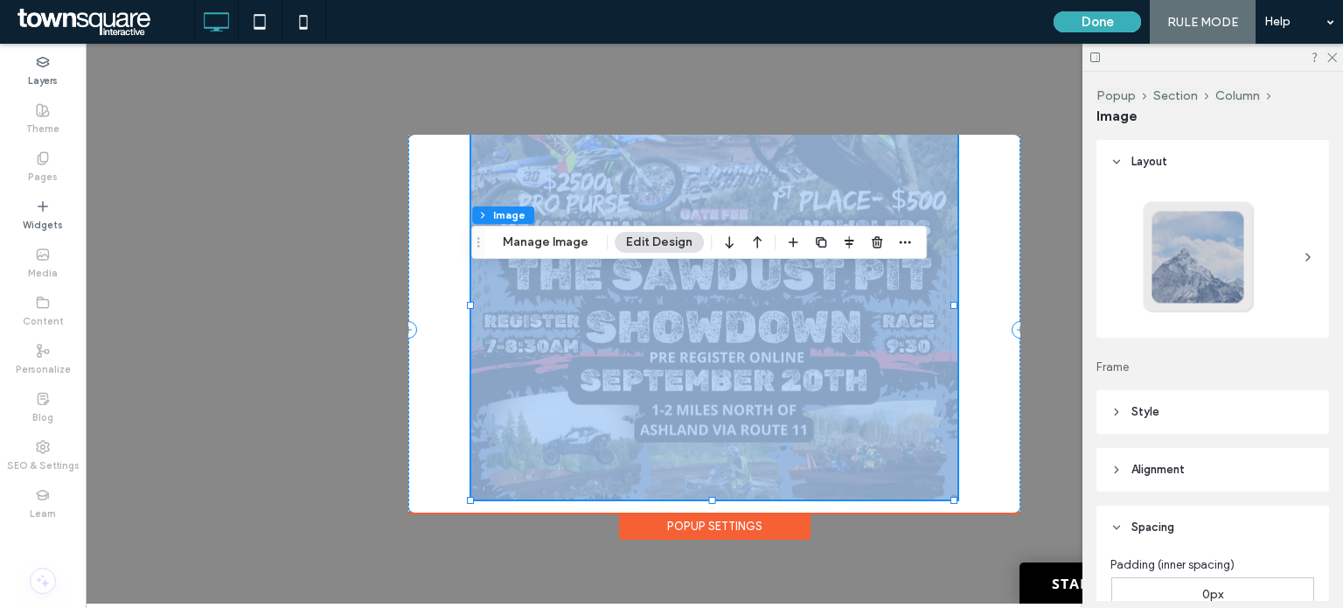
scroll to position [171, 0]
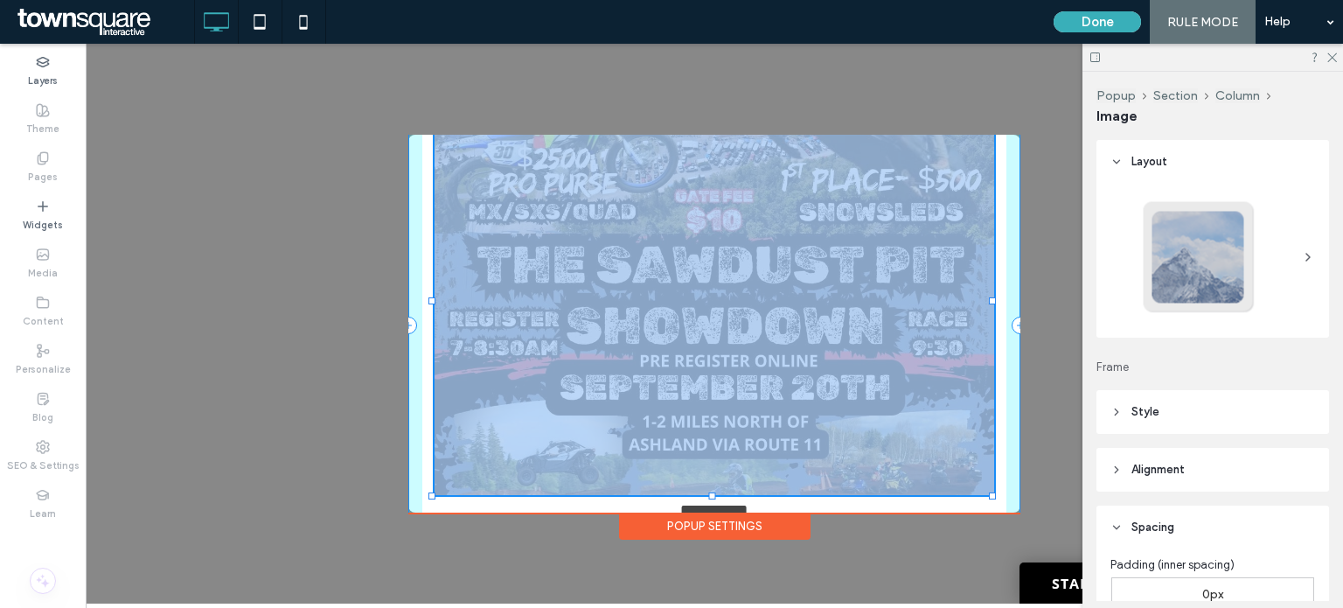
drag, startPoint x: 951, startPoint y: 293, endPoint x: 990, endPoint y: 296, distance: 38.6
click at [990, 297] on div at bounding box center [992, 300] width 7 height 7
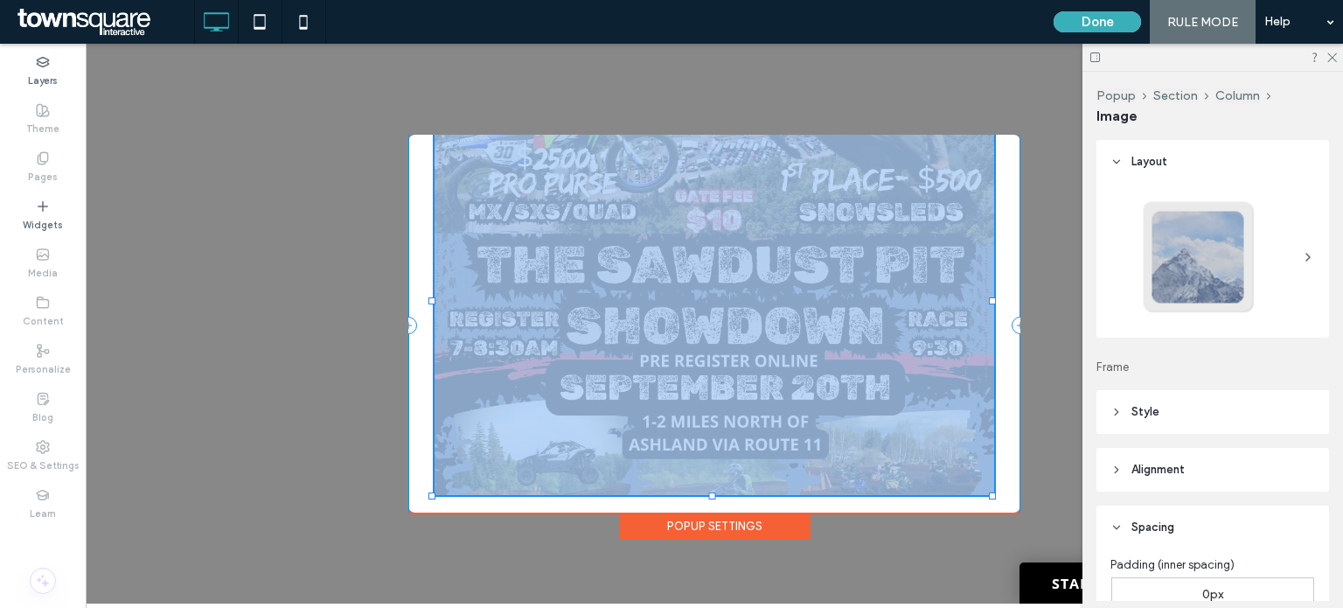
type input "**"
type input "****"
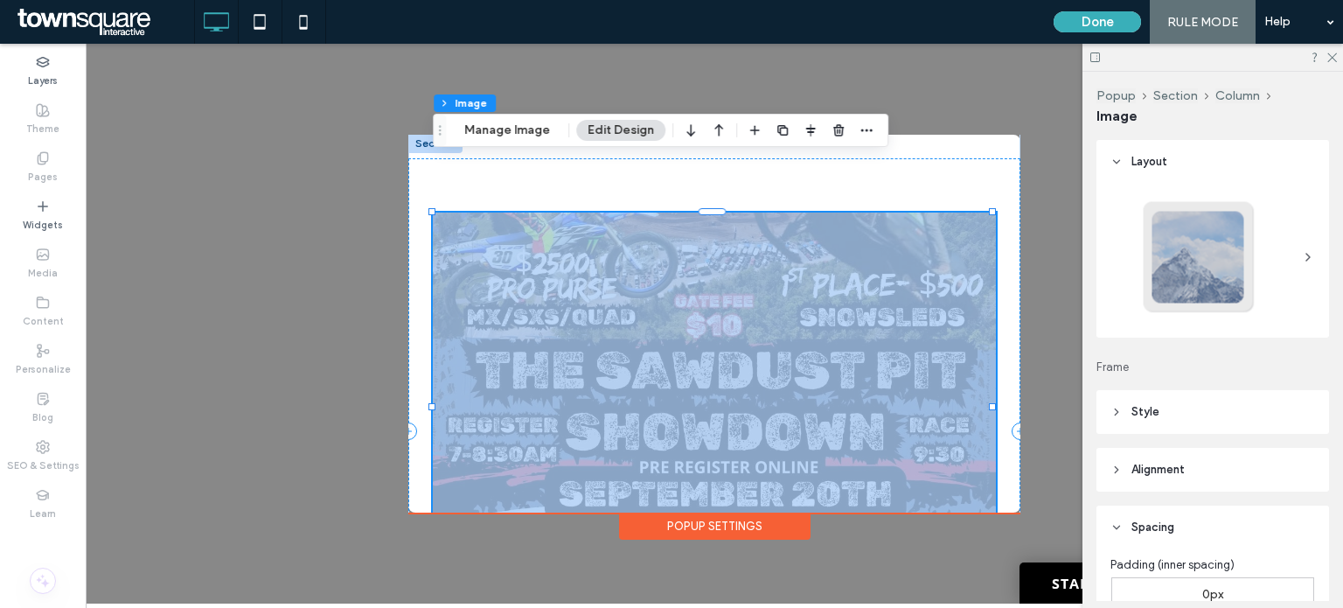
scroll to position [0, 0]
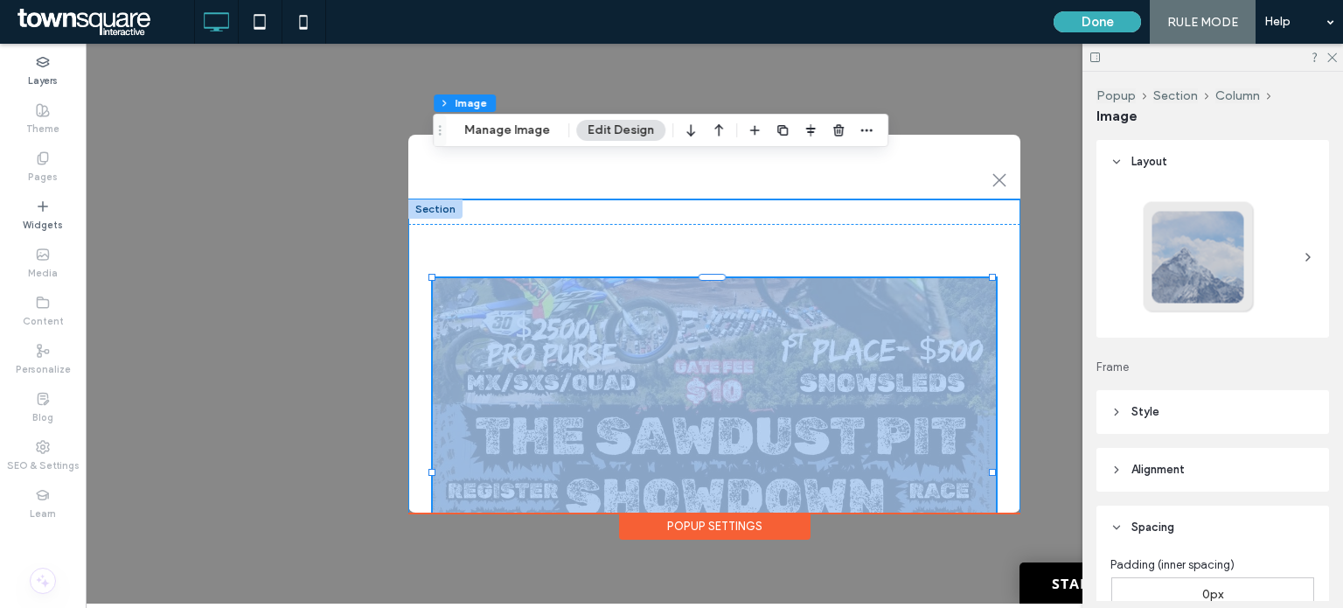
click at [911, 200] on div "Hey There! 96% , 444px Call to action" at bounding box center [714, 496] width 612 height 594
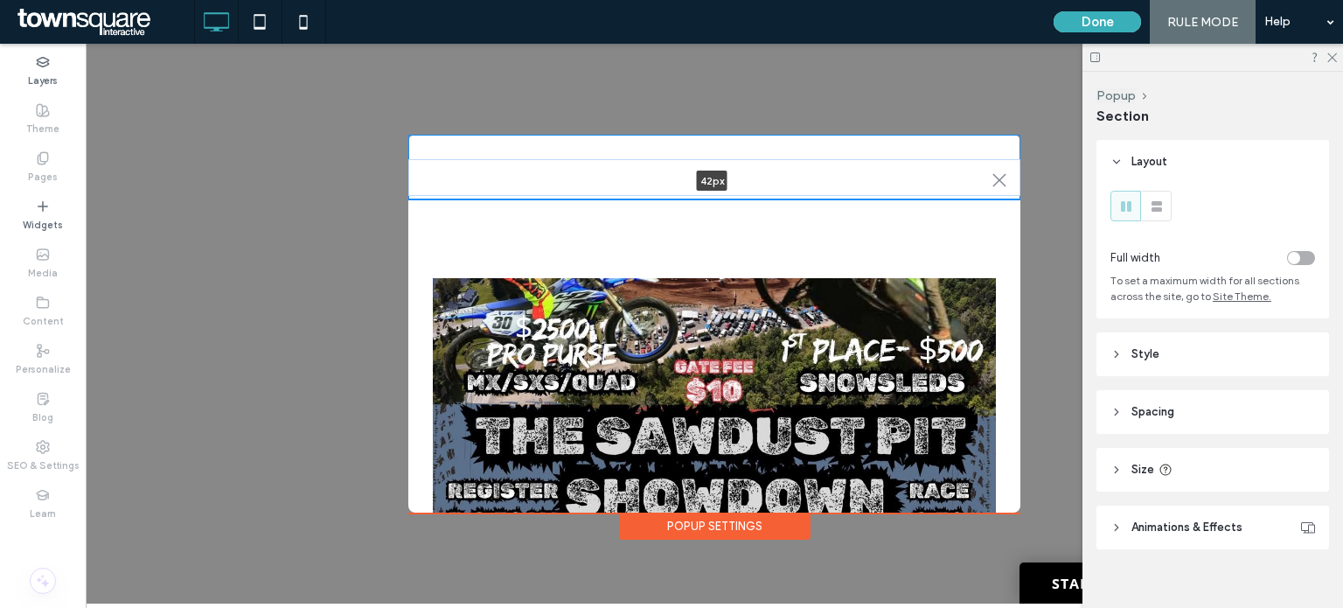
drag, startPoint x: 729, startPoint y: 191, endPoint x: 731, endPoint y: 161, distance: 30.6
click at [731, 161] on div ".st0-1091118977{fill-rule:evenodd;clip-rule:evenodd;} 42px + Add Section" at bounding box center [714, 167] width 612 height 65
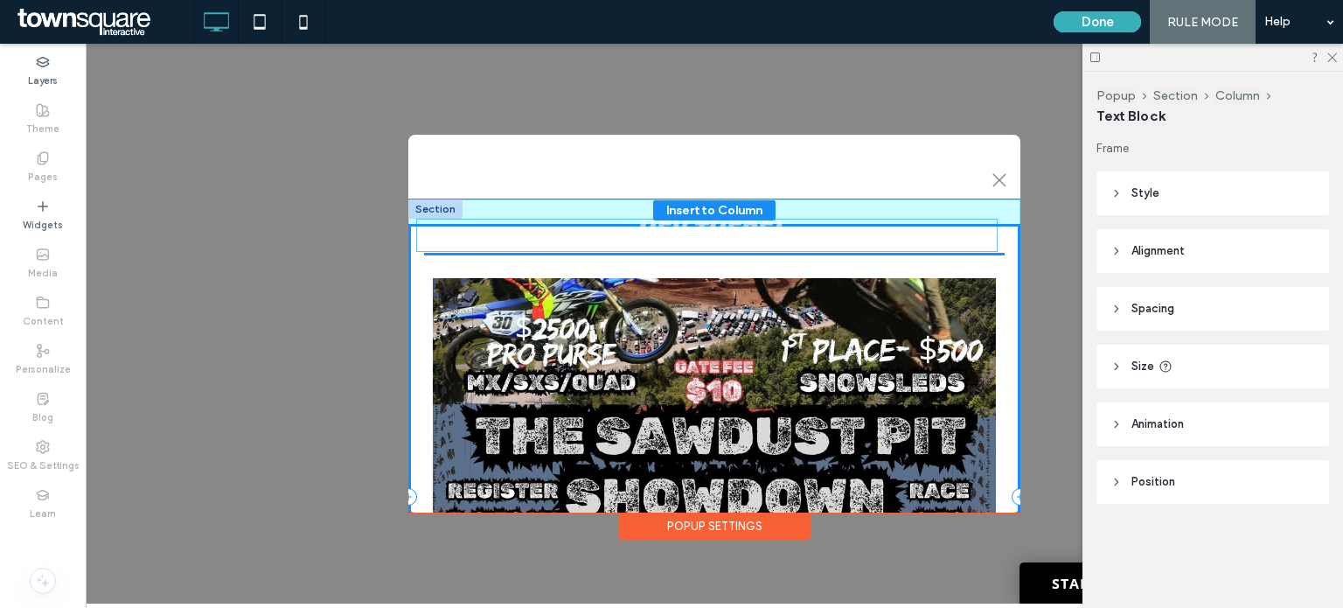
drag, startPoint x: 726, startPoint y: 258, endPoint x: 720, endPoint y: 247, distance: 12.5
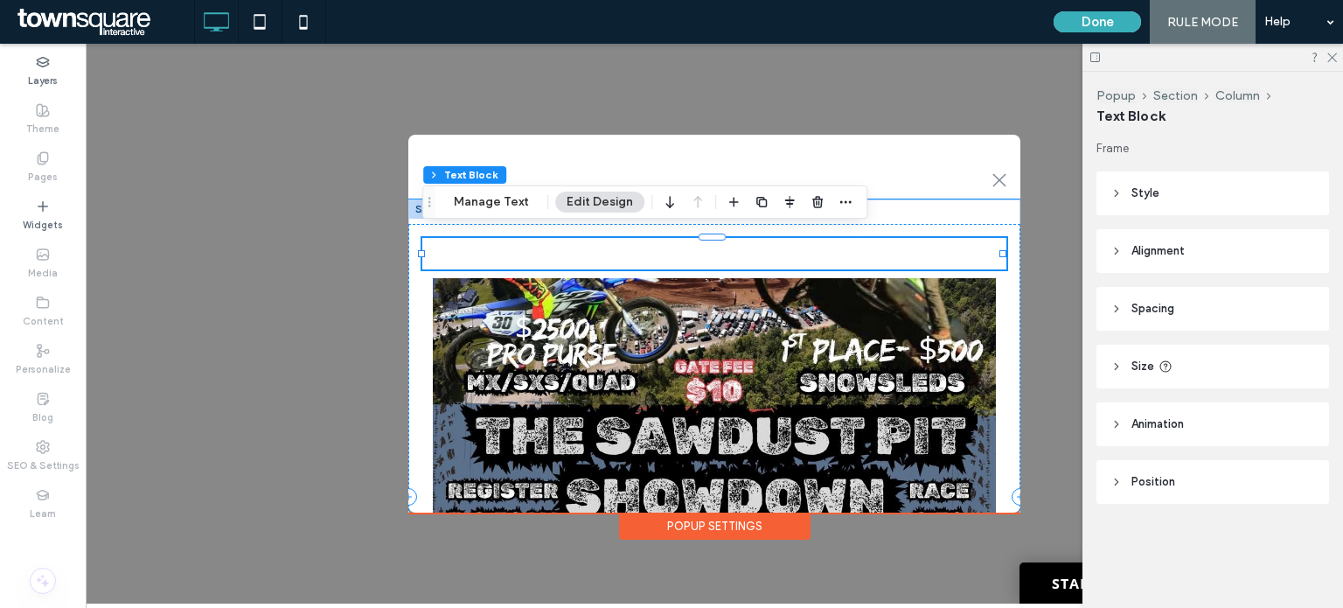
click at [733, 248] on span "Hey There!" at bounding box center [715, 252] width 146 height 53
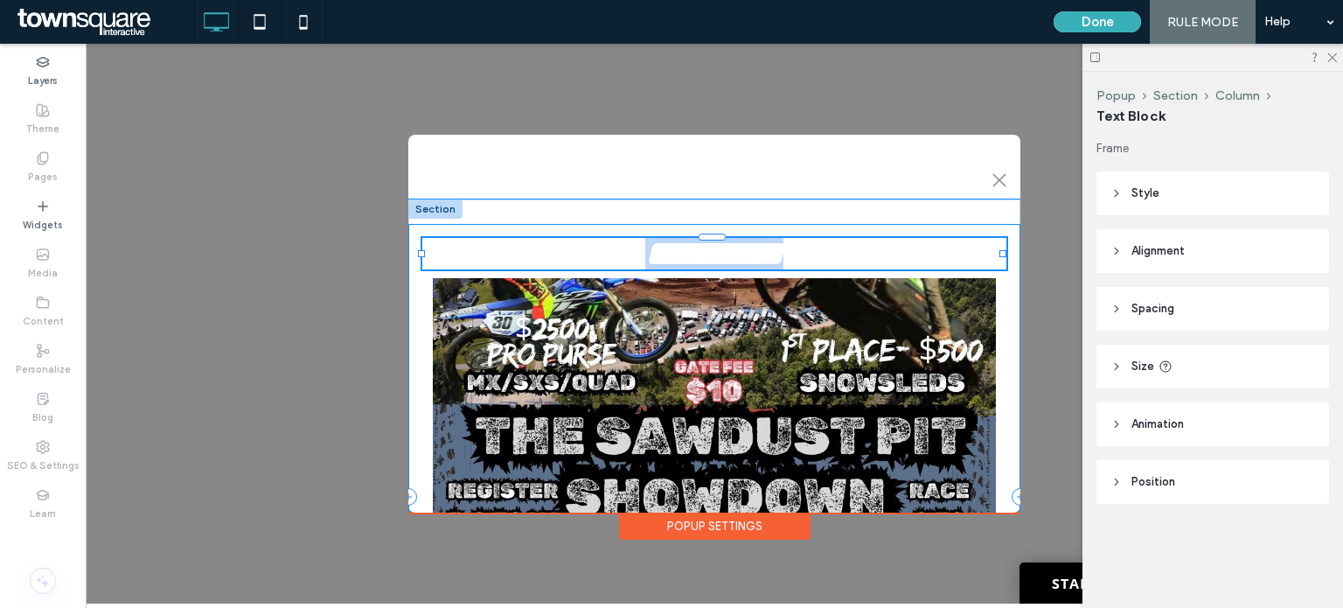
type input "*****"
type input "**"
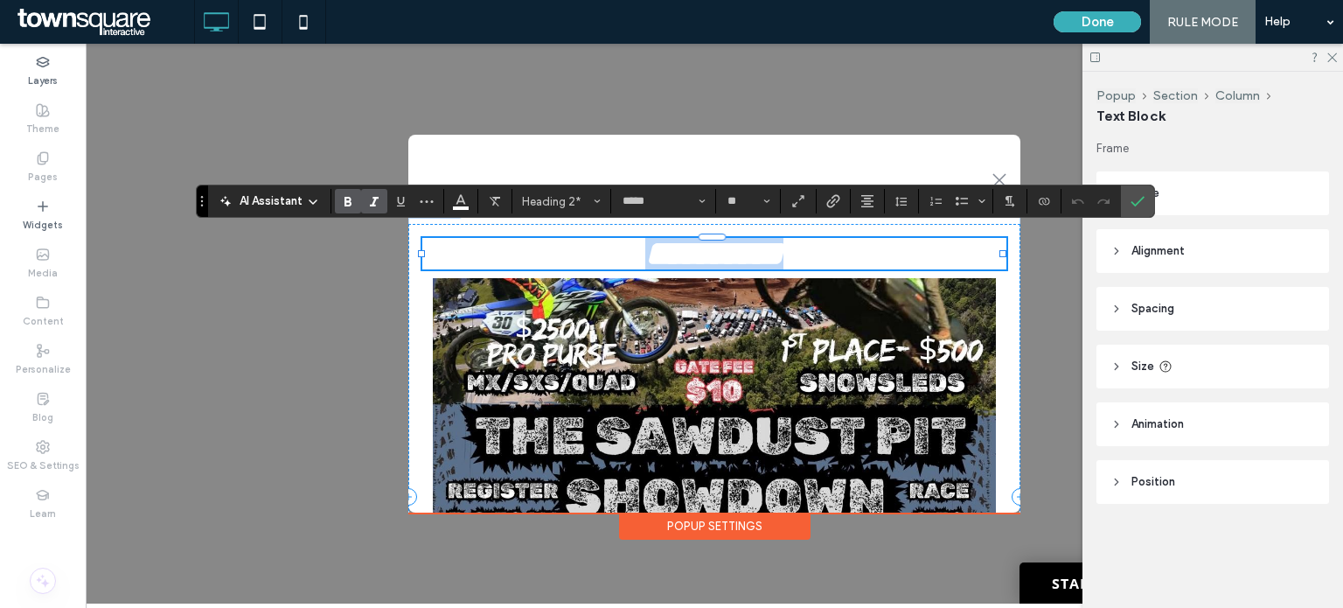
click at [817, 243] on h2 "**********" at bounding box center [714, 253] width 584 height 31
click at [1131, 200] on icon "Confirm" at bounding box center [1137, 201] width 14 height 14
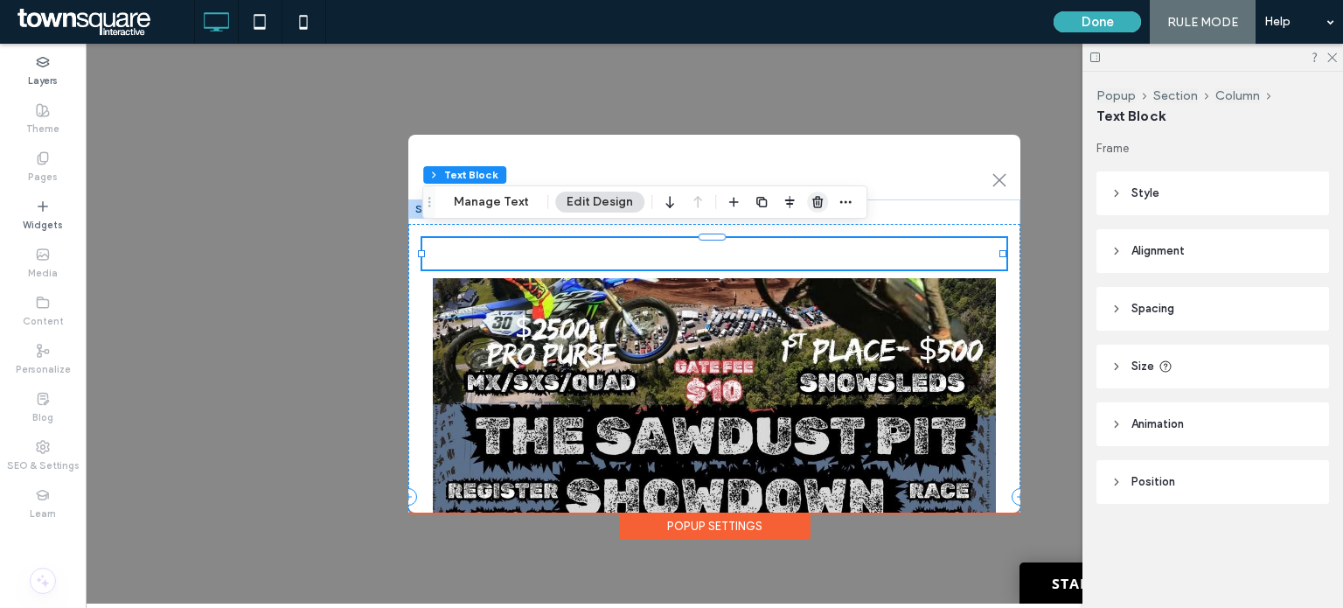
click at [812, 201] on use "button" at bounding box center [817, 201] width 10 height 11
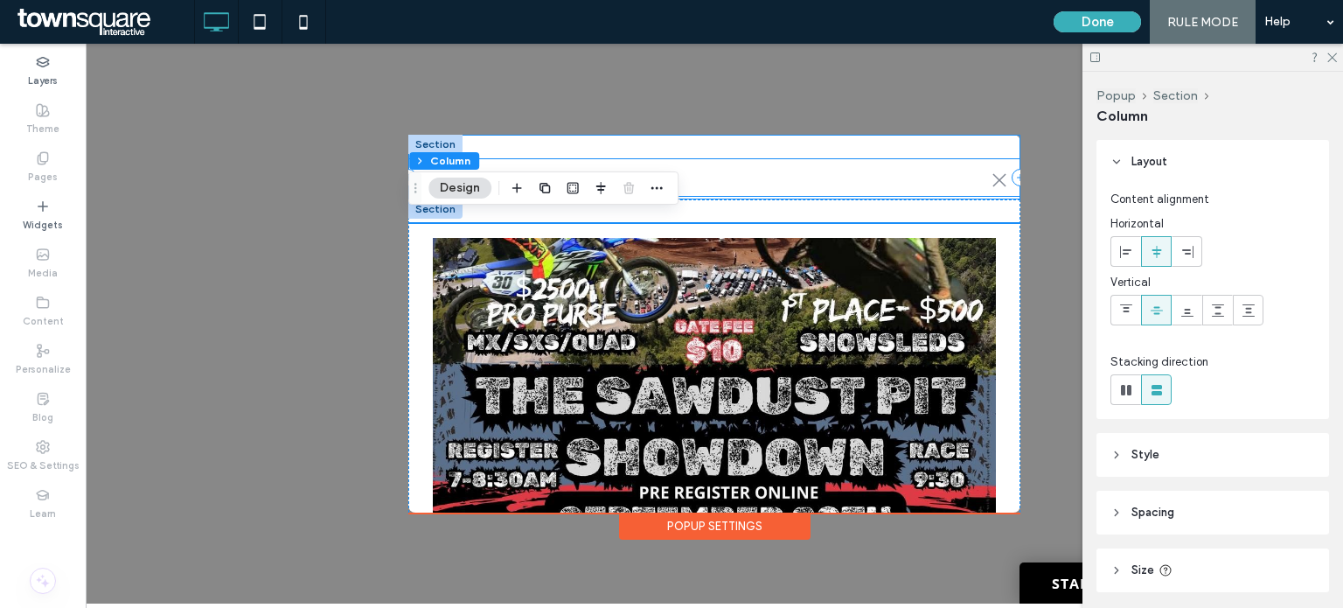
click at [823, 170] on div ".st0-1091118977{fill-rule:evenodd;clip-rule:evenodd;}" at bounding box center [714, 177] width 612 height 37
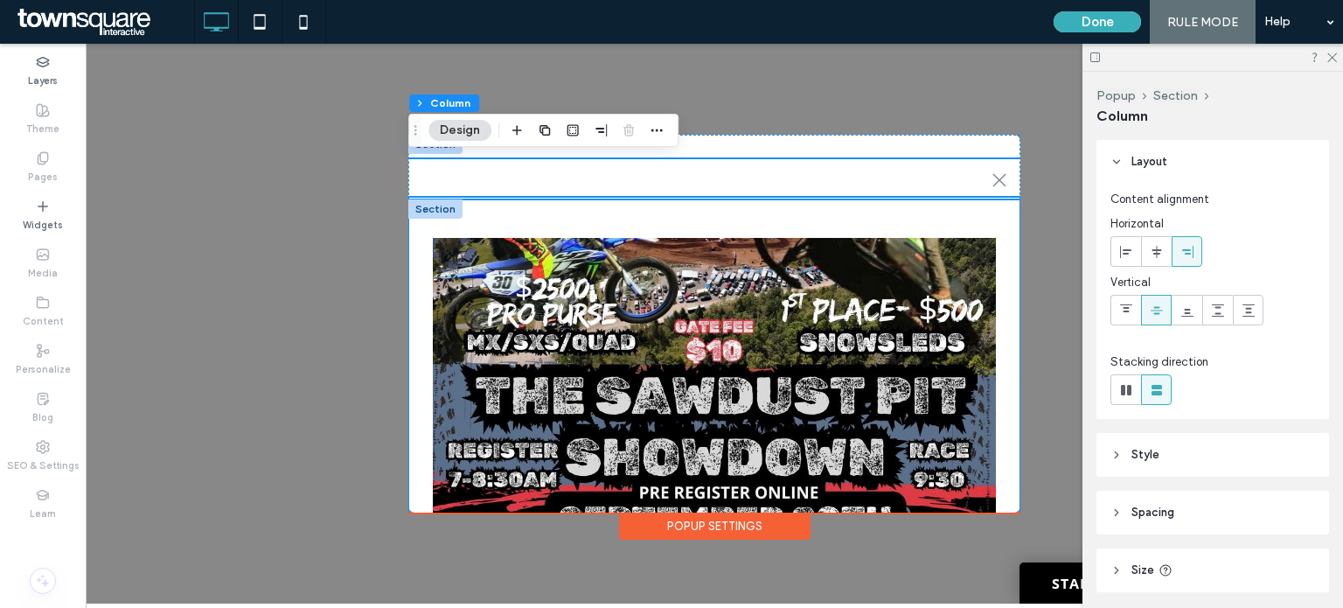
click at [831, 205] on div "Call to action" at bounding box center [714, 475] width 612 height 553
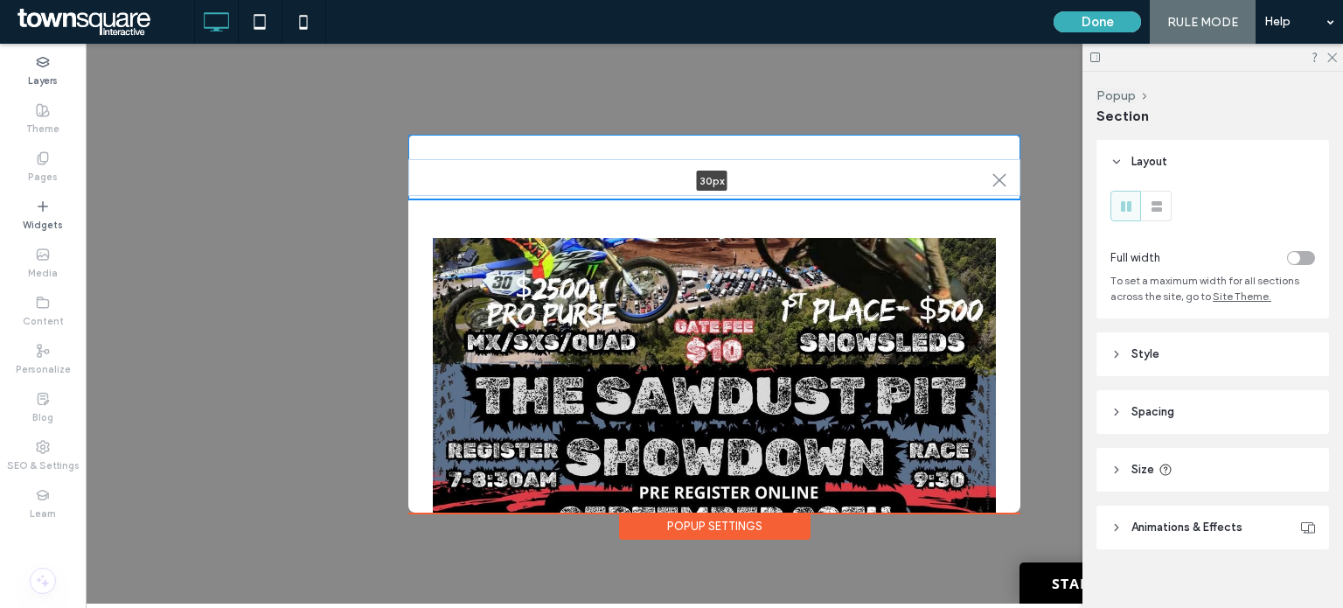
drag, startPoint x: 825, startPoint y: 191, endPoint x: 831, endPoint y: 154, distance: 38.1
click at [831, 154] on div ".st0-1091118977{fill-rule:evenodd;clip-rule:evenodd;} 30px + Add Section" at bounding box center [714, 167] width 612 height 65
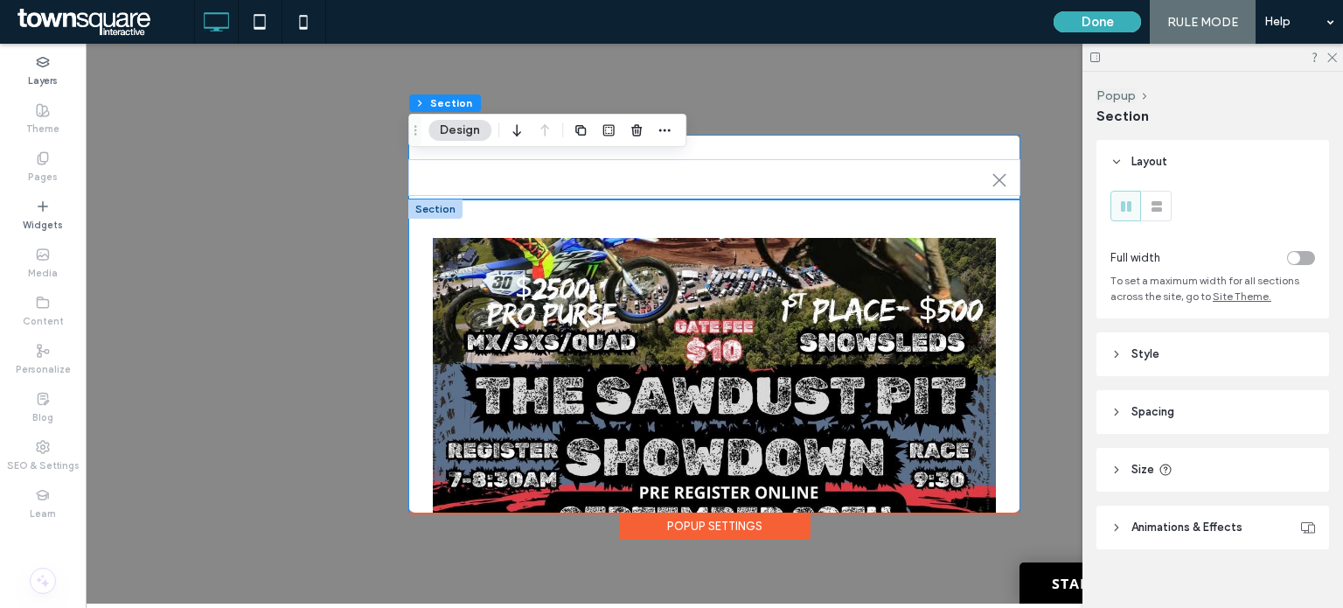
type input "**"
click at [839, 211] on div "Call to action" at bounding box center [714, 475] width 612 height 553
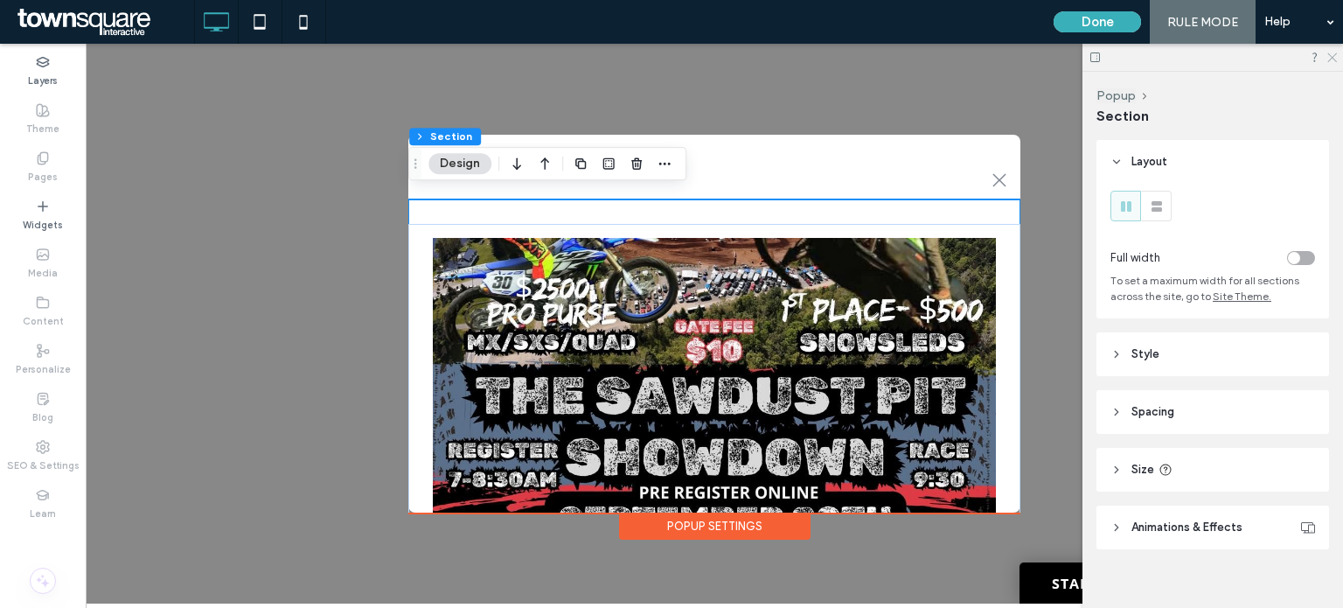
click at [1335, 54] on use at bounding box center [1332, 58] width 10 height 10
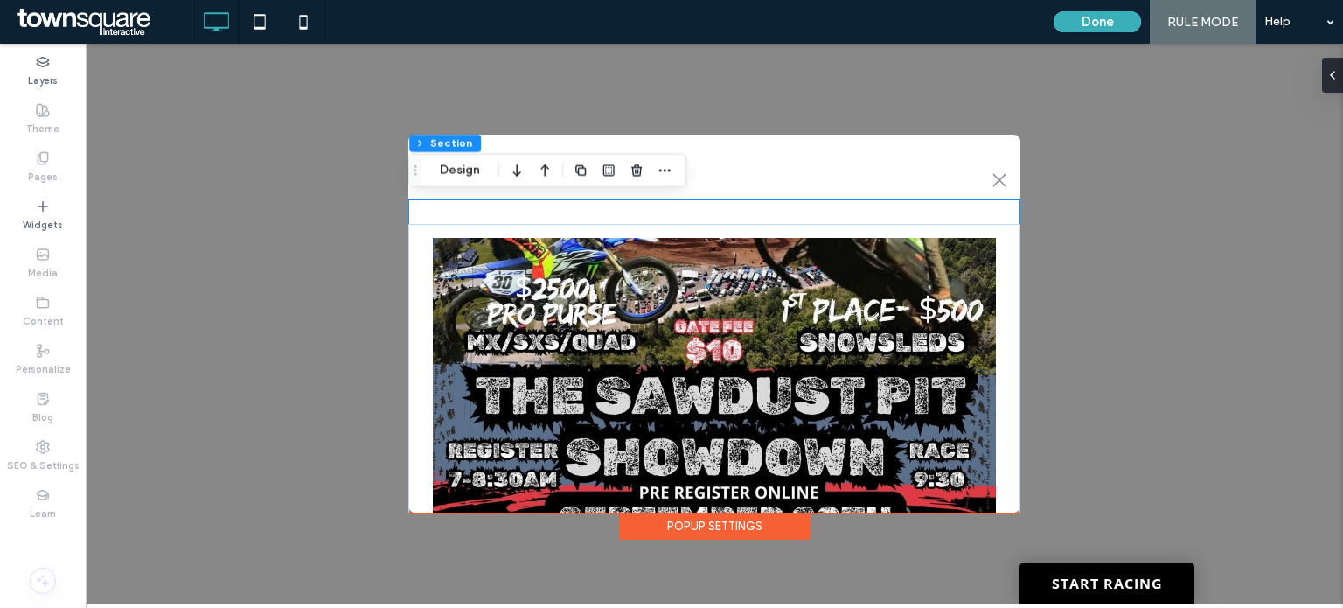
click at [727, 524] on div "Popup Settings" at bounding box center [714, 525] width 191 height 27
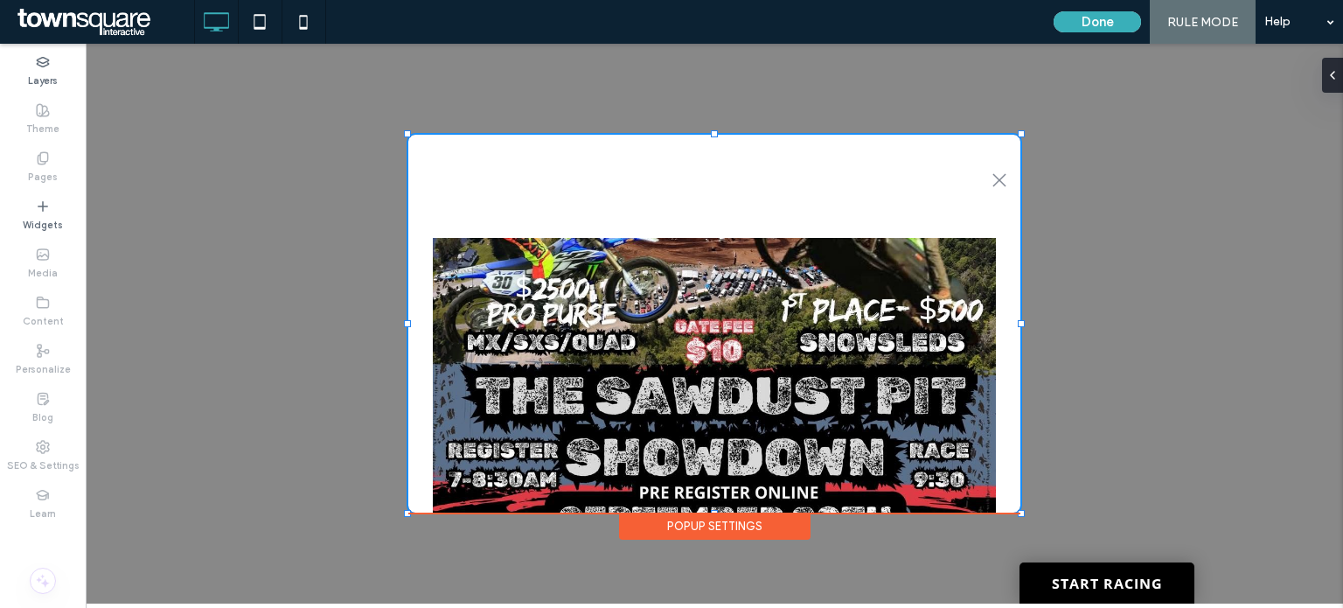
click at [1019, 511] on div ".st0-1091118977{fill-rule:evenodd;clip-rule:evenodd;} + Add Section Call to act…" at bounding box center [714, 324] width 1257 height 560
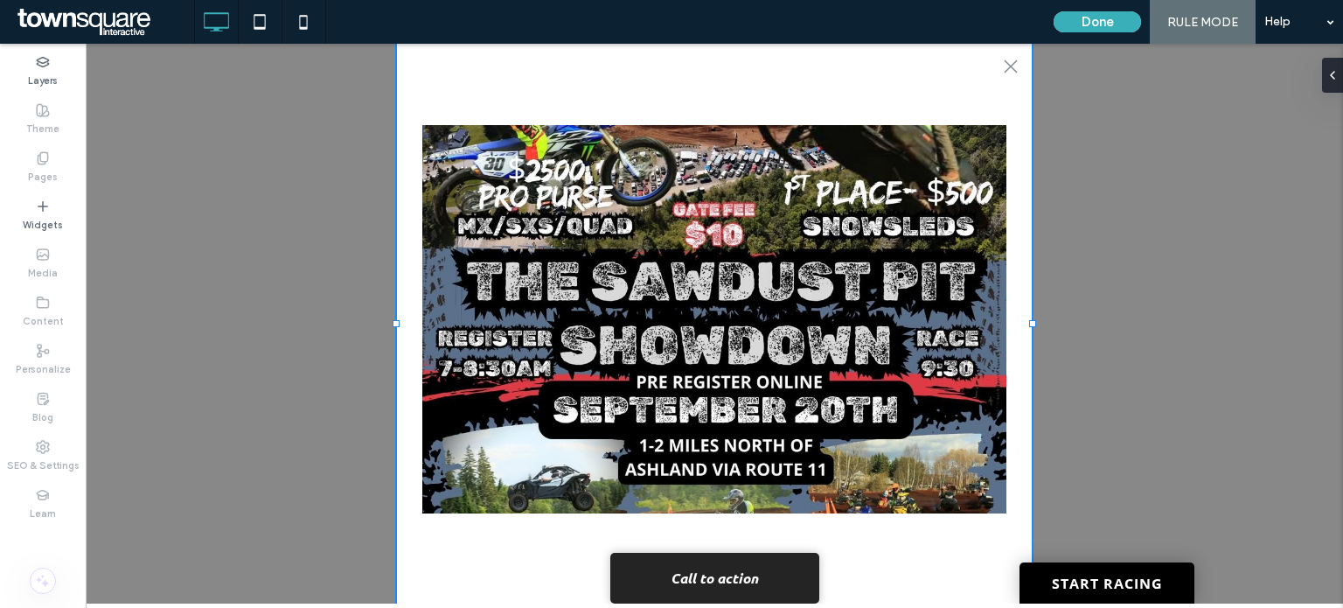
drag, startPoint x: 1032, startPoint y: 567, endPoint x: 1033, endPoint y: 625, distance: 58.6
click at [1033, 603] on html "**********" at bounding box center [714, 324] width 1257 height 560
type input "***"
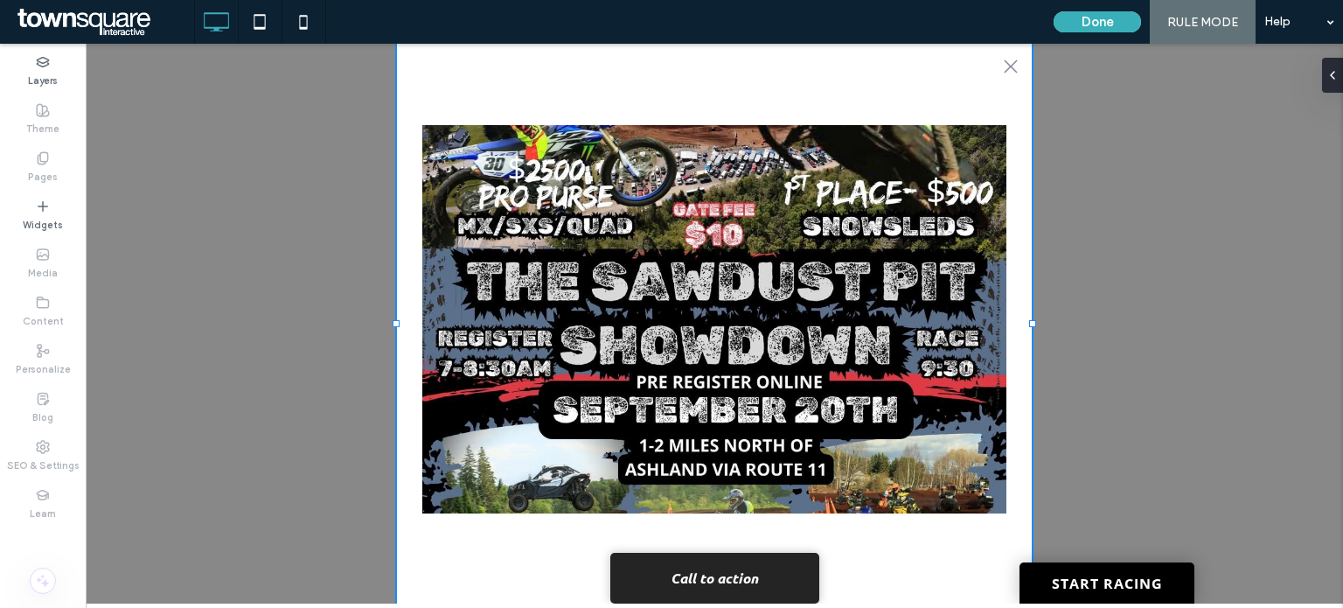
type input "***"
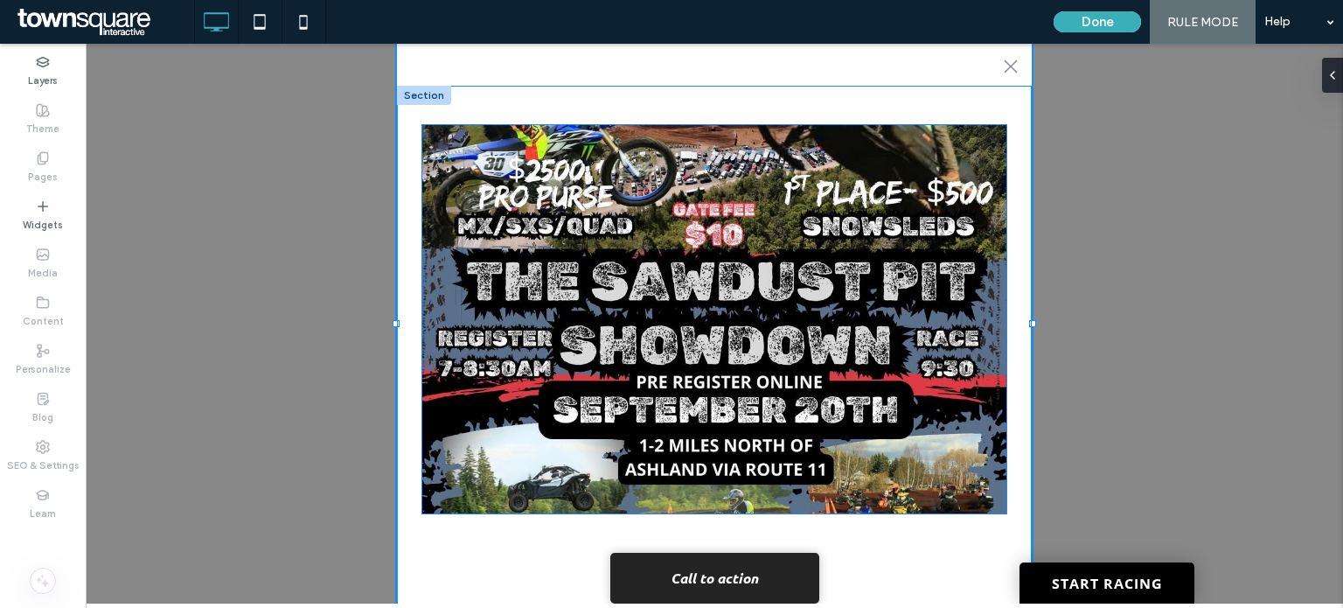
click at [500, 188] on img at bounding box center [714, 319] width 585 height 388
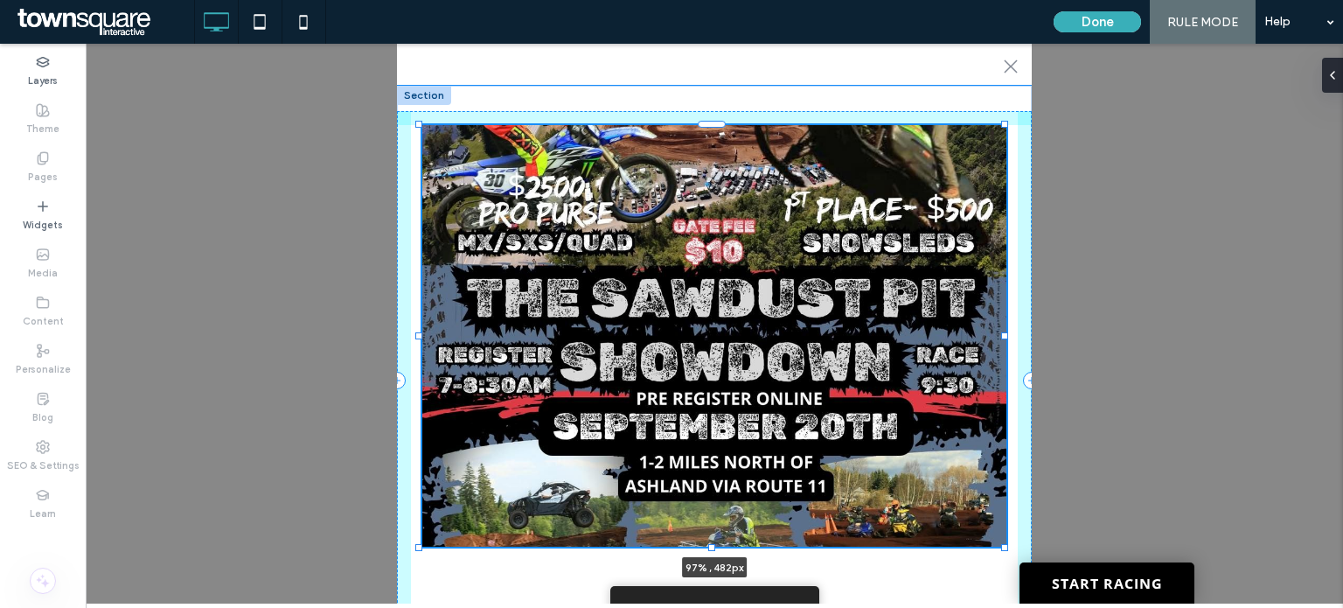
drag, startPoint x: 1001, startPoint y: 126, endPoint x: 1003, endPoint y: 108, distance: 17.6
click at [1003, 108] on div "97% , 482px Call to action" at bounding box center [714, 381] width 635 height 590
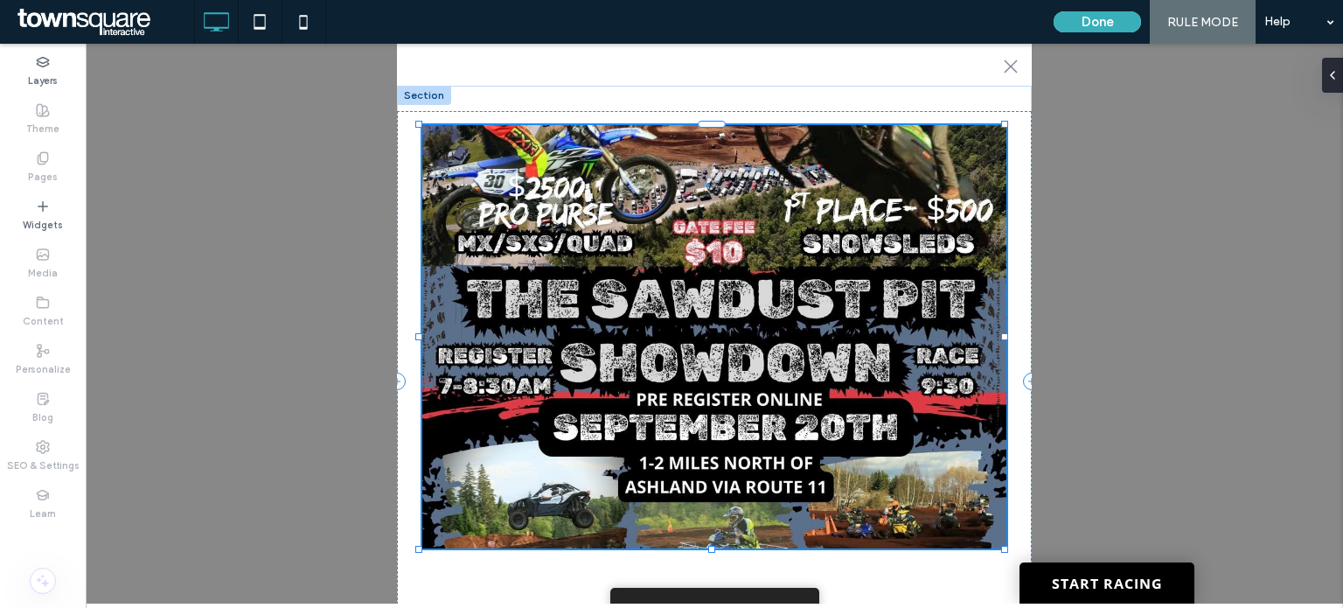
type input "**"
type input "***"
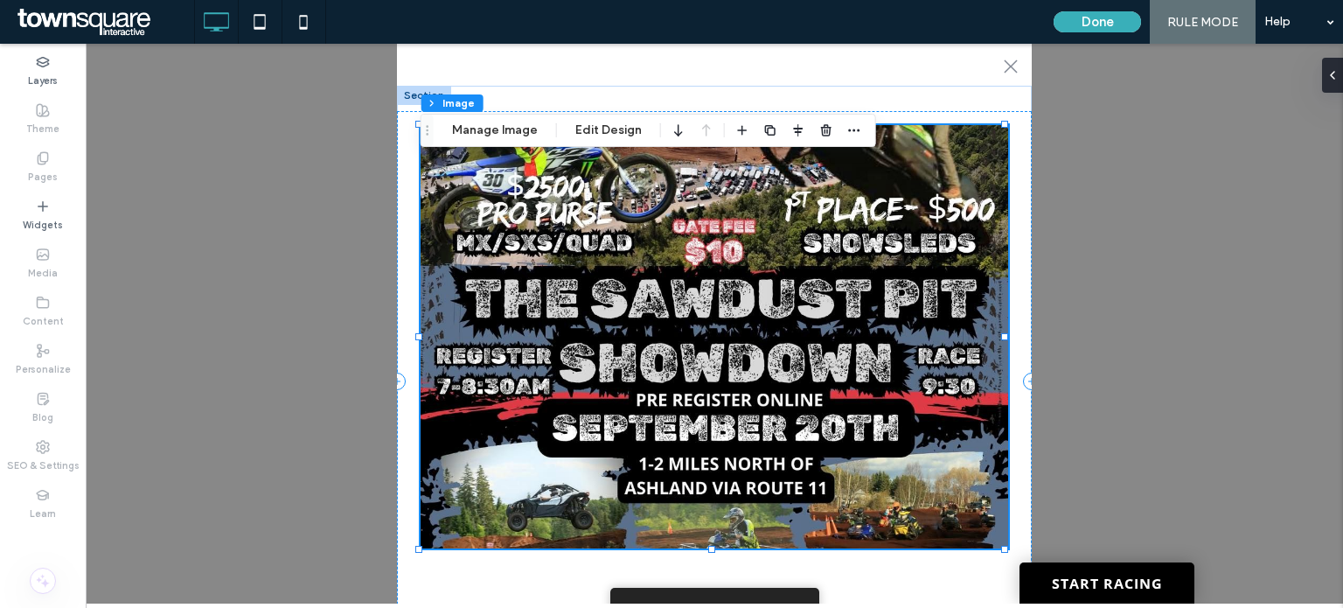
type input "**"
type input "***"
click at [1339, 275] on div ".st0-1091118977{fill-rule:evenodd;clip-rule:evenodd;} + Add Section 97% , 484px…" at bounding box center [714, 324] width 1257 height 560
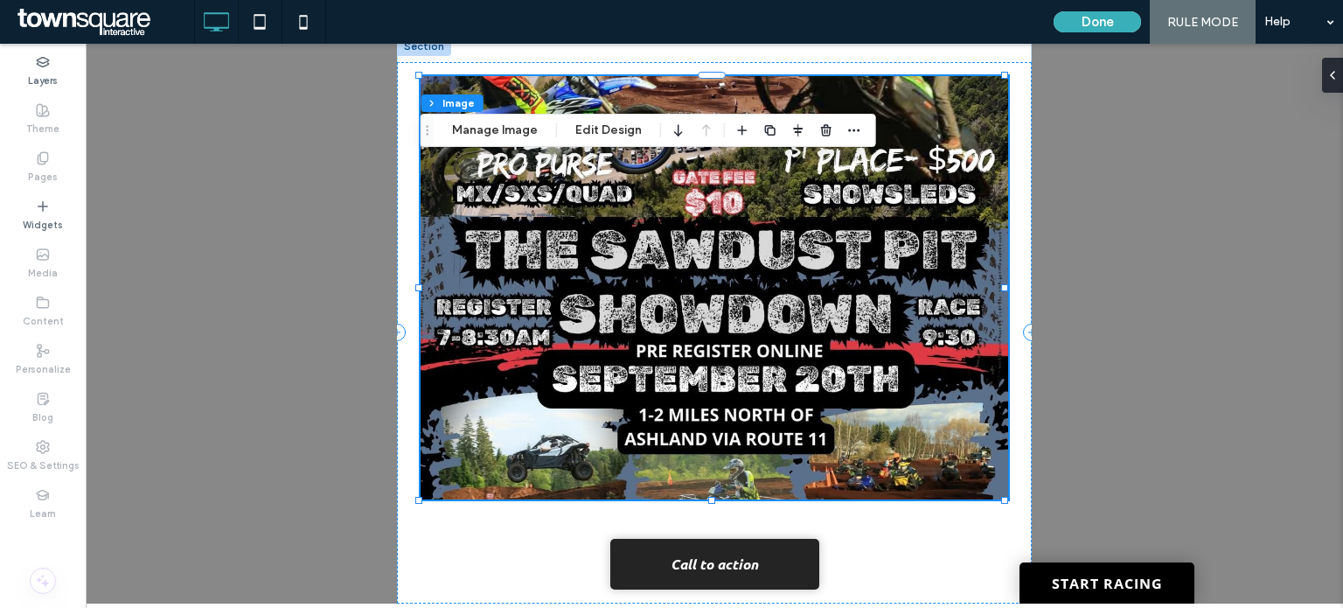
click at [1189, 469] on div ".st0-1091118977{fill-rule:evenodd;clip-rule:evenodd;} + Add Section 97% , 484px…" at bounding box center [714, 324] width 1257 height 560
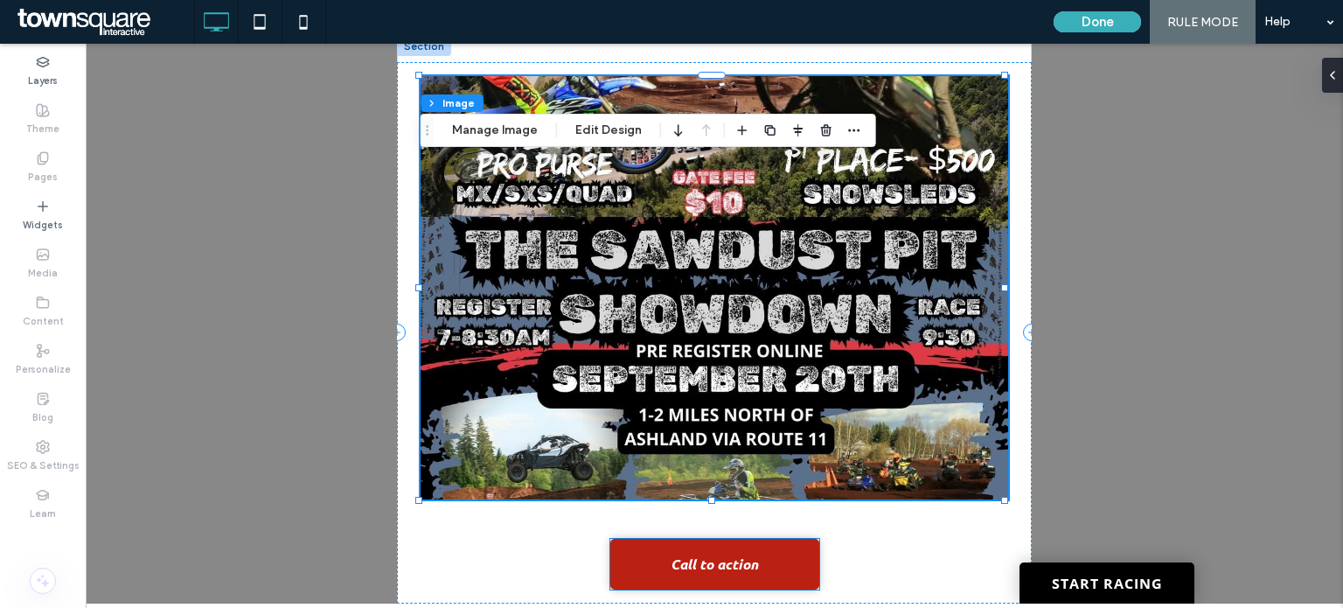
click at [755, 571] on span "Call to action" at bounding box center [714, 564] width 87 height 36
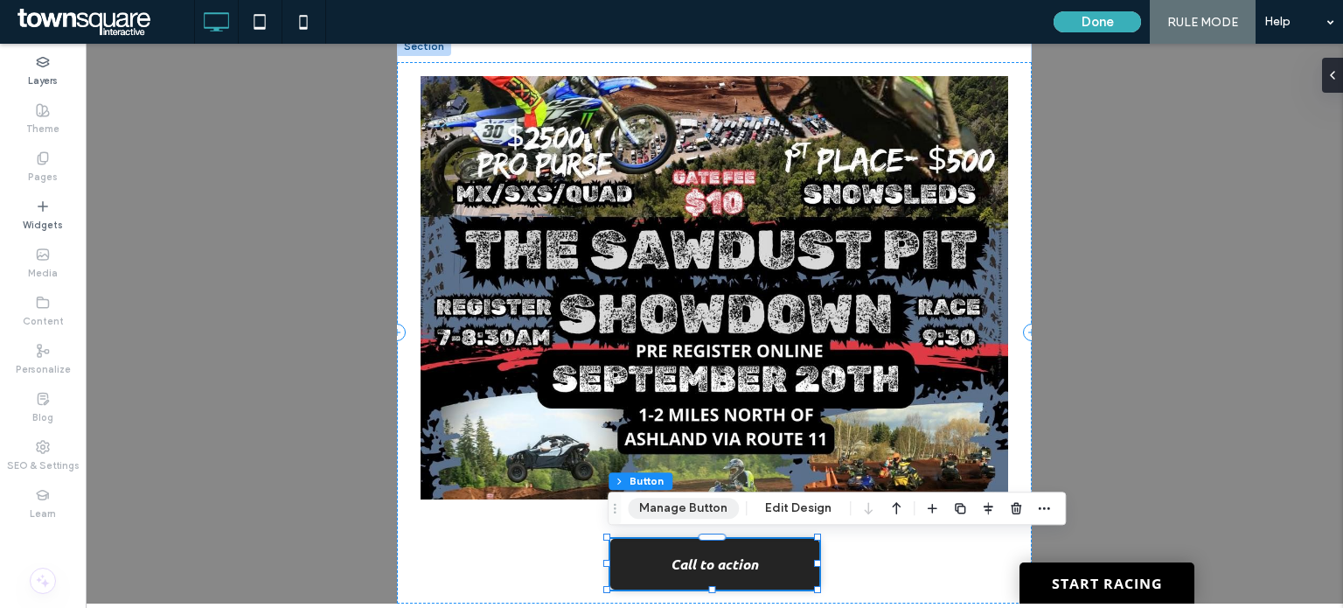
click at [705, 512] on button "Manage Button" at bounding box center [683, 507] width 111 height 21
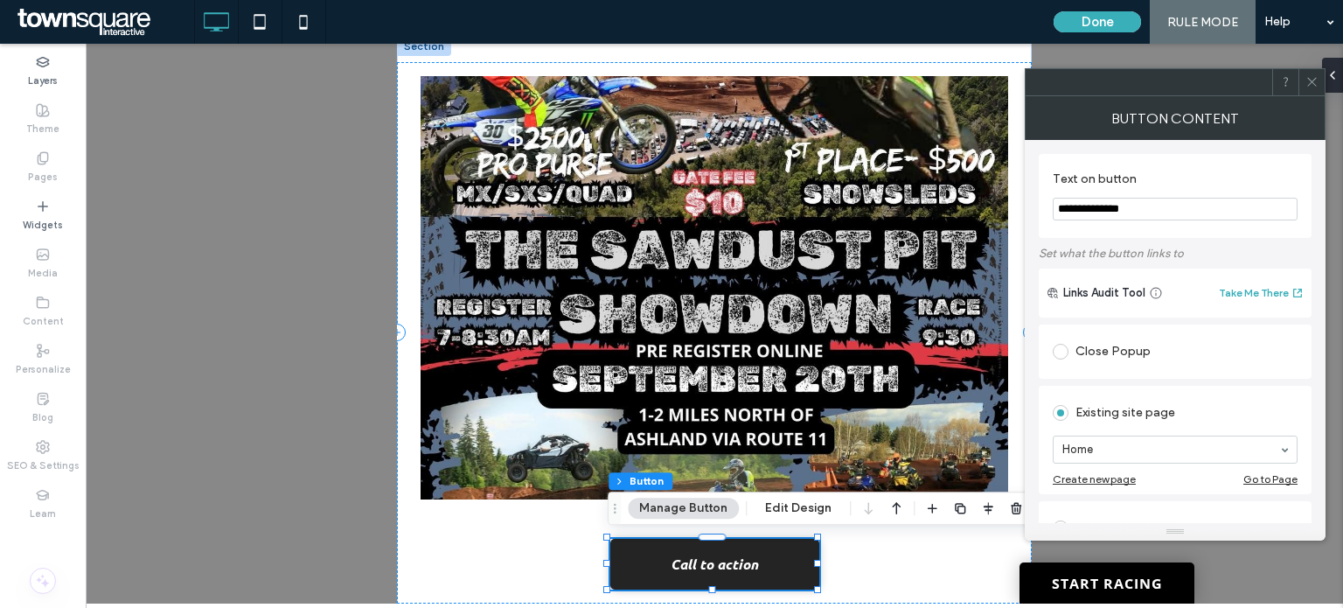
drag, startPoint x: 1220, startPoint y: 260, endPoint x: 983, endPoint y: 182, distance: 249.4
type input "**********"
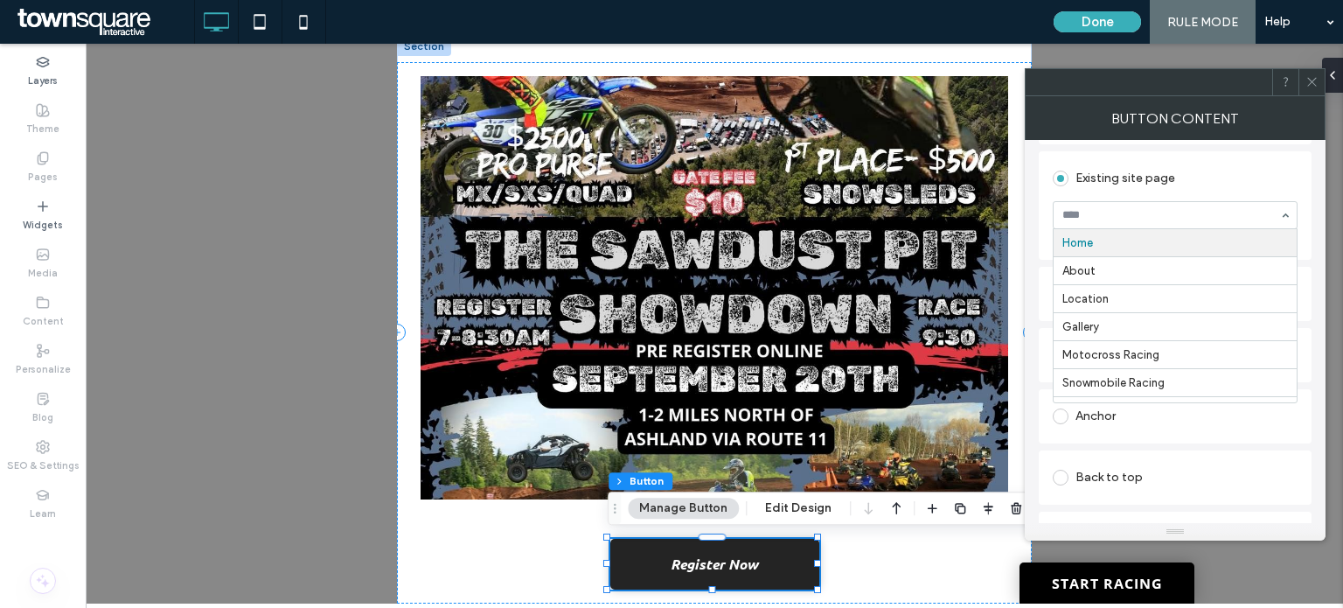
scroll to position [245, 0]
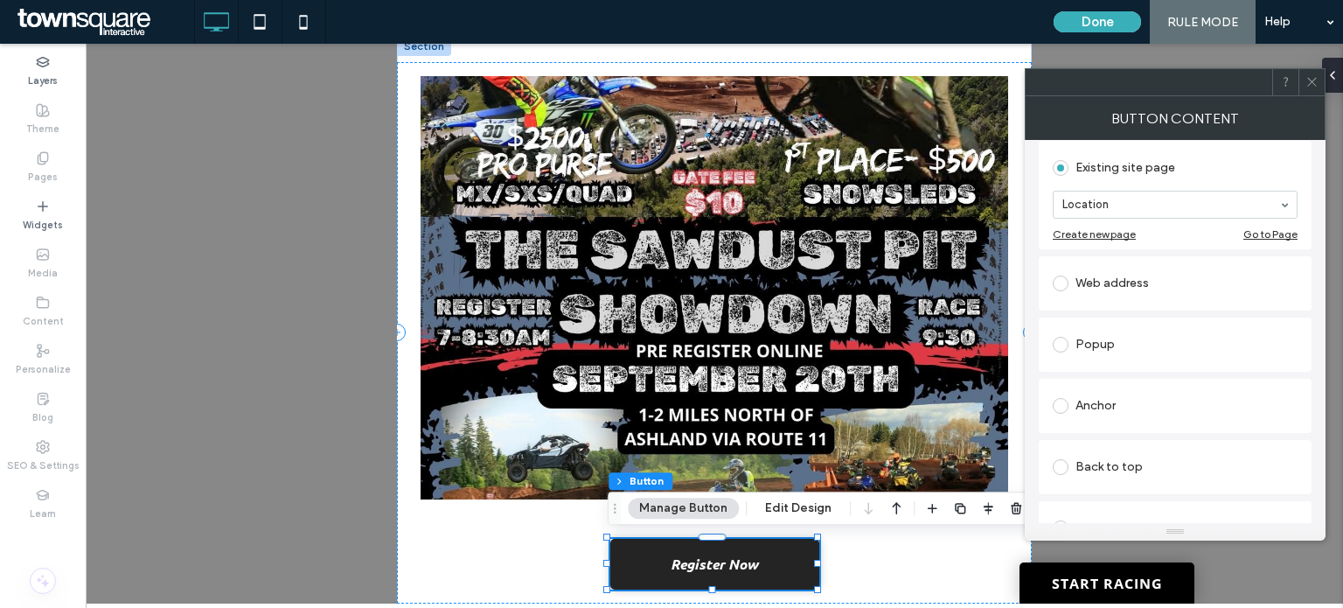
drag, startPoint x: 1285, startPoint y: 293, endPoint x: 1279, endPoint y: 247, distance: 45.9
click at [1286, 208] on div "Location" at bounding box center [1175, 205] width 245 height 28
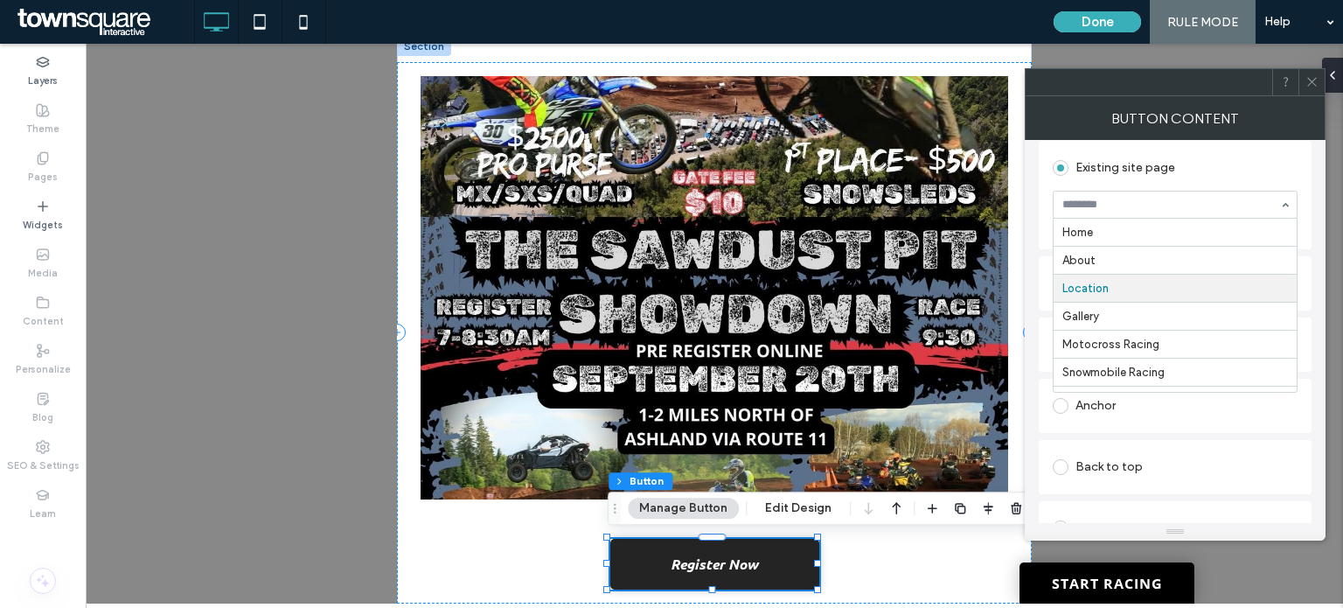
scroll to position [58, 0]
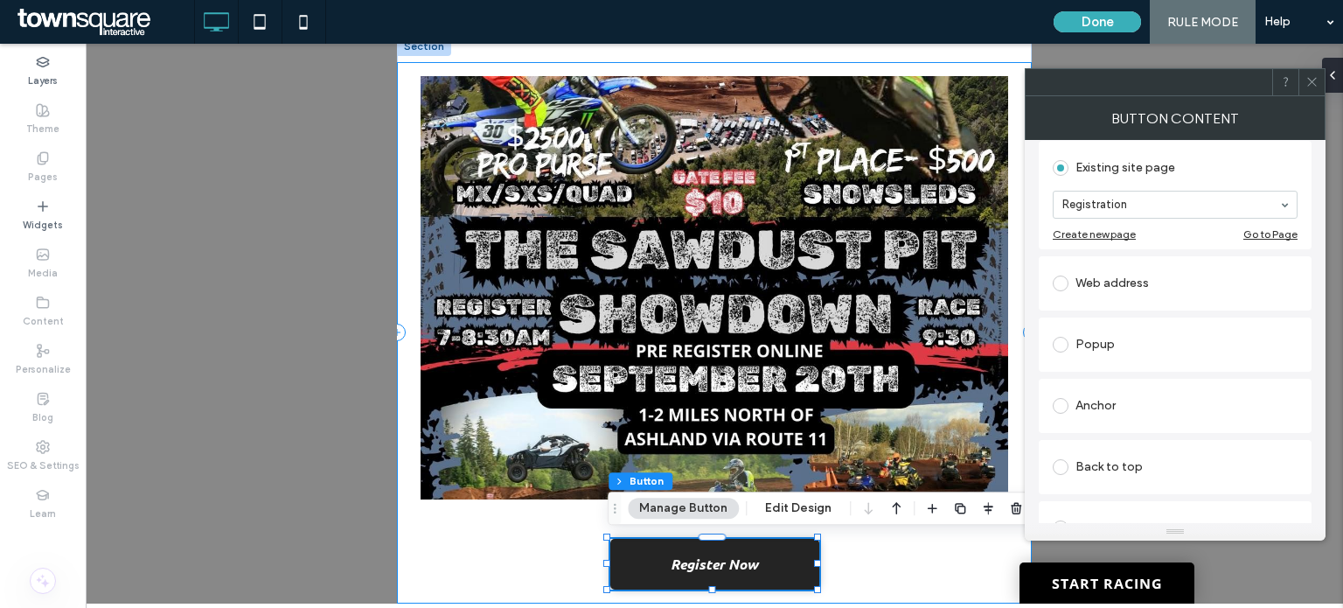
click at [921, 569] on div "Register Now" at bounding box center [714, 332] width 635 height 541
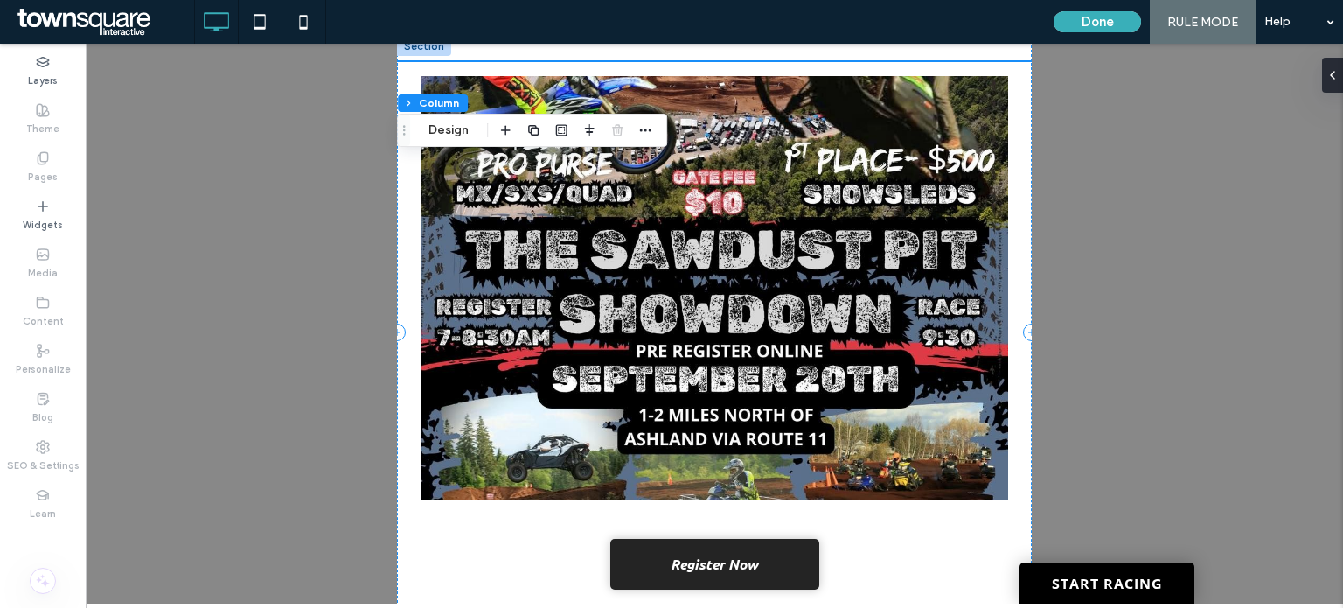
click at [921, 569] on div "Register Now" at bounding box center [714, 332] width 635 height 541
click at [521, 597] on div "Register Now" at bounding box center [714, 332] width 635 height 541
drag, startPoint x: 1342, startPoint y: 204, endPoint x: 1339, endPoint y: 394, distance: 190.6
click at [1339, 394] on div ".st0-1091118977{fill-rule:evenodd;clip-rule:evenodd;} + Add Section Register No…" at bounding box center [714, 324] width 1257 height 560
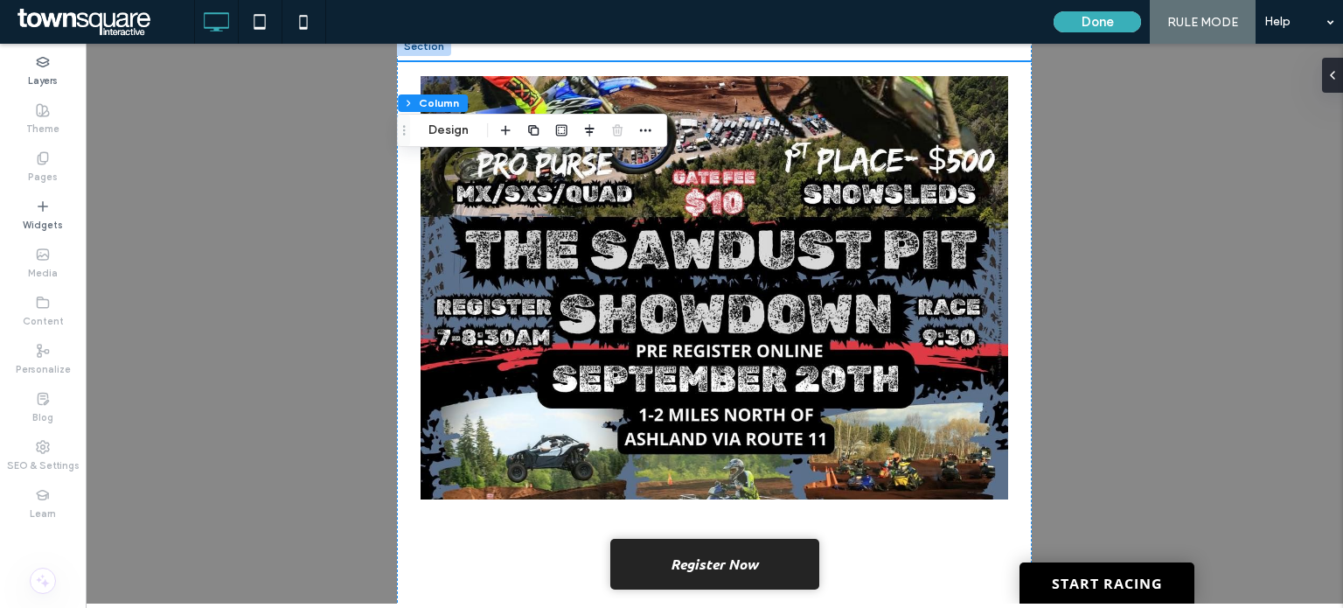
drag, startPoint x: 1027, startPoint y: 73, endPoint x: 1040, endPoint y: 83, distance: 16.1
click at [1034, 44] on html "**********" at bounding box center [714, 324] width 1257 height 560
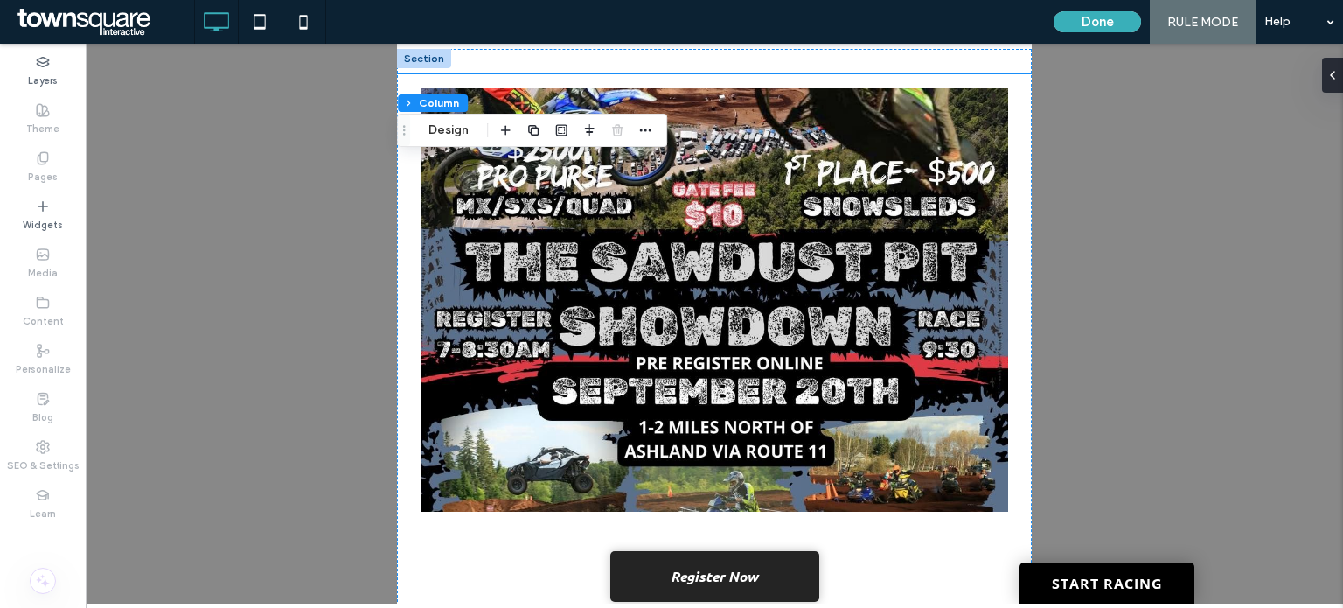
scroll to position [0, 0]
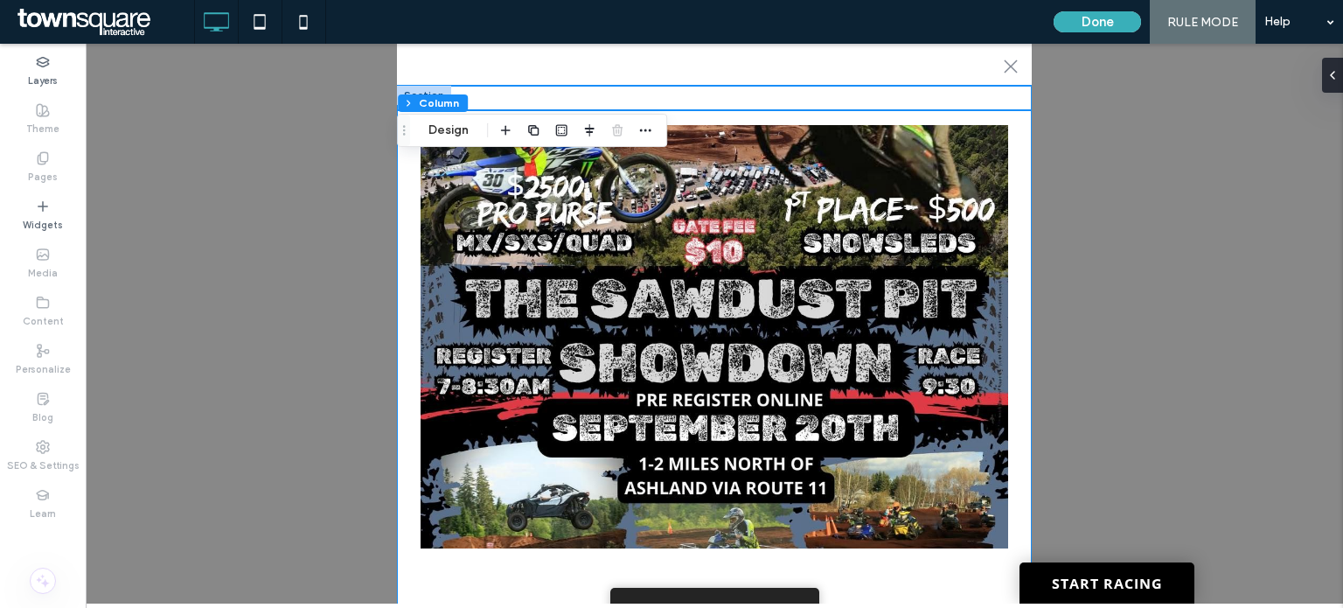
click at [780, 93] on div "Register Now" at bounding box center [714, 382] width 635 height 592
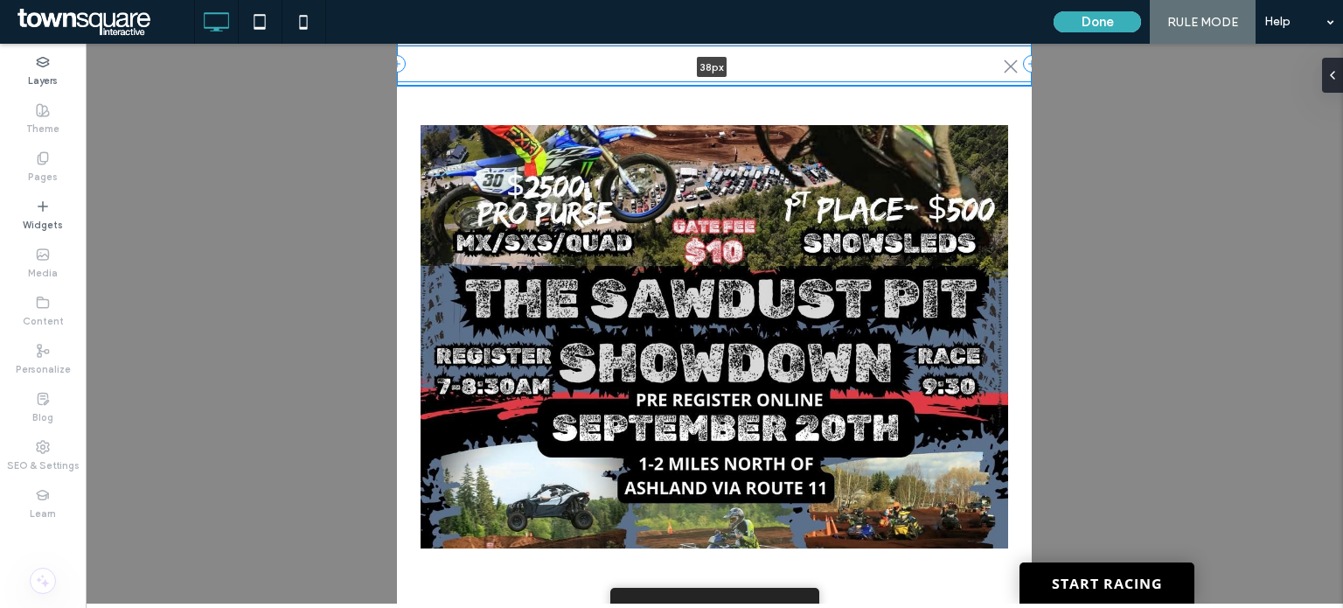
drag, startPoint x: 691, startPoint y: 87, endPoint x: 689, endPoint y: 48, distance: 38.5
click at [689, 48] on div ".st0-1091118977{fill-rule:evenodd;clip-rule:evenodd;} 38px + Add Section" at bounding box center [714, 53] width 635 height 66
type input "**"
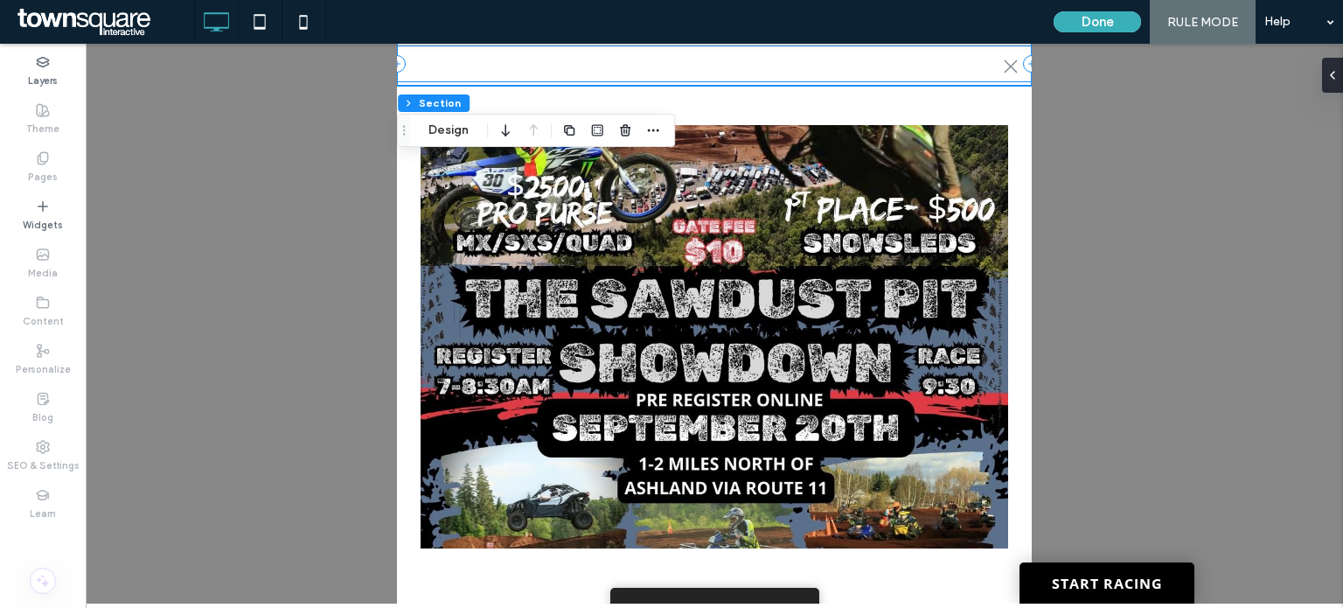
click at [947, 59] on div ".st0-1091118977{fill-rule:evenodd;clip-rule:evenodd;}" at bounding box center [714, 63] width 635 height 37
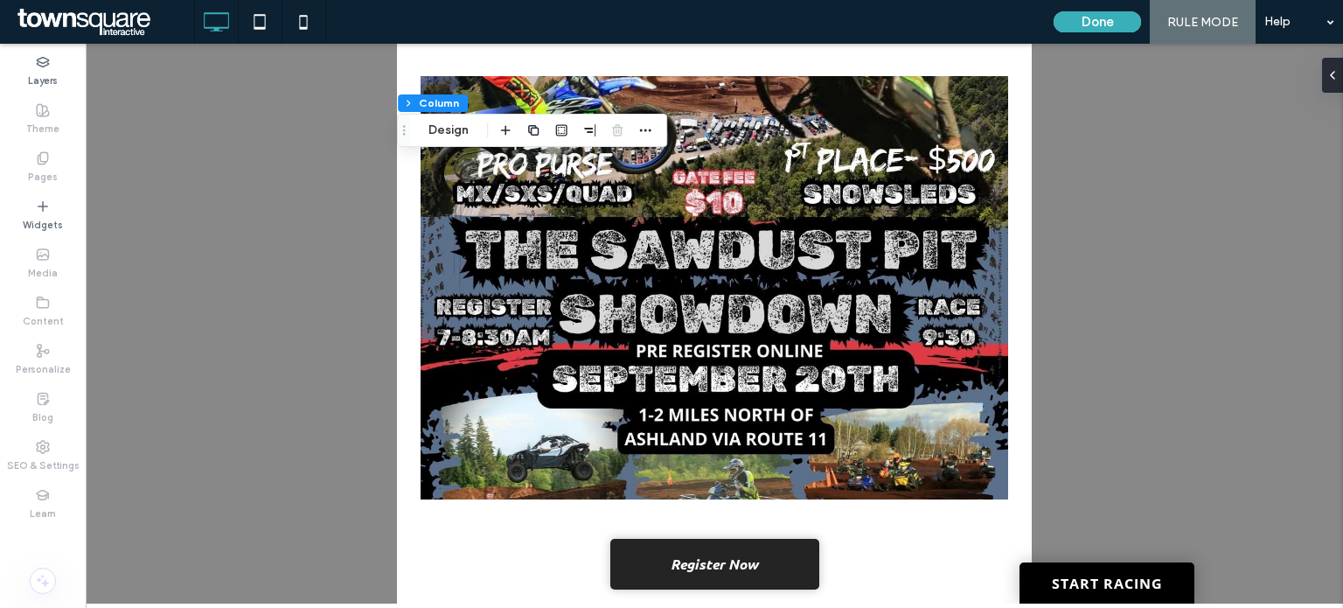
click at [1227, 453] on div ".st0-1091118977{fill-rule:evenodd;clip-rule:evenodd;} + Add Section Register No…" at bounding box center [714, 324] width 1257 height 560
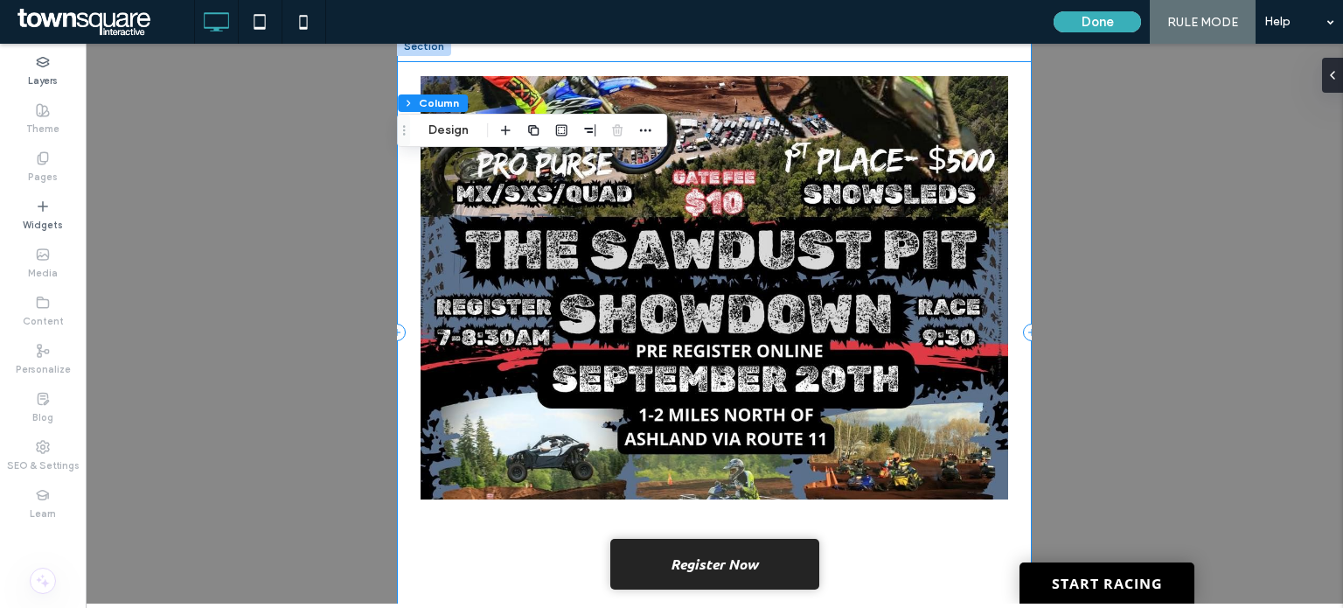
click at [958, 586] on div "Register Now" at bounding box center [714, 332] width 635 height 541
click at [942, 586] on div "Register Now" at bounding box center [714, 332] width 635 height 541
click at [967, 603] on div at bounding box center [714, 324] width 1257 height 560
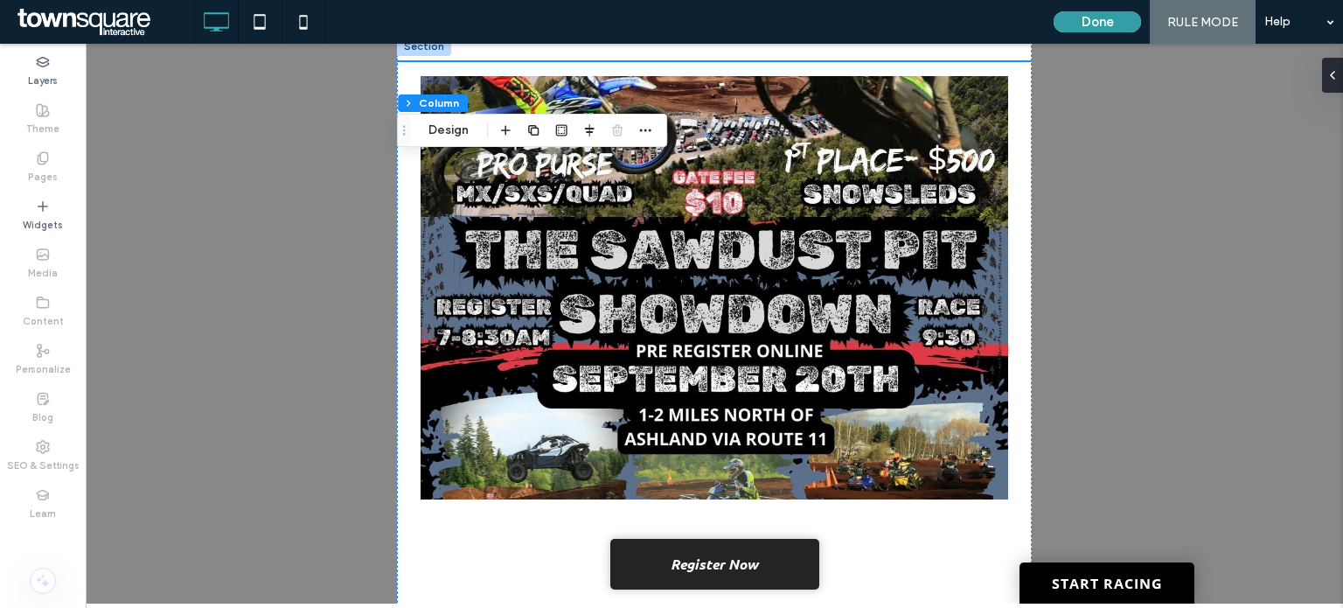
click at [1105, 16] on button "Done" at bounding box center [1097, 21] width 87 height 21
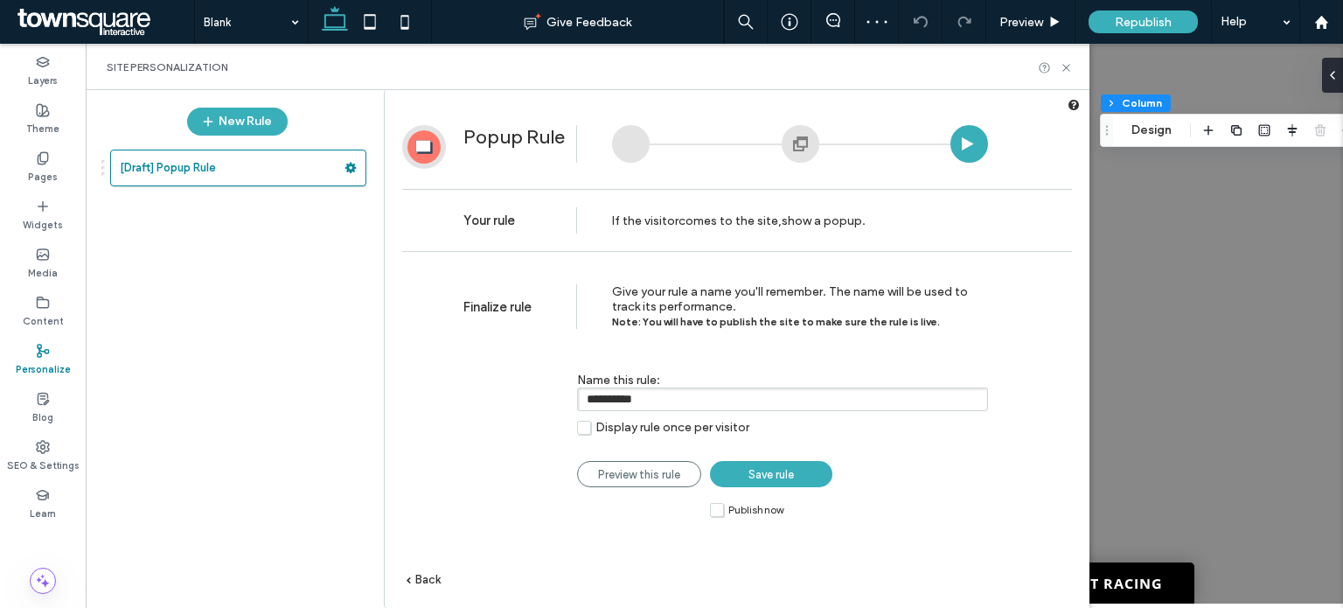
click at [716, 513] on label "Publish now" at bounding box center [746, 509] width 73 height 15
click at [787, 470] on span "Save rule" at bounding box center [770, 474] width 45 height 13
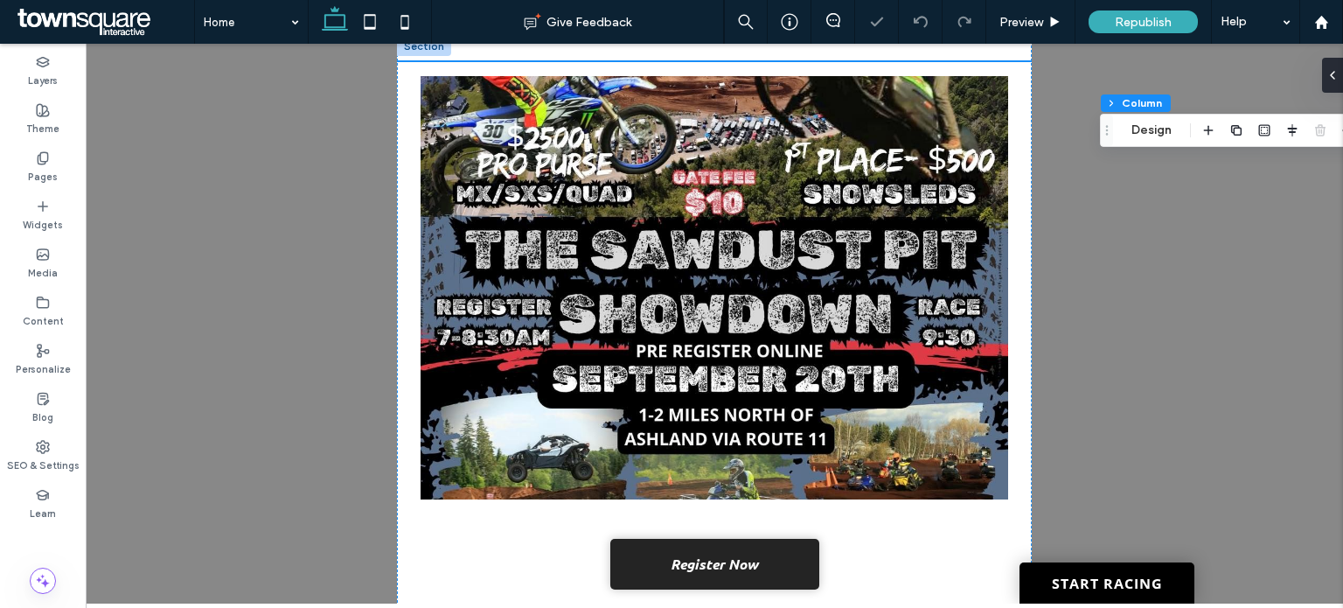
click at [1113, 24] on div "Republish" at bounding box center [1142, 21] width 109 height 23
